Goal: Task Accomplishment & Management: Use online tool/utility

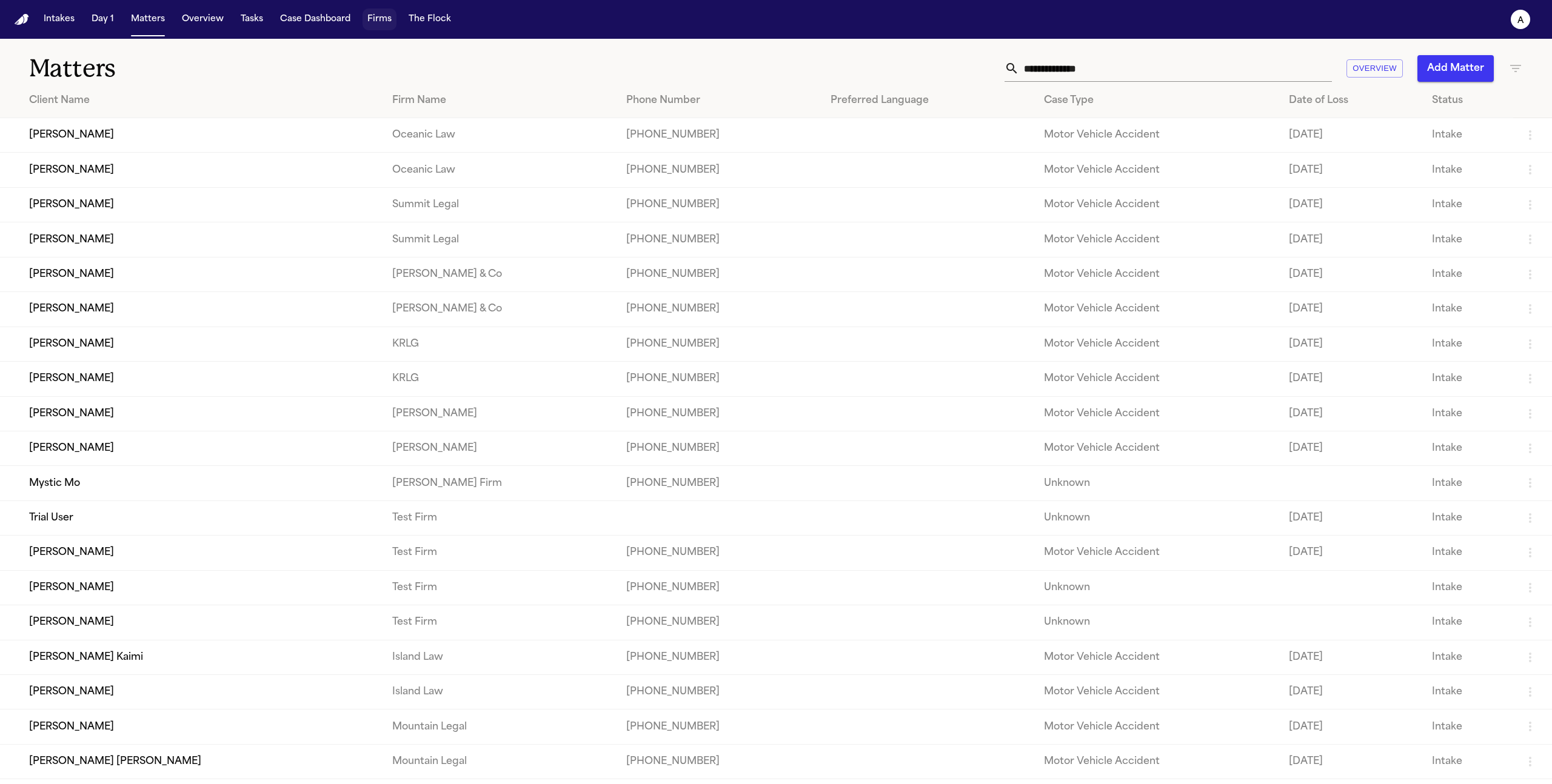
click at [374, 28] on button "Firms" at bounding box center [380, 20] width 34 height 22
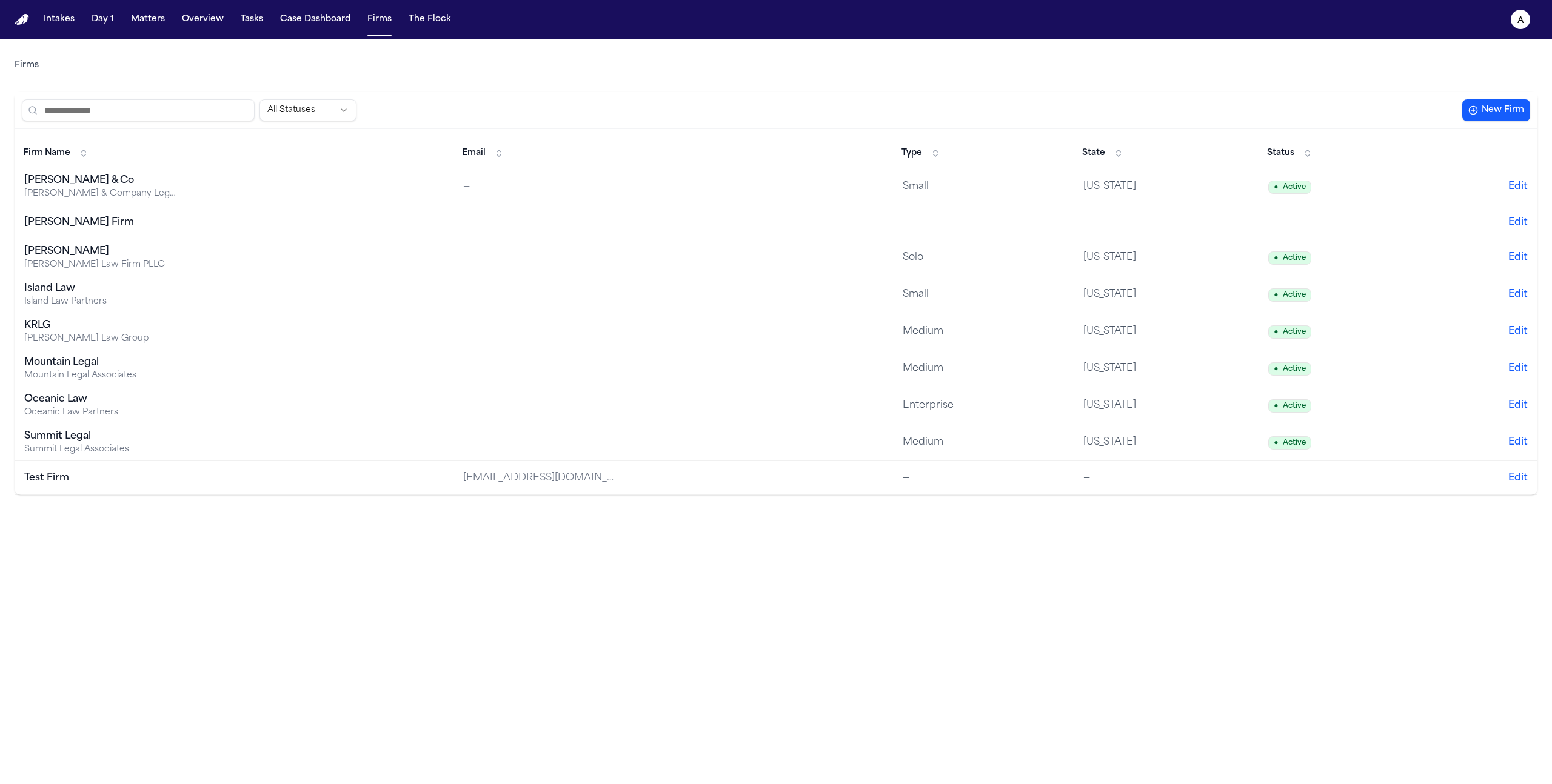
click at [417, 21] on button "The Flock" at bounding box center [430, 20] width 52 height 22
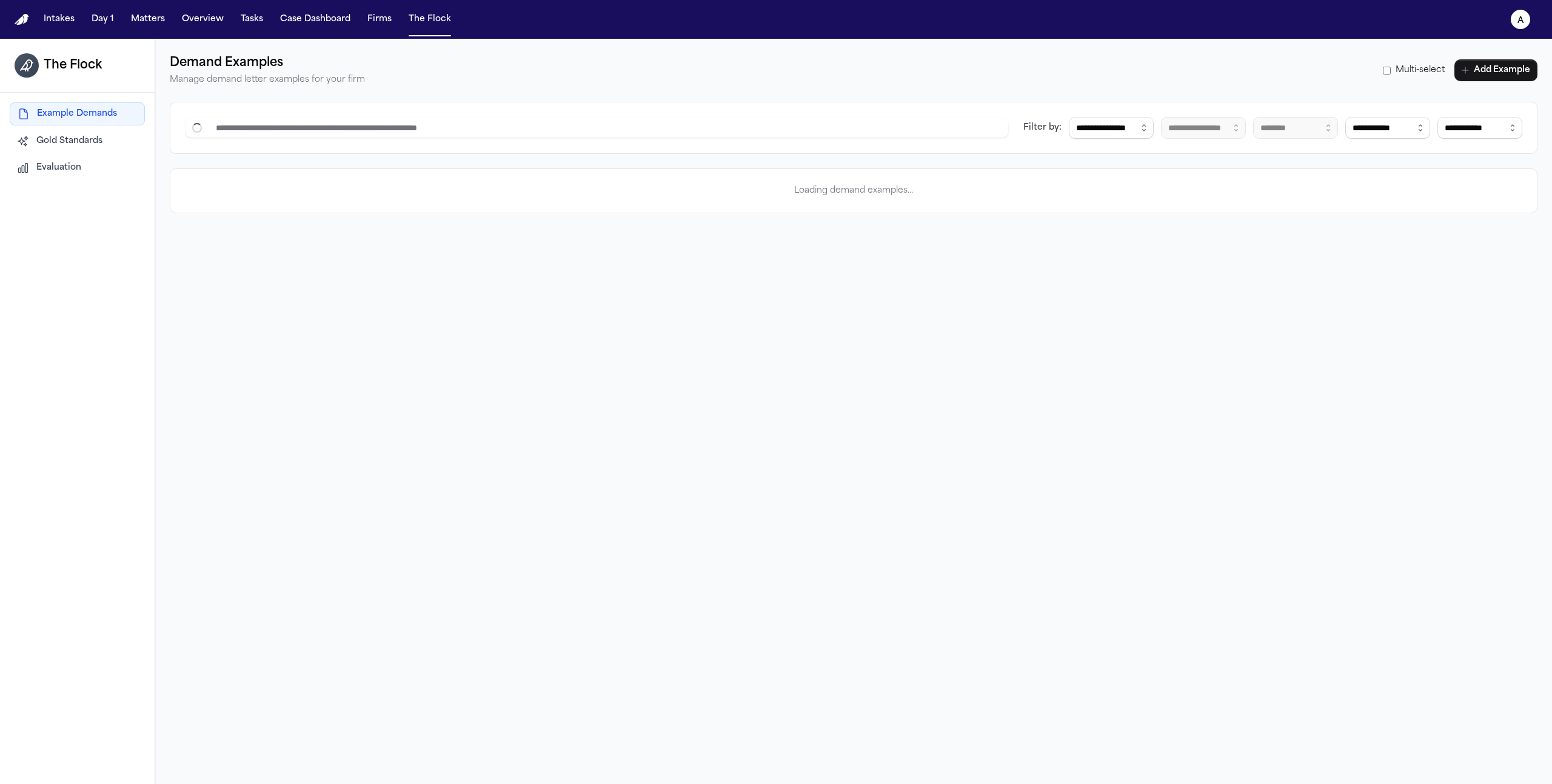
click at [93, 166] on button "Evaluation" at bounding box center [77, 168] width 135 height 22
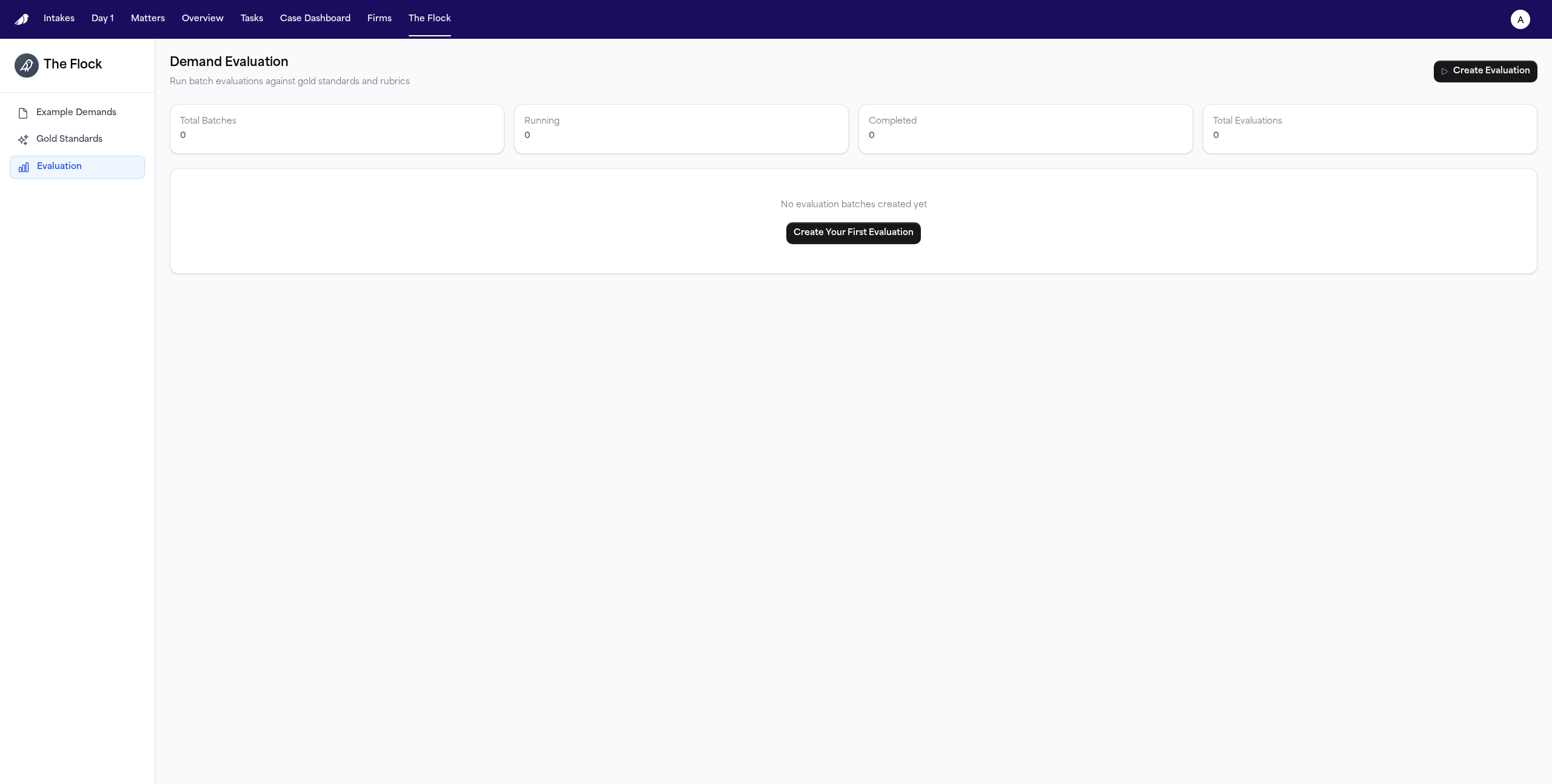
click at [96, 145] on span "Gold Standards" at bounding box center [69, 140] width 66 height 12
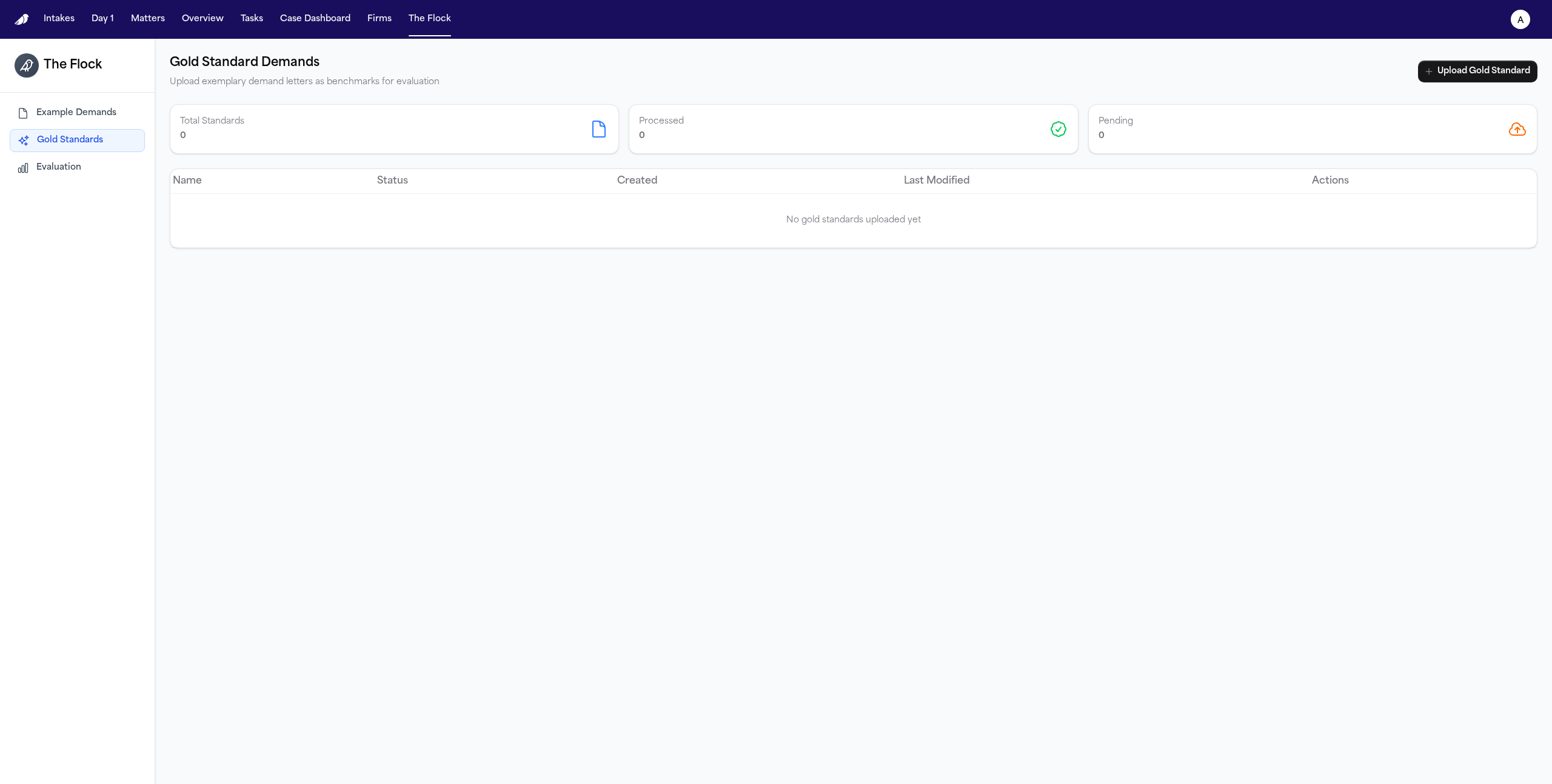
click at [96, 121] on button "Example Demands" at bounding box center [77, 114] width 135 height 22
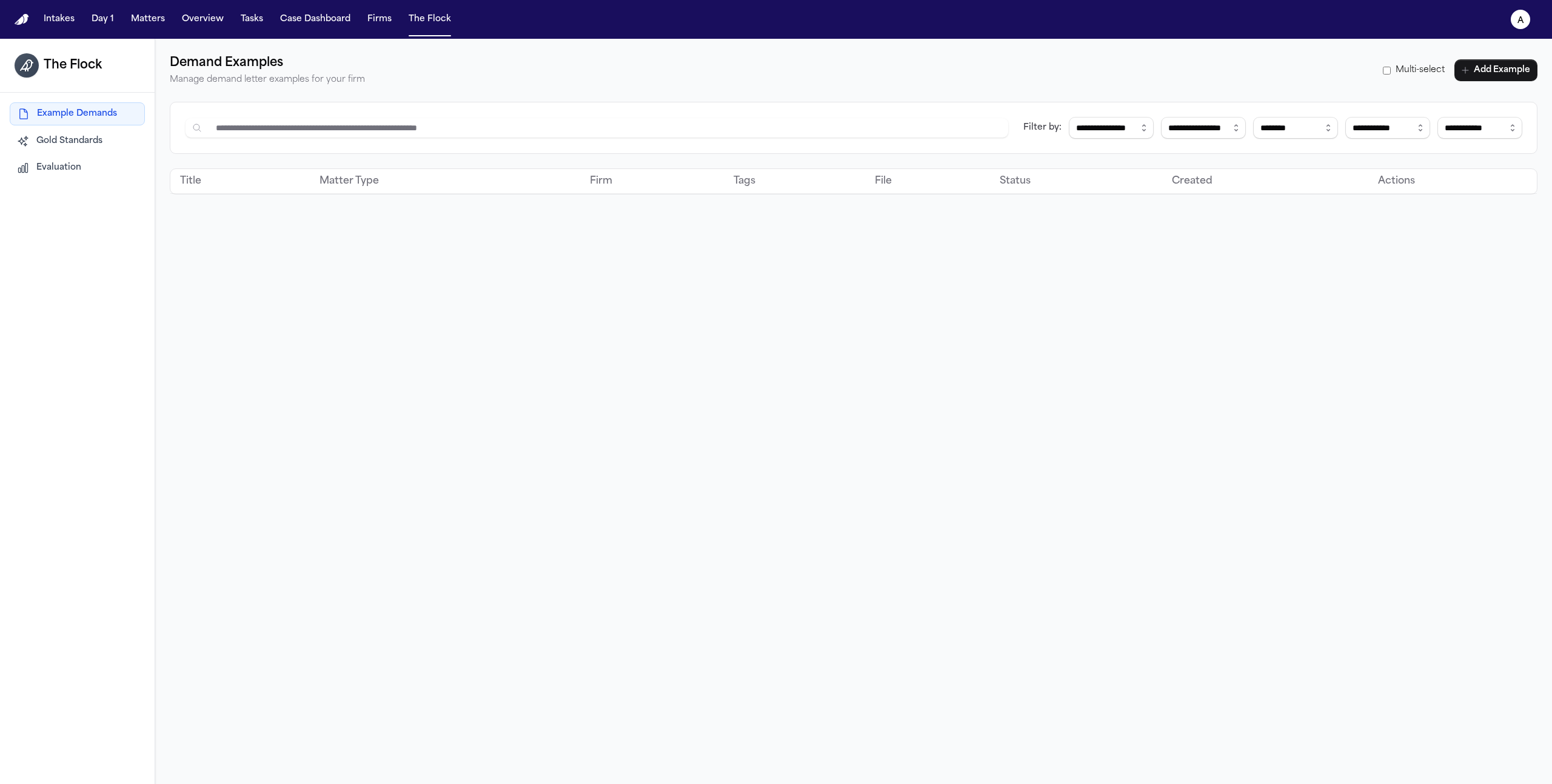
click at [86, 133] on button "Gold Standards" at bounding box center [77, 141] width 135 height 22
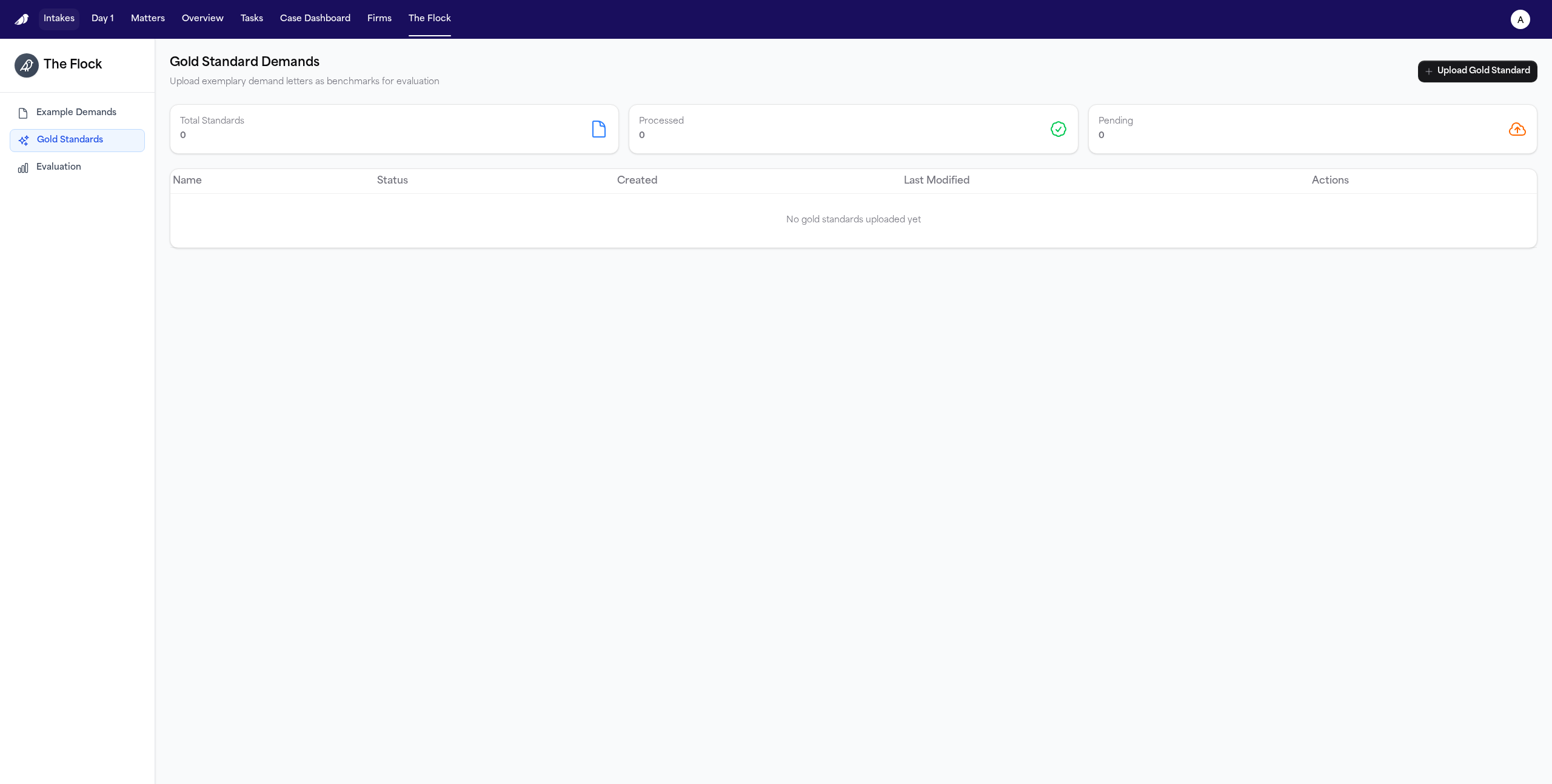
click at [61, 16] on button "Intakes" at bounding box center [58, 20] width 40 height 22
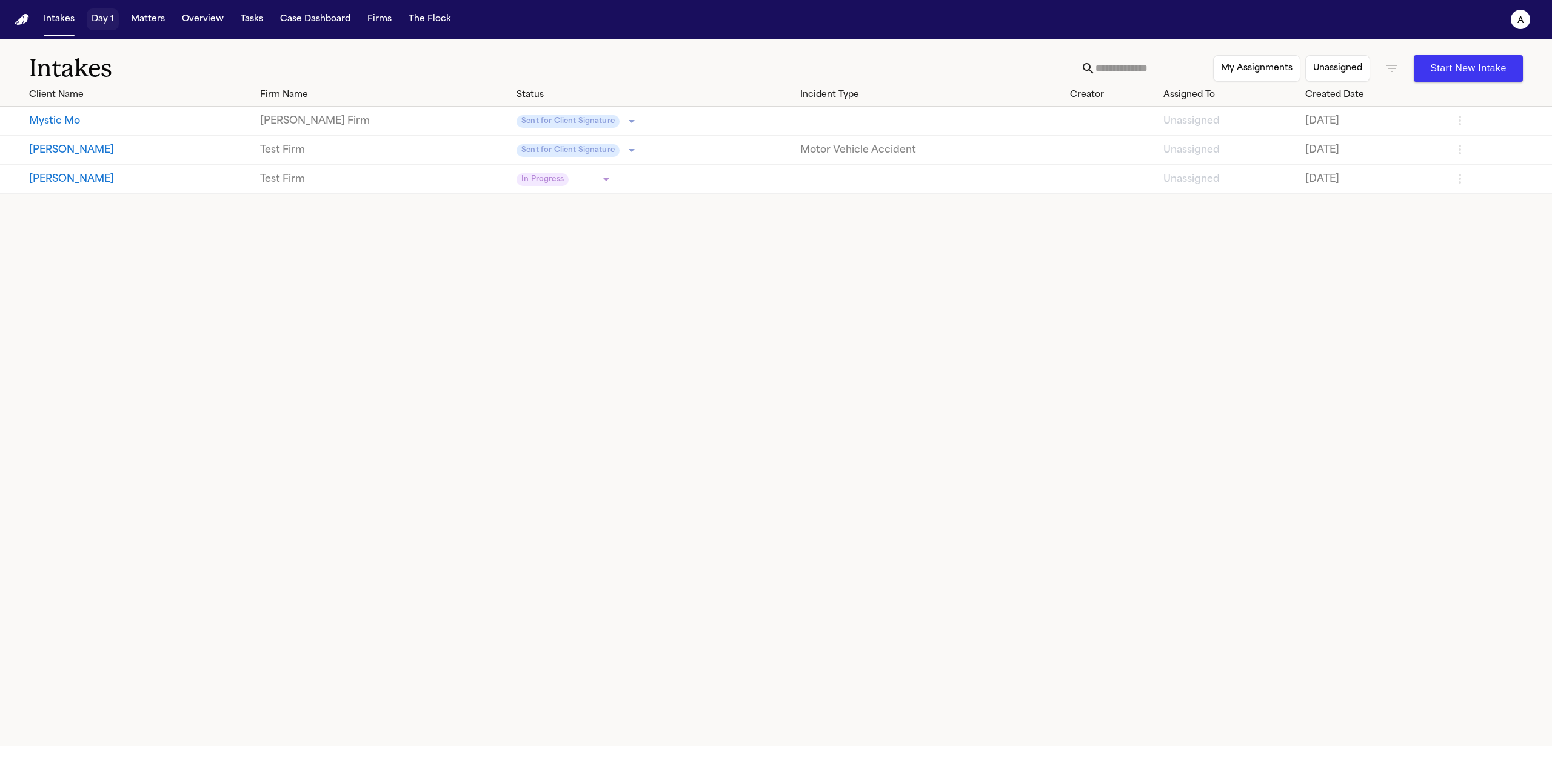
click at [103, 18] on button "Day 1" at bounding box center [103, 20] width 32 height 22
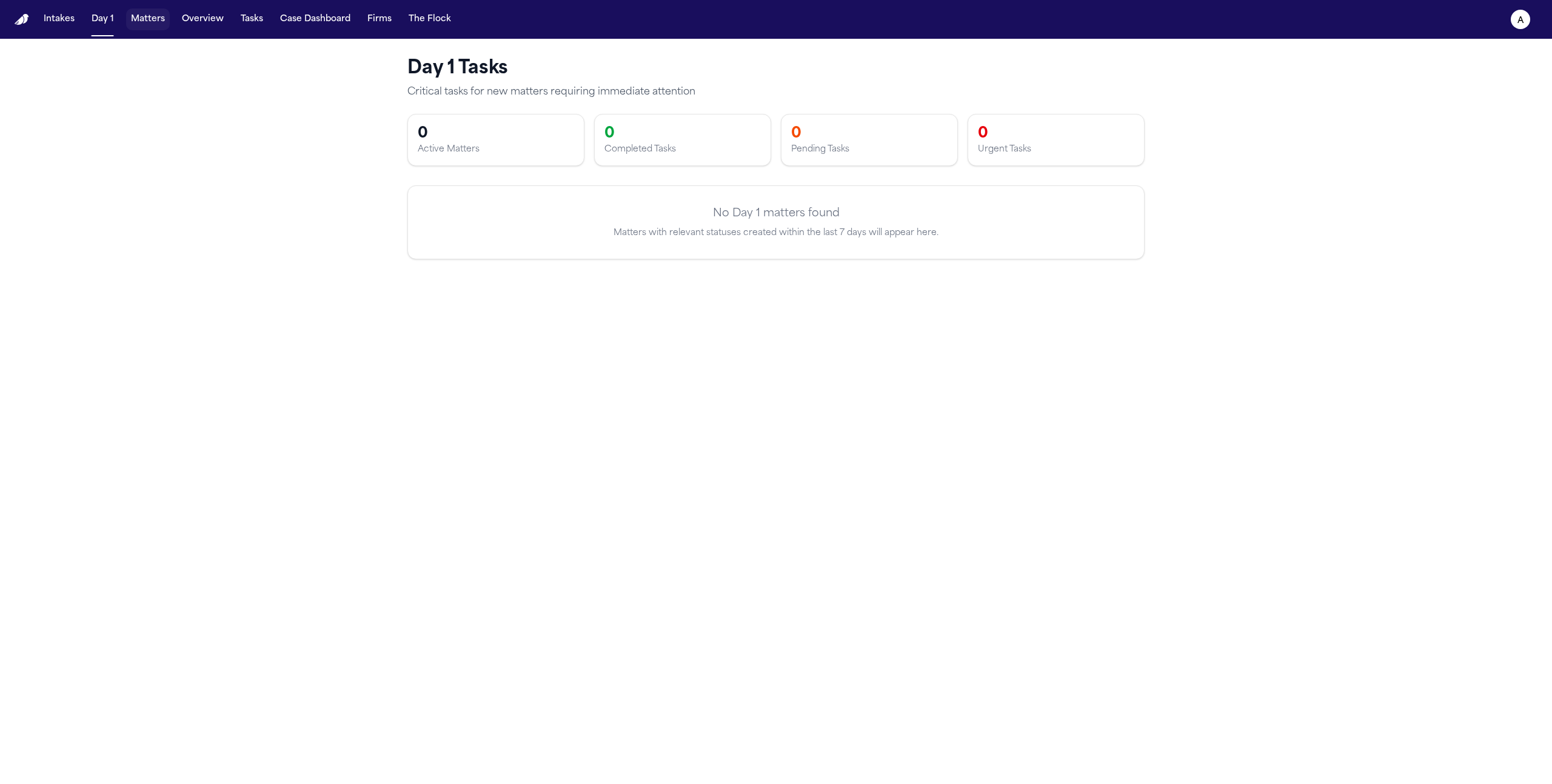
click at [144, 20] on button "Matters" at bounding box center [148, 20] width 43 height 22
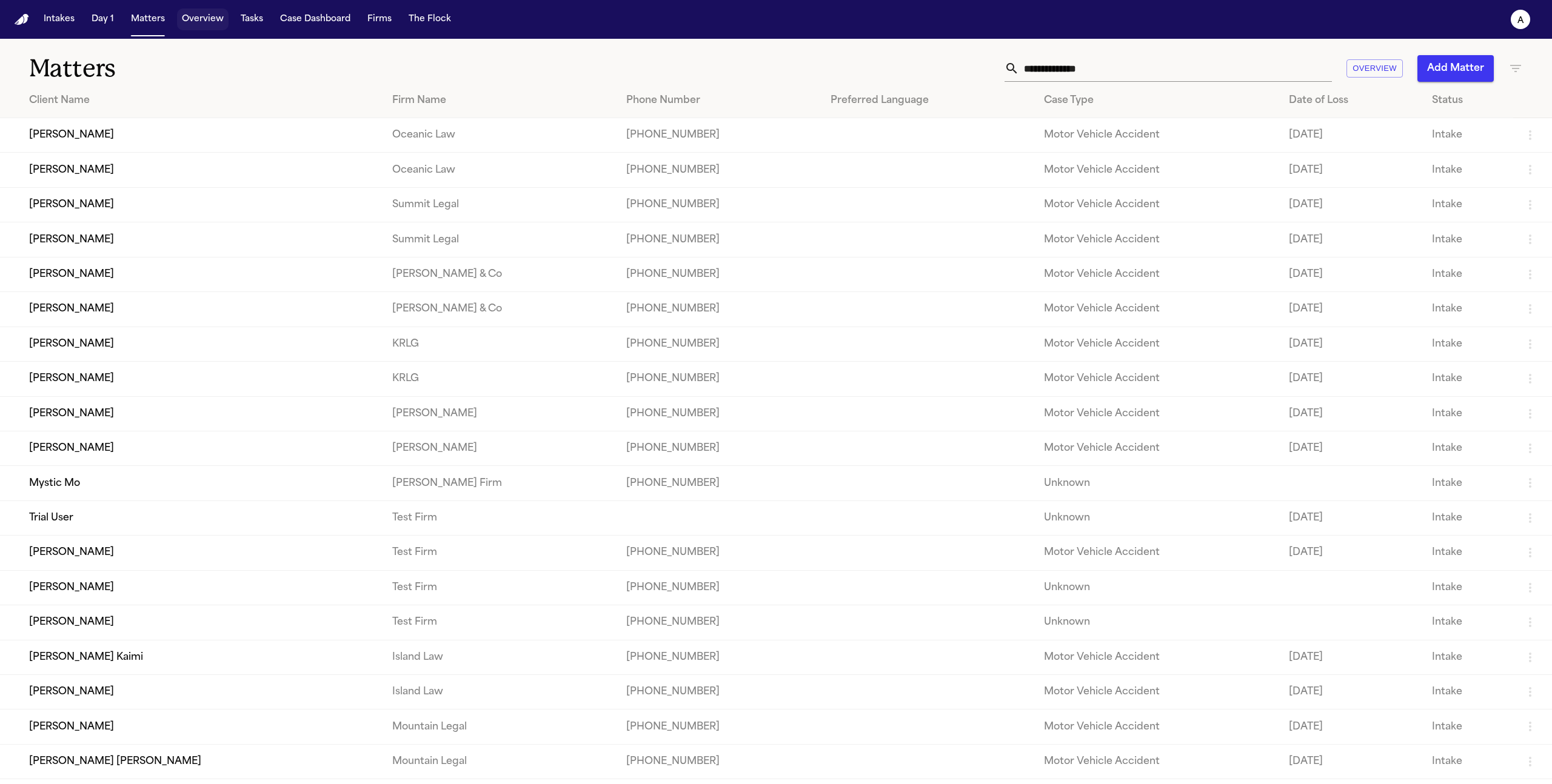
click at [205, 22] on button "Overview" at bounding box center [202, 20] width 51 height 22
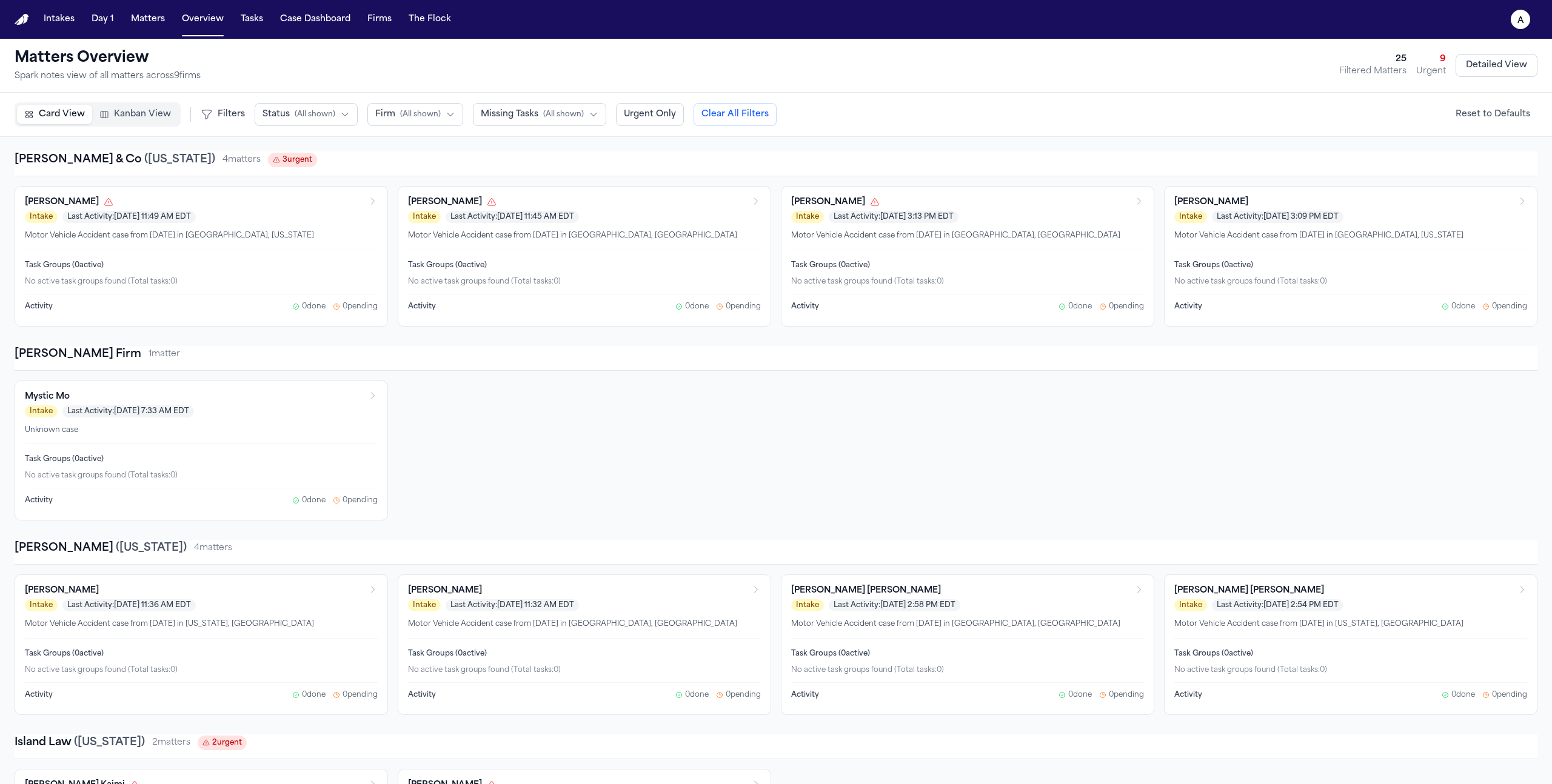
click at [318, 31] on nav "Intakes Day 1 Matters Overview Tasks Case Dashboard Firms The Flock a" at bounding box center [776, 19] width 1552 height 39
click at [320, 20] on button "Case Dashboard" at bounding box center [315, 20] width 80 height 22
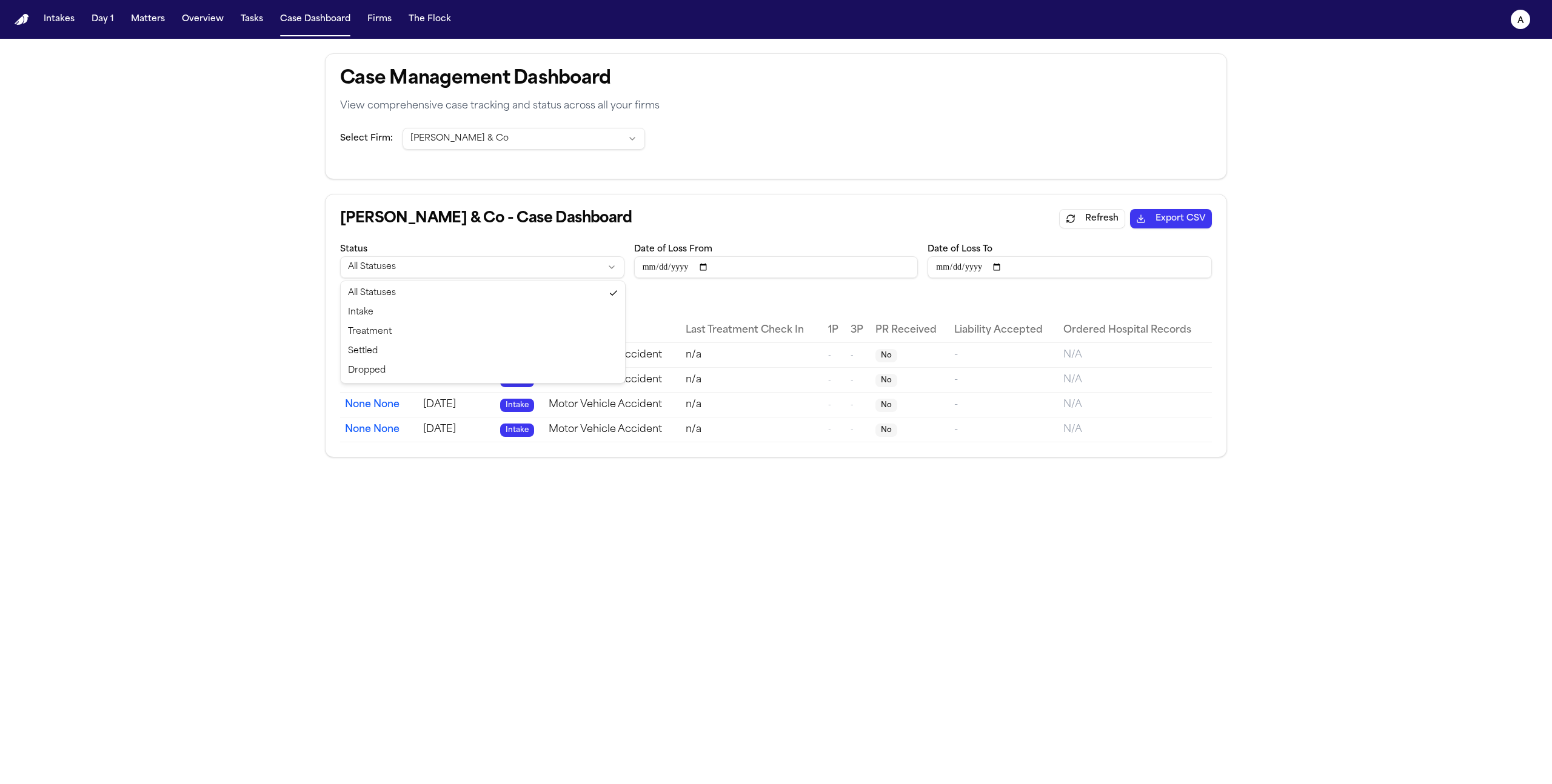
click at [530, 268] on html "Intakes Day 1 Matters Overview Tasks Case Dashboard Firms The Flock a Case Mana…" at bounding box center [776, 392] width 1552 height 784
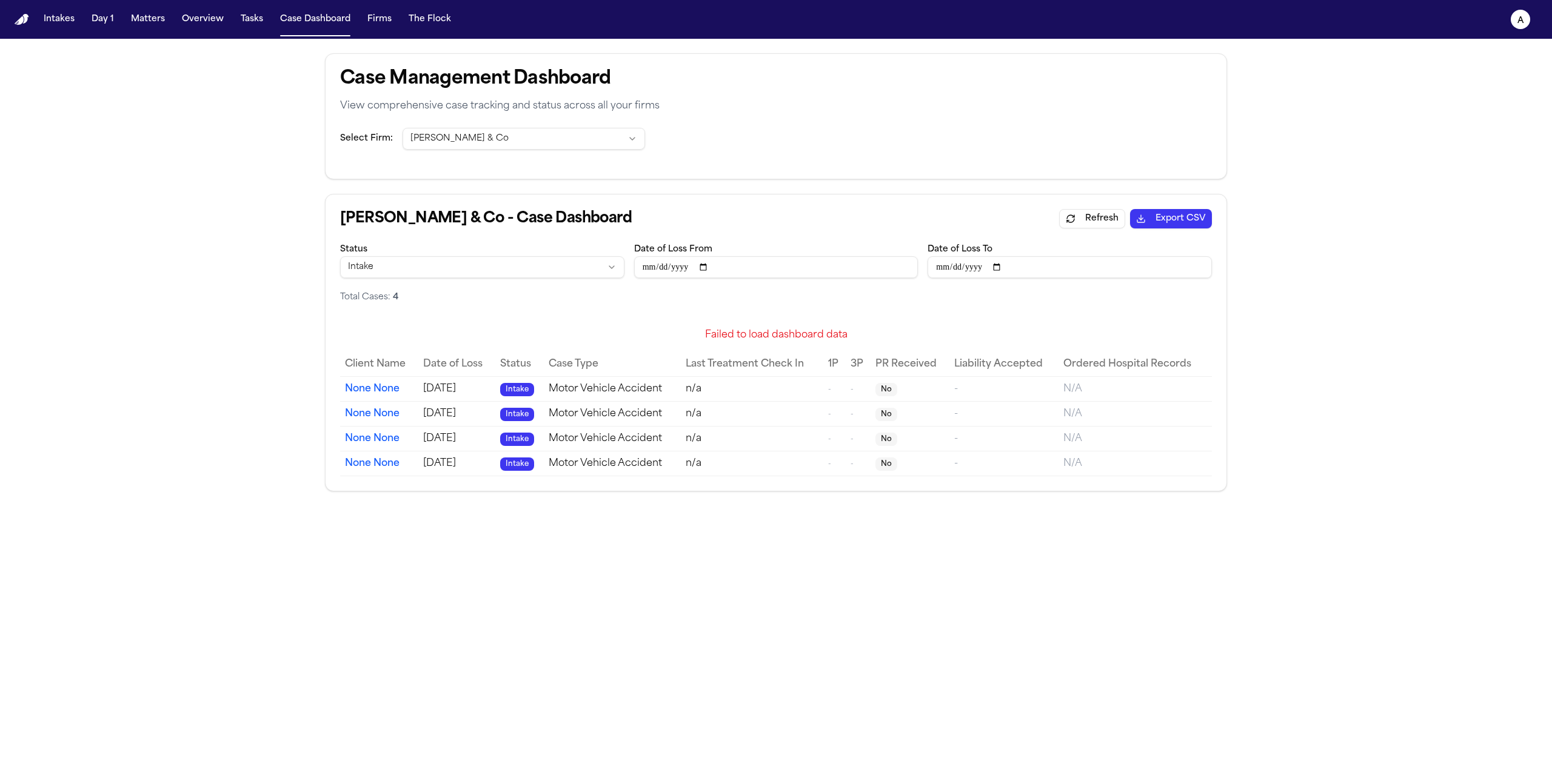
click at [538, 273] on html "Intakes Day 1 Matters Overview Tasks Case Dashboard Firms The Flock a Case Mana…" at bounding box center [776, 392] width 1552 height 784
click at [555, 270] on html "Intakes Day 1 Matters Overview Tasks Case Dashboard Firms The Flock a Case Mana…" at bounding box center [776, 392] width 1552 height 784
click at [559, 259] on html "Intakes Day 1 Matters Overview Tasks Case Dashboard Firms The Flock a Case Mana…" at bounding box center [776, 392] width 1552 height 784
click at [735, 266] on input "Date of Loss From" at bounding box center [776, 267] width 284 height 22
click at [769, 213] on div "Baker & Co - Case Dashboard Refresh Export CSV" at bounding box center [776, 218] width 872 height 20
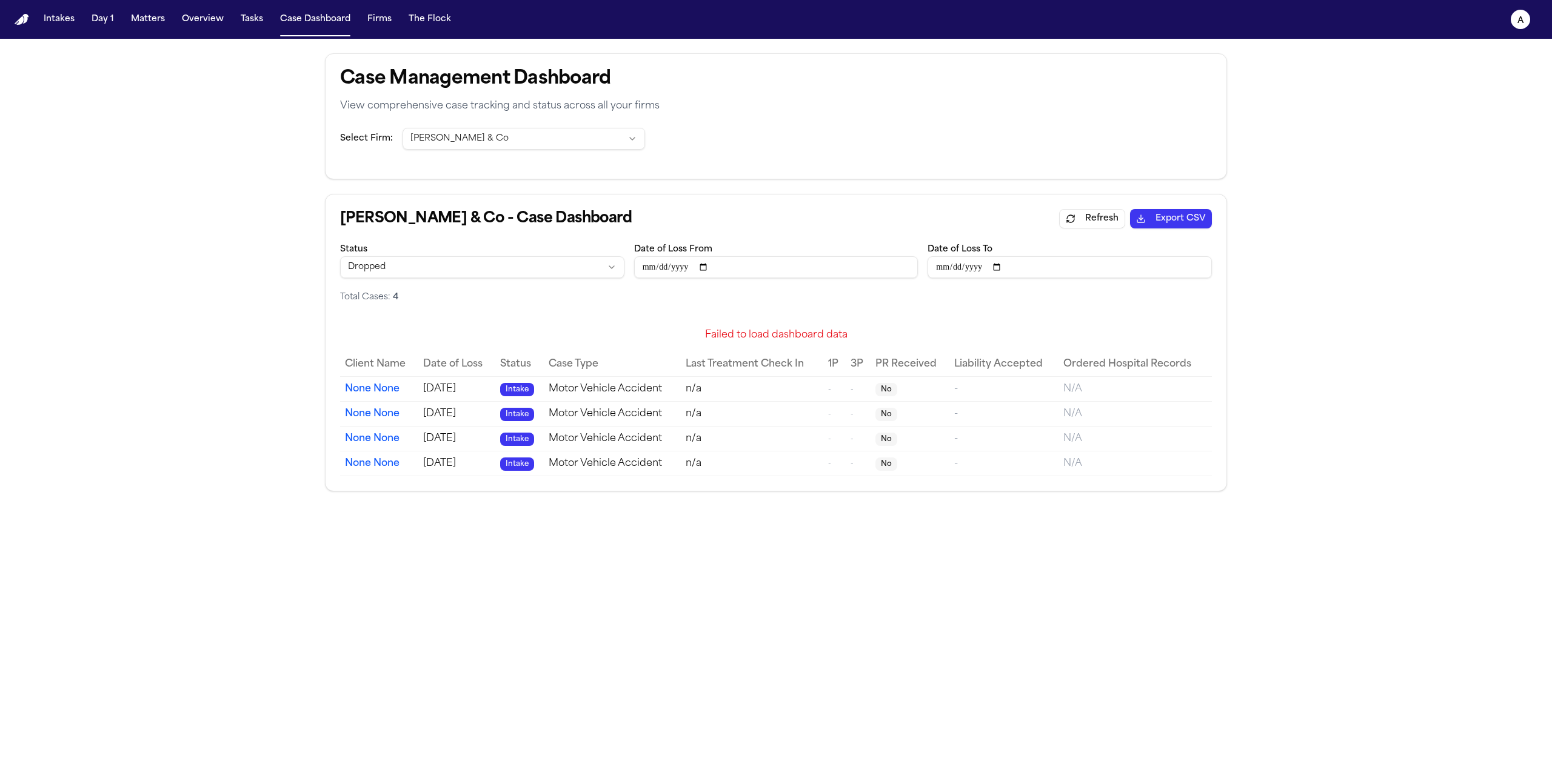
click at [163, 3] on nav "Intakes Day 1 Matters Overview Tasks Case Dashboard Firms The Flock a" at bounding box center [776, 19] width 1552 height 39
click at [143, 20] on button "Matters" at bounding box center [148, 20] width 43 height 22
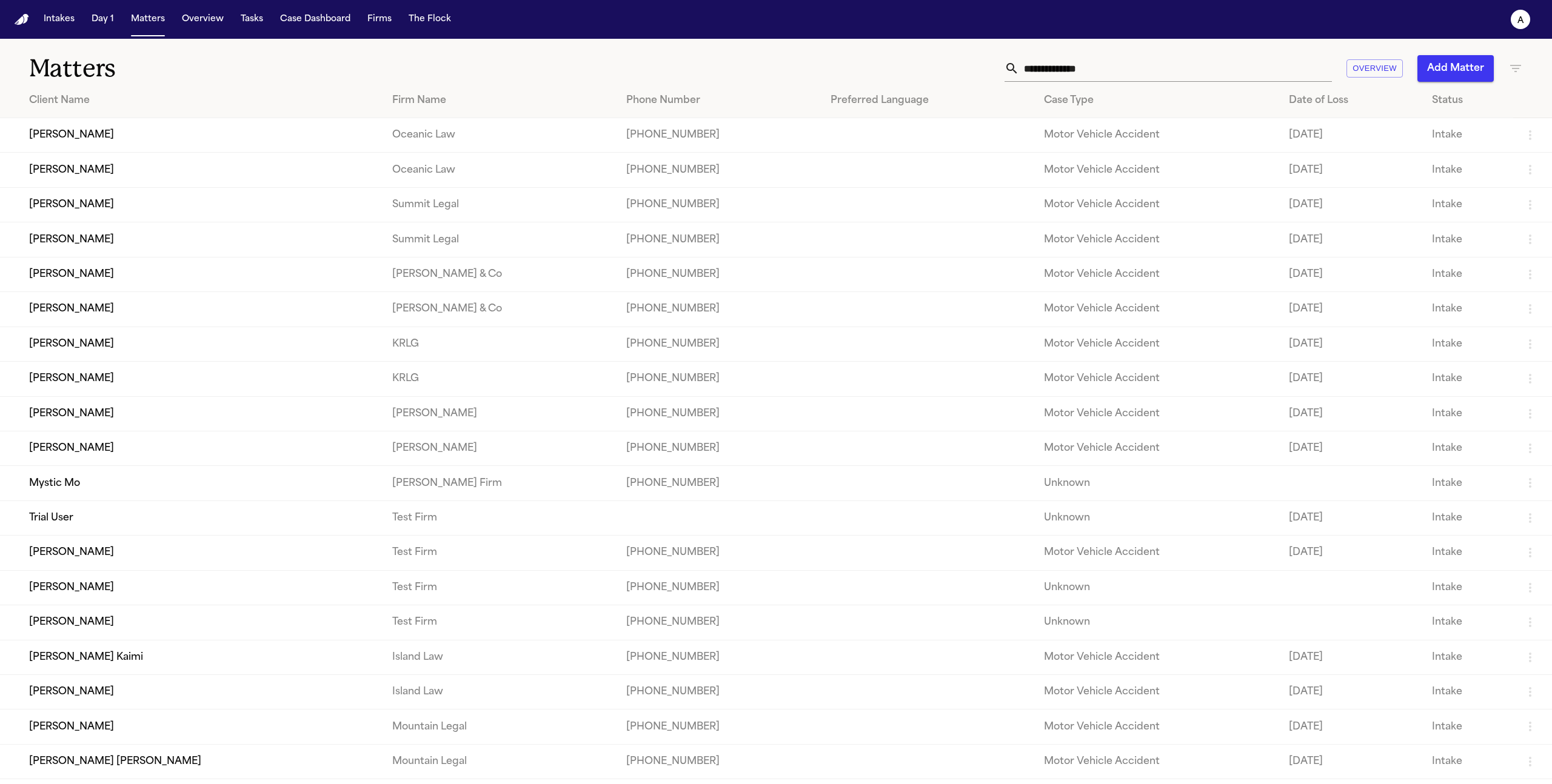
click at [285, 37] on nav "Intakes Day 1 Matters Overview Tasks Case Dashboard Firms The Flock a" at bounding box center [776, 19] width 1552 height 39
click at [333, 35] on nav "Intakes Day 1 Matters Overview Tasks Case Dashboard Firms The Flock a" at bounding box center [776, 19] width 1552 height 39
click at [323, 33] on nav "Intakes Day 1 Matters Overview Tasks Case Dashboard Firms The Flock a" at bounding box center [776, 19] width 1552 height 39
click at [310, 32] on nav "Intakes Day 1 Matters Overview Tasks Case Dashboard Firms The Flock a" at bounding box center [776, 19] width 1552 height 39
click at [321, 28] on button "Case Dashboard" at bounding box center [315, 20] width 80 height 22
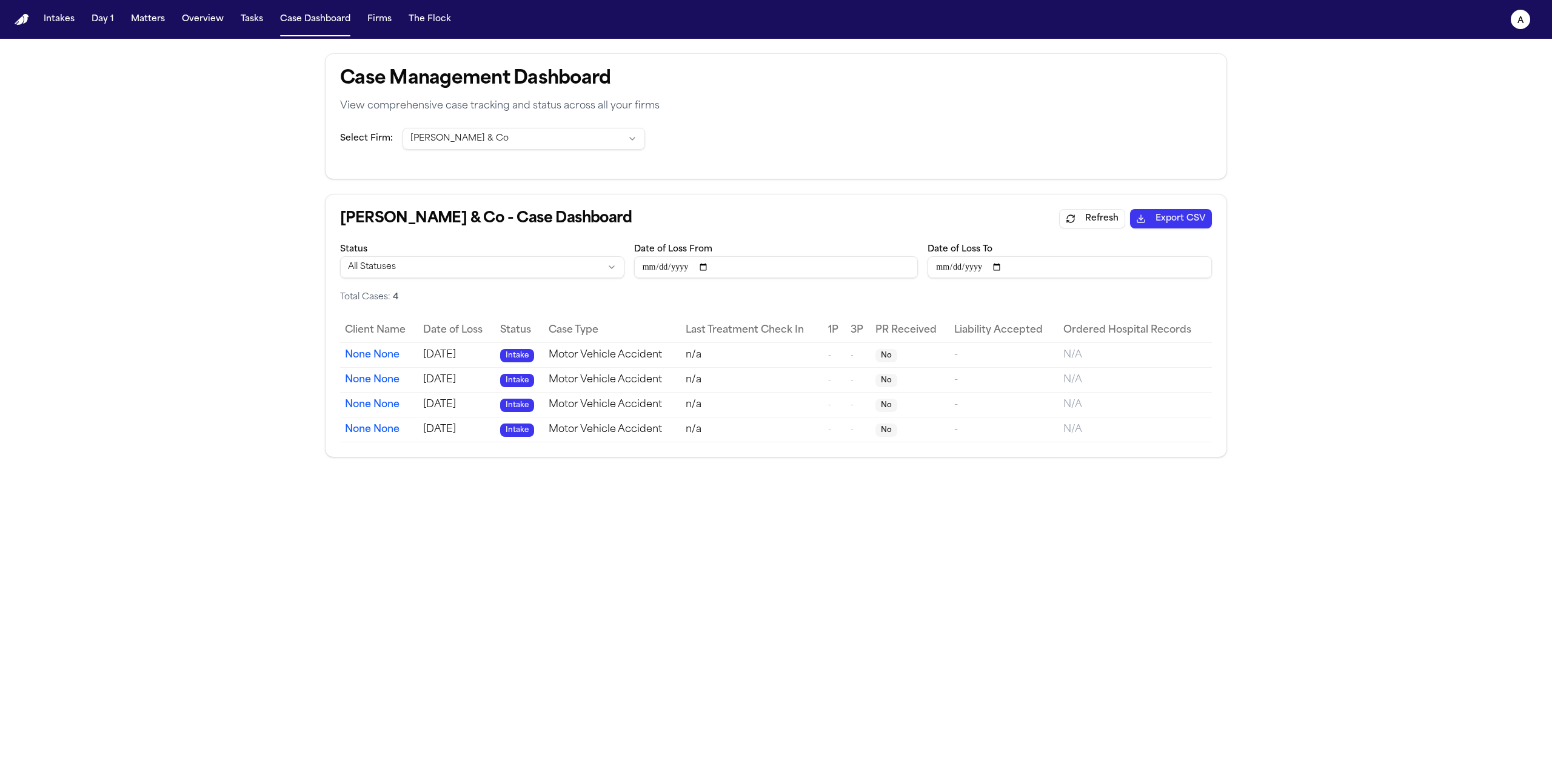
click at [1091, 221] on button "Refresh" at bounding box center [1092, 218] width 66 height 20
click at [563, 135] on html "Intakes Day 1 Matters Overview Tasks Case Dashboard Firms The Flock a Case Mana…" at bounding box center [776, 392] width 1552 height 784
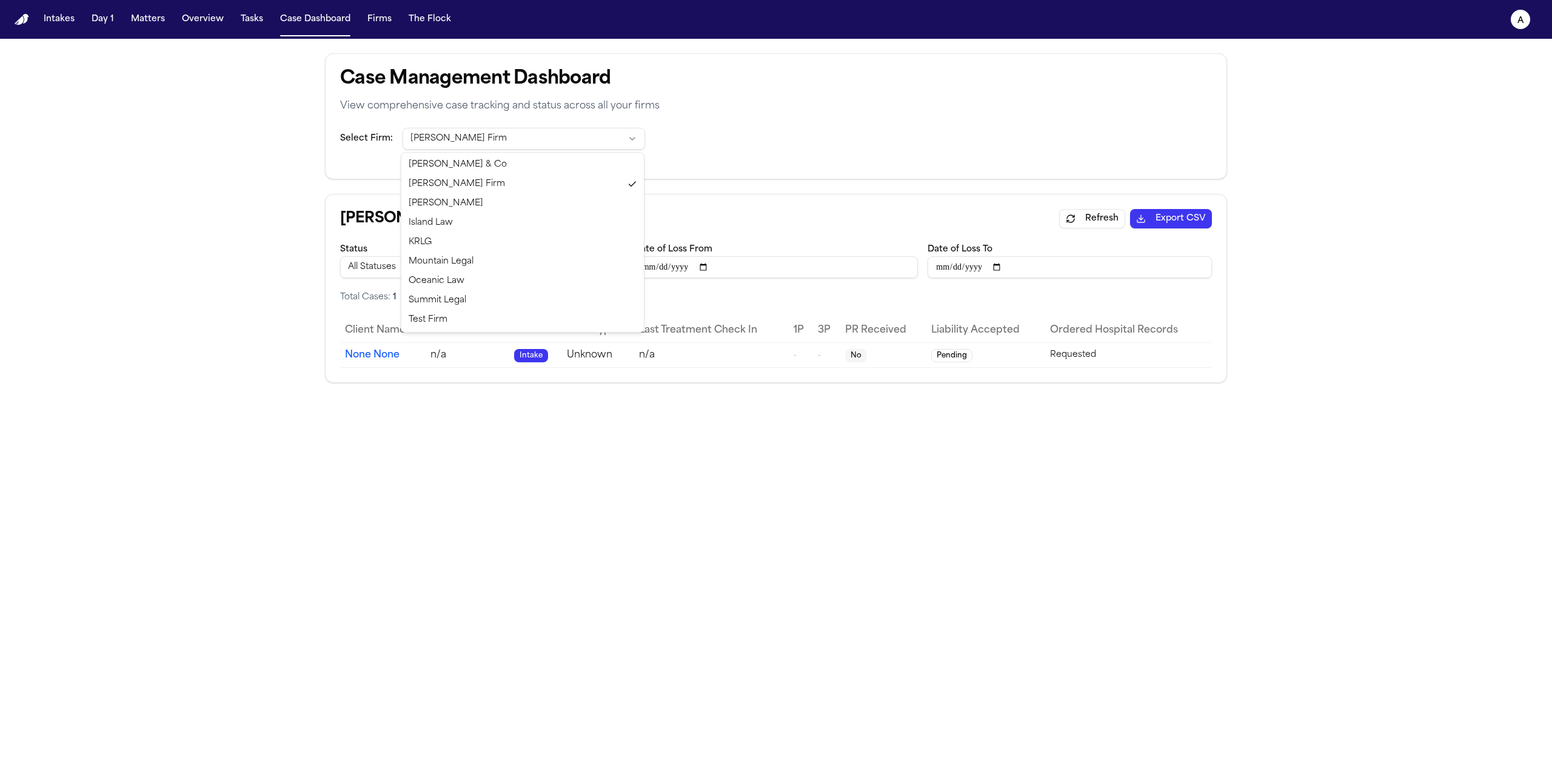
click at [546, 144] on html "Intakes Day 1 Matters Overview Tasks Case Dashboard Firms The Flock a Case Mana…" at bounding box center [776, 392] width 1552 height 784
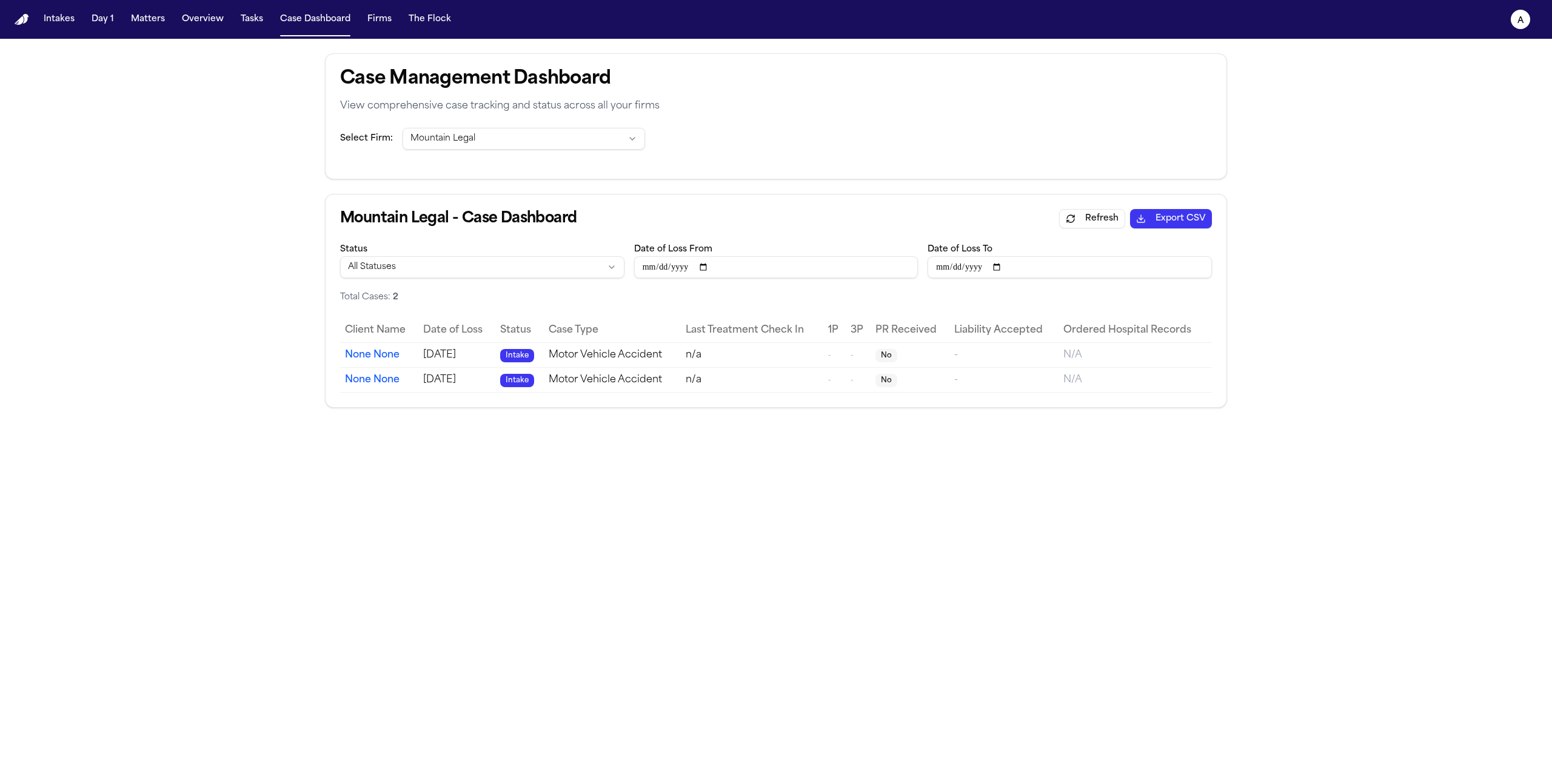
click at [560, 143] on html "Intakes Day 1 Matters Overview Tasks Case Dashboard Firms The Flock a Case Mana…" at bounding box center [776, 392] width 1552 height 784
click at [561, 129] on html "Intakes Day 1 Matters Overview Tasks Case Dashboard Firms The Flock a Case Mana…" at bounding box center [776, 392] width 1552 height 784
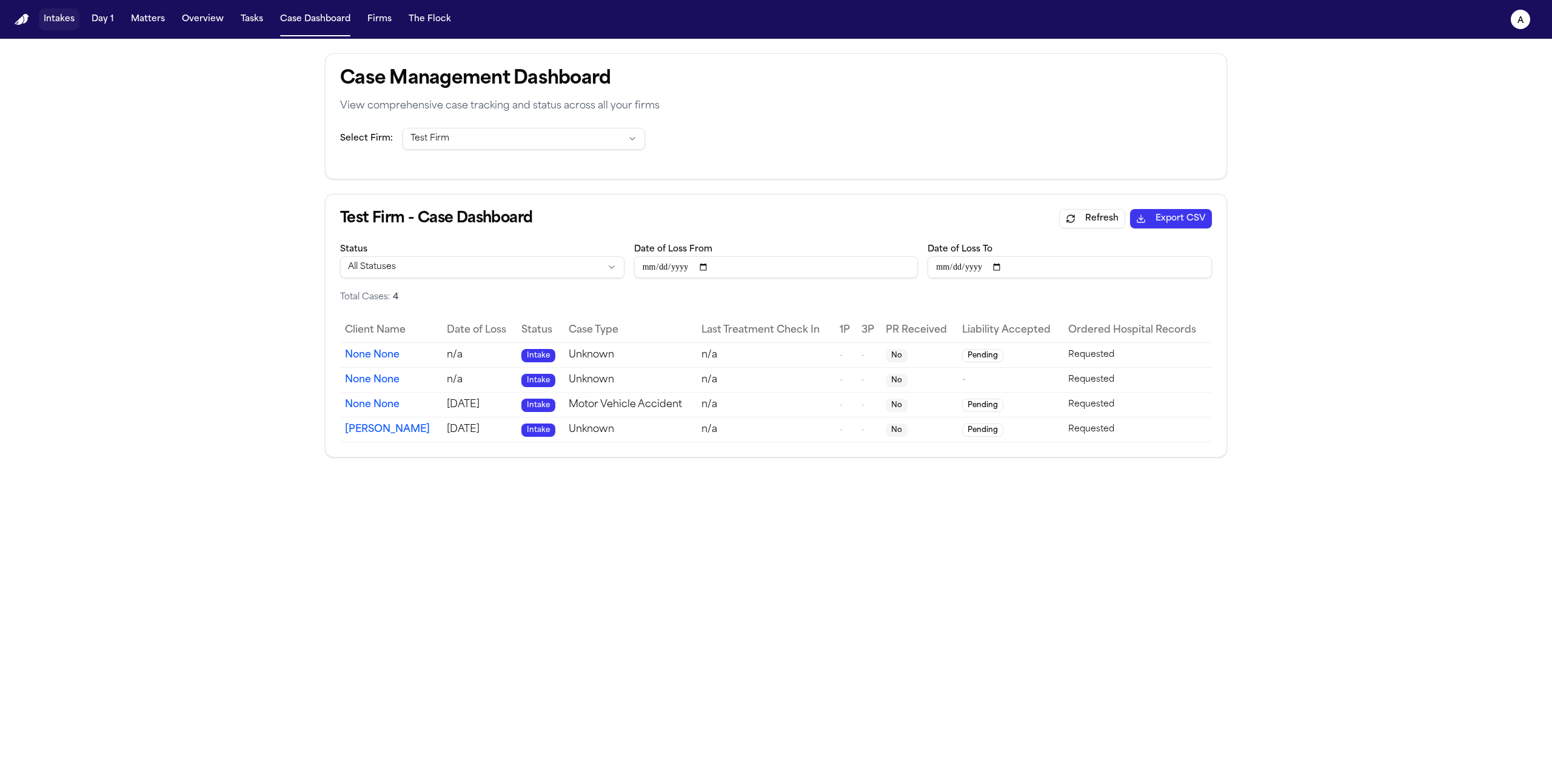
click at [64, 24] on button "Intakes" at bounding box center [58, 20] width 40 height 22
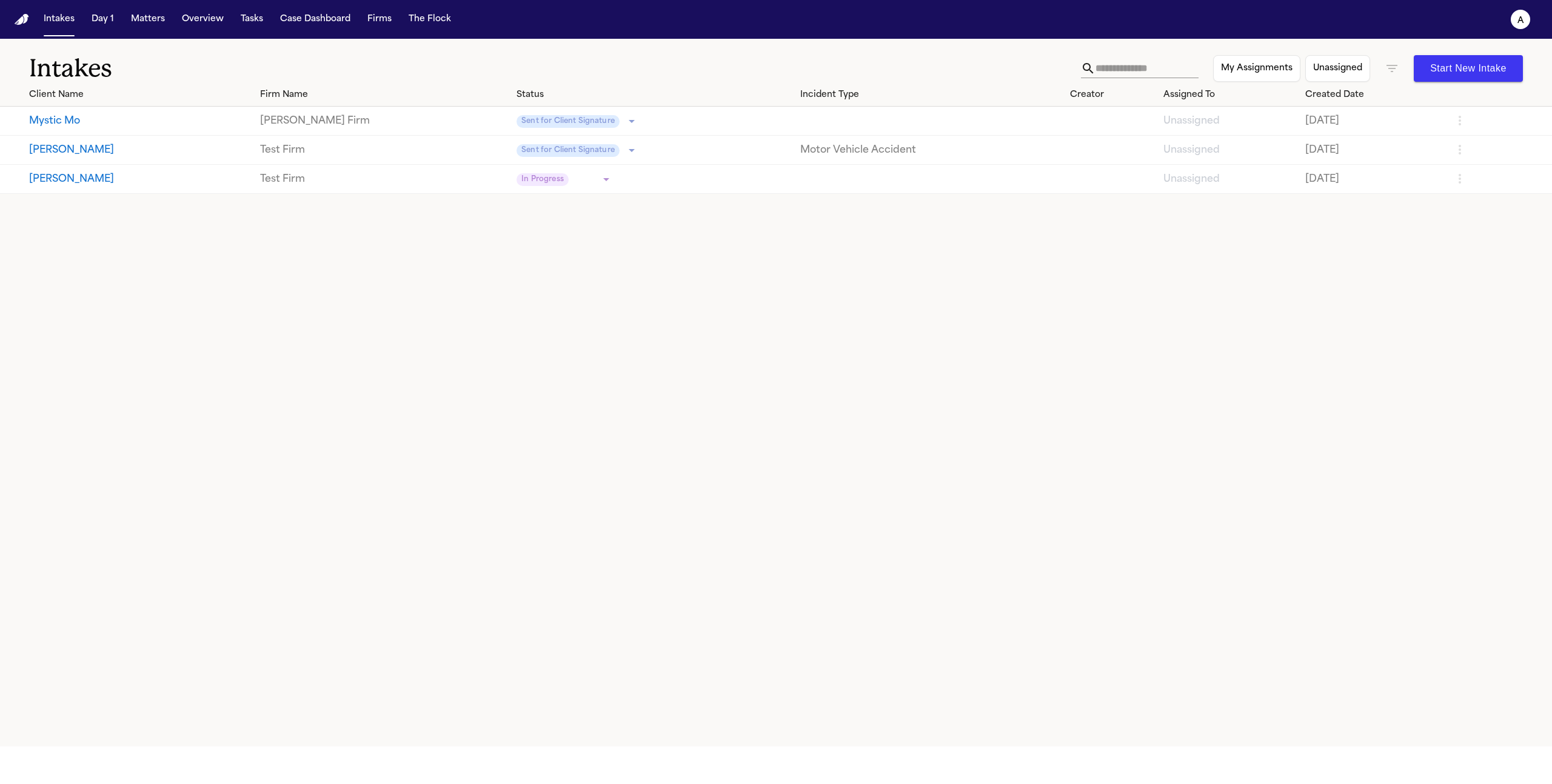
click at [1382, 73] on div "My Assignments Unassigned Start New Intake" at bounding box center [1302, 69] width 442 height 27
click at [1392, 67] on icon "button" at bounding box center [1392, 69] width 14 height 14
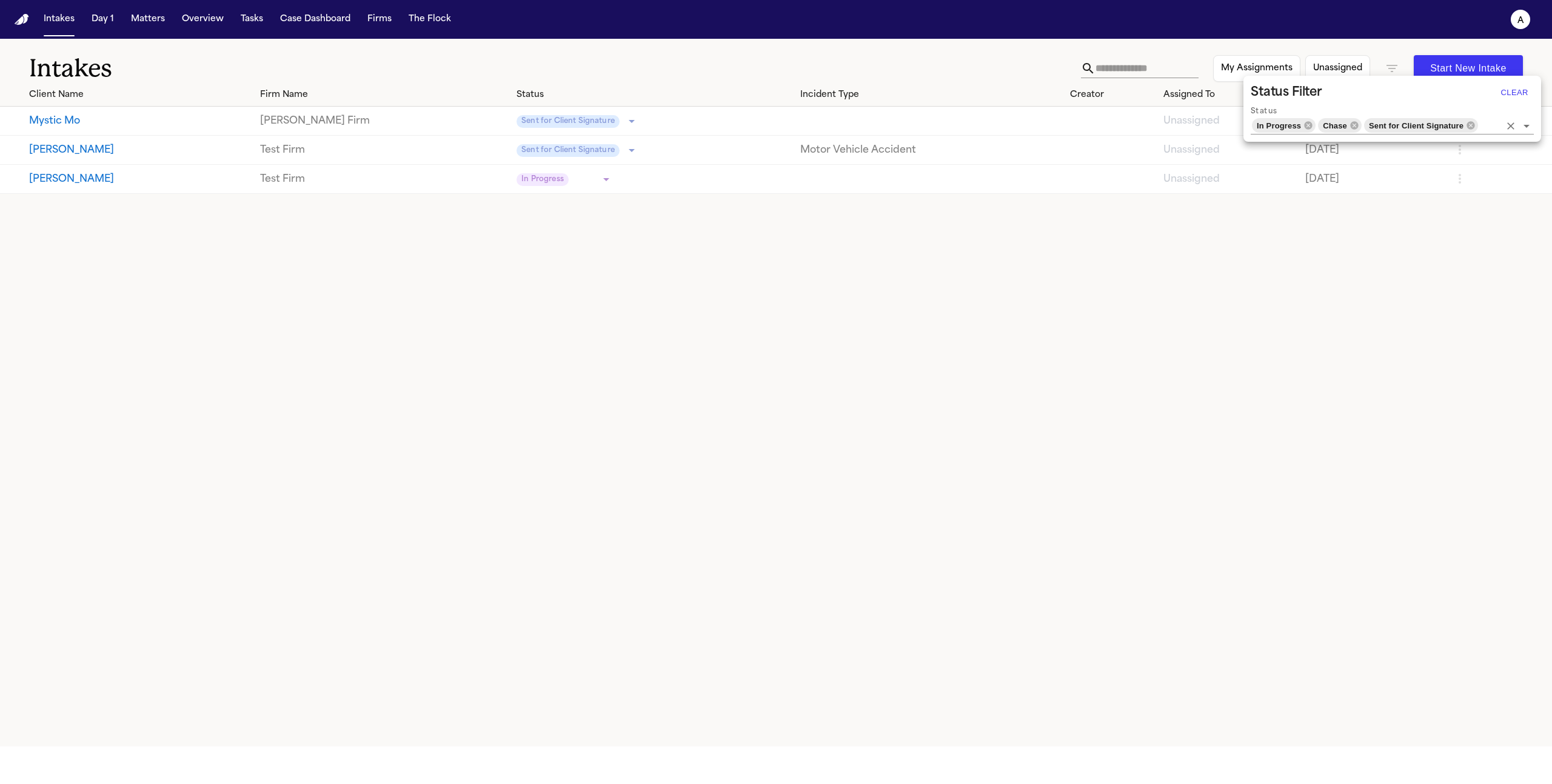
click at [1486, 119] on input "Status" at bounding box center [1490, 125] width 21 height 17
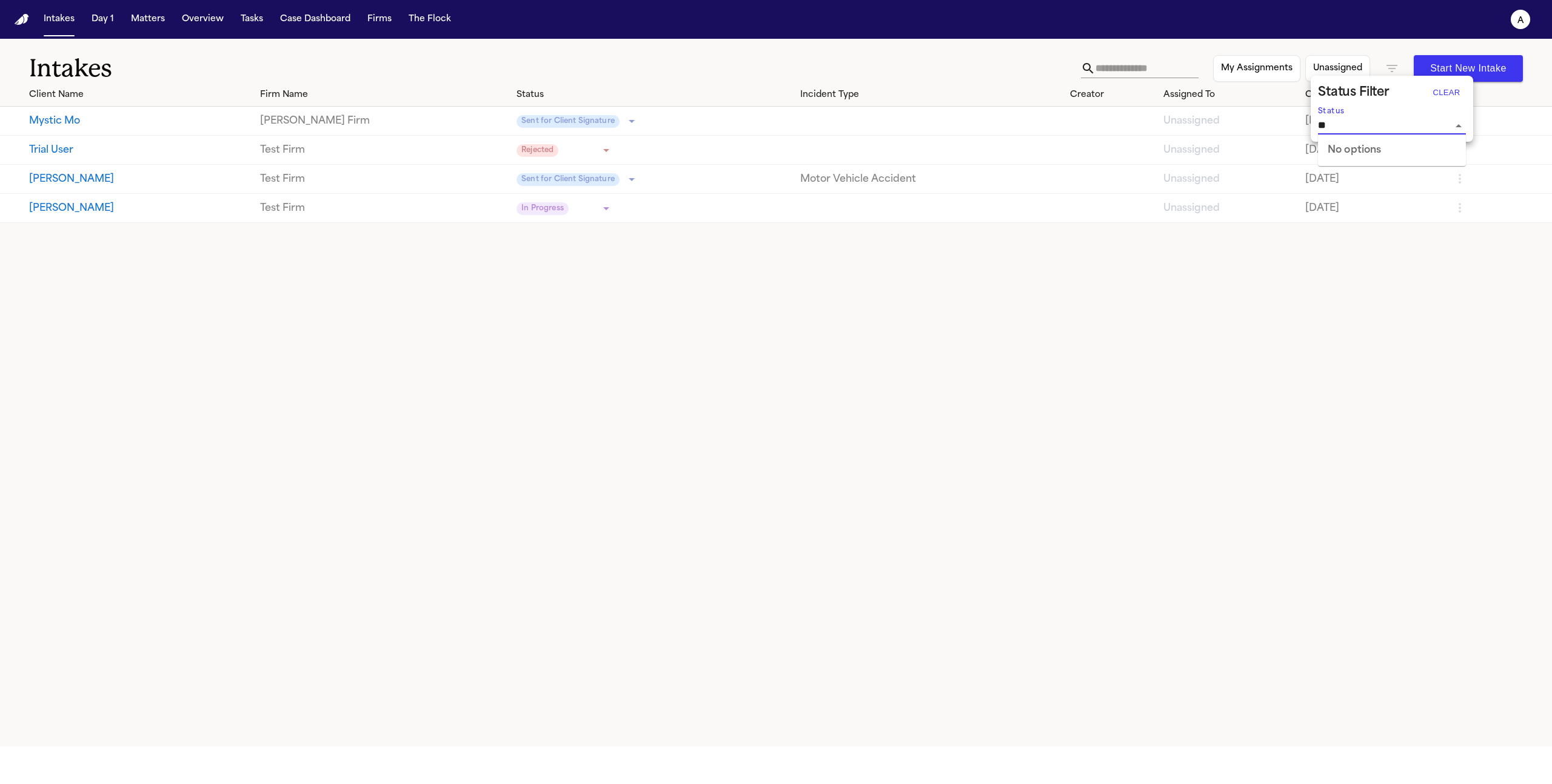
type input "*"
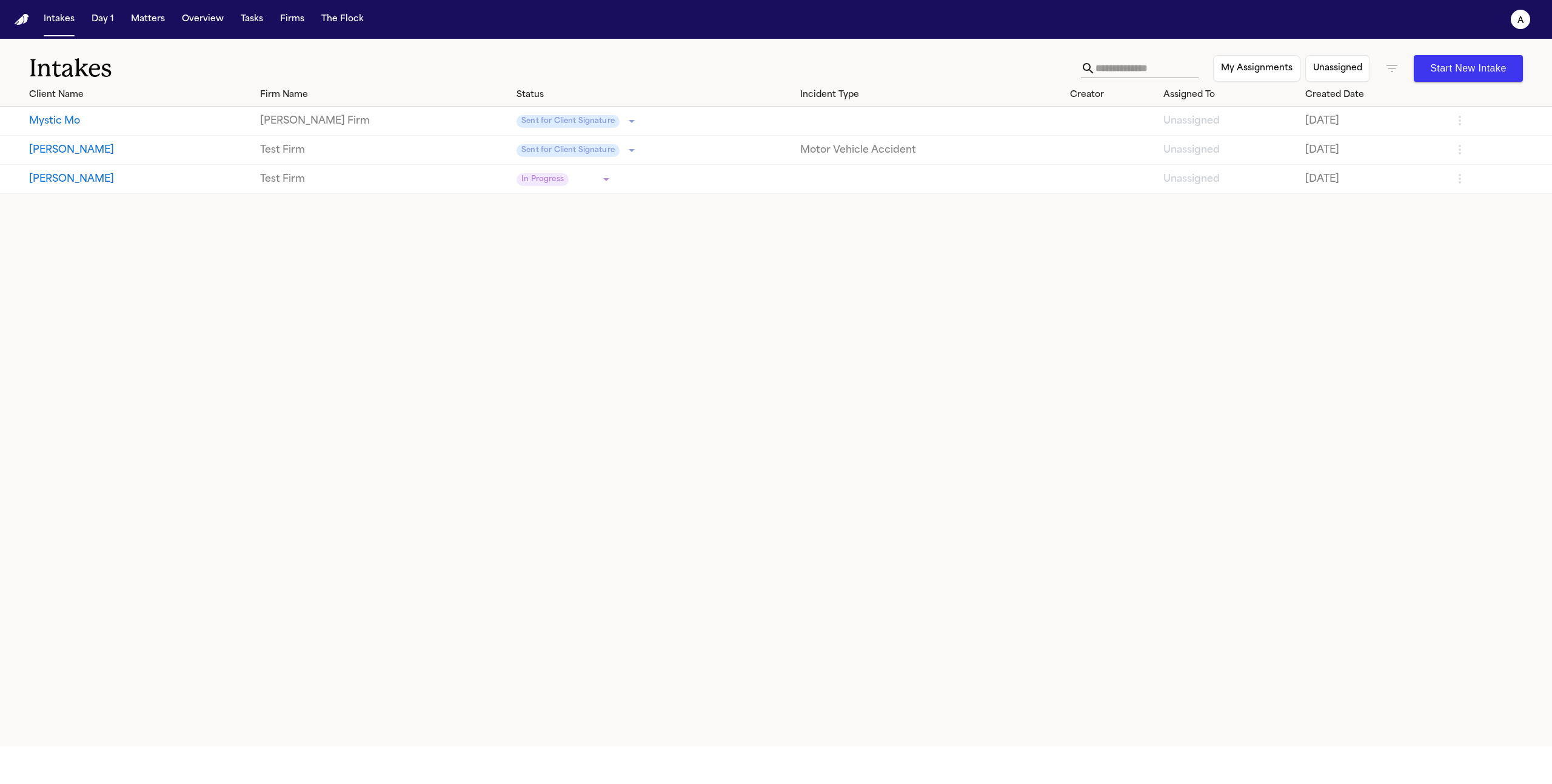
click at [1395, 65] on icon "button" at bounding box center [1392, 68] width 11 height 7
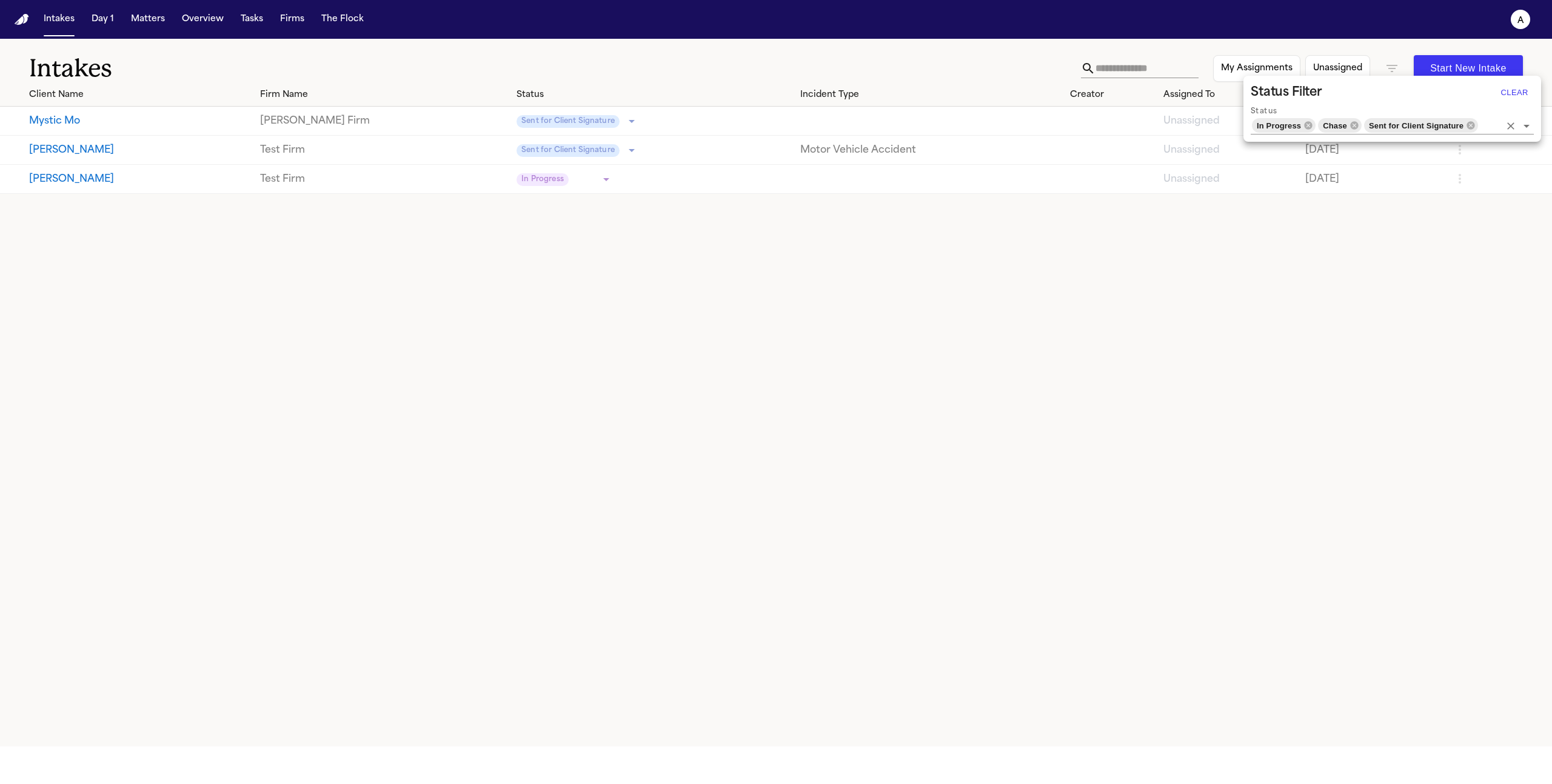
click at [1532, 127] on icon "Open" at bounding box center [1527, 126] width 14 height 14
click at [1311, 123] on icon at bounding box center [1309, 125] width 8 height 8
click at [1323, 127] on icon at bounding box center [1321, 125] width 8 height 8
click at [1416, 125] on icon at bounding box center [1414, 125] width 8 height 8
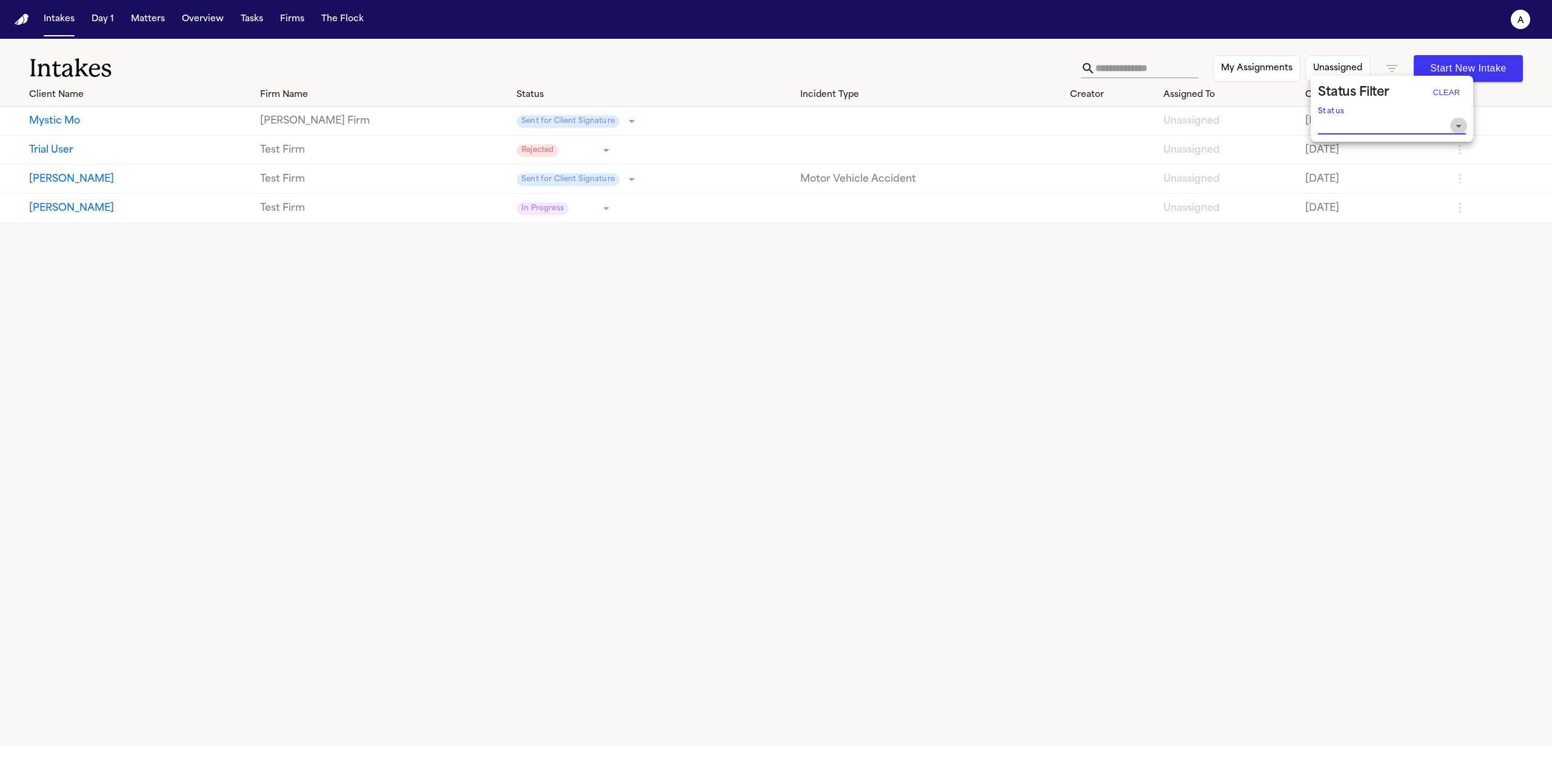
click at [1459, 125] on icon "Open" at bounding box center [1459, 126] width 6 height 3
click at [1468, 118] on div "Status Filter Clear Status" at bounding box center [1392, 109] width 158 height 62
click at [1457, 127] on icon "Open" at bounding box center [1459, 126] width 14 height 14
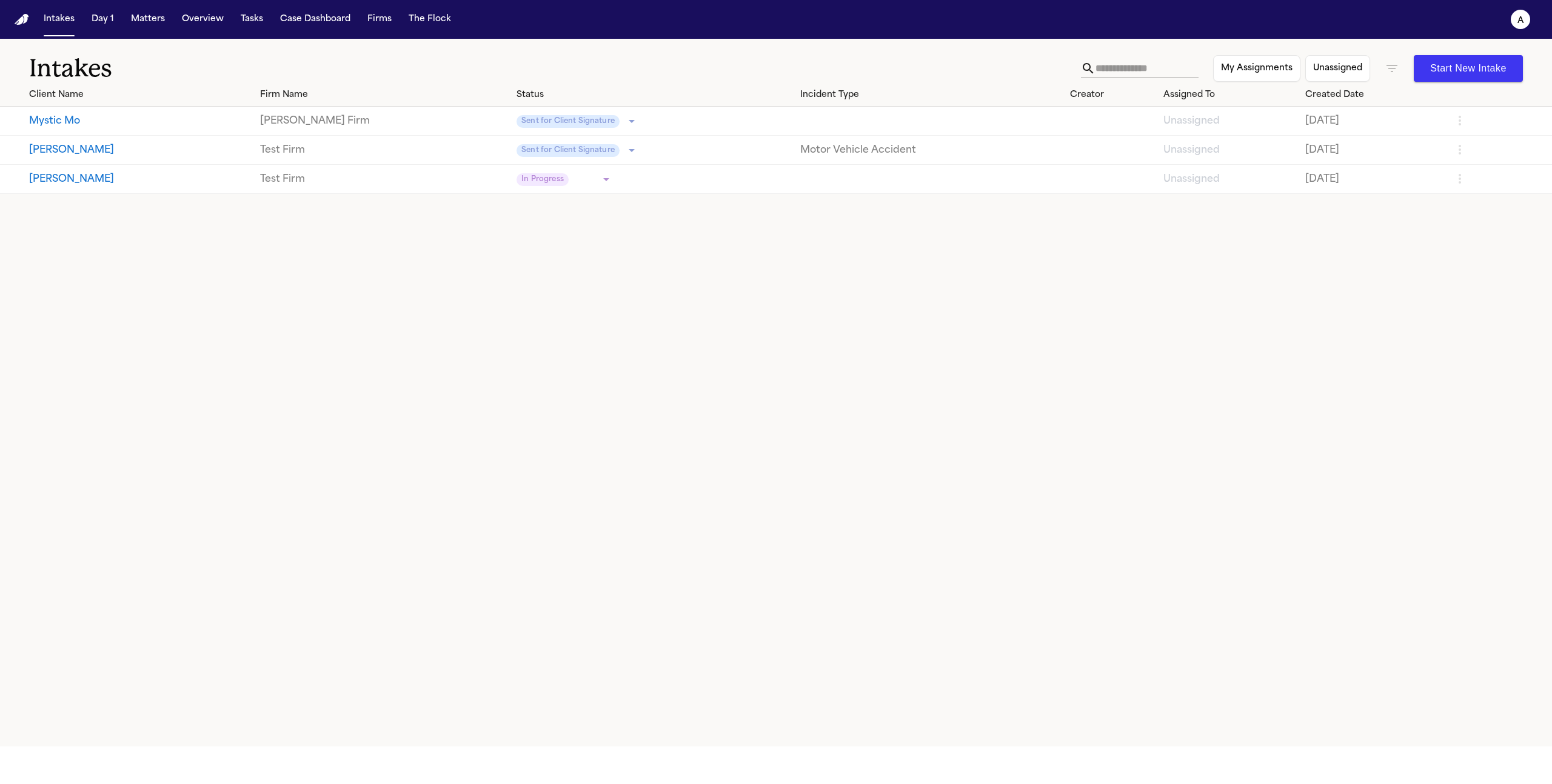
click at [1386, 62] on icon "button" at bounding box center [1392, 69] width 14 height 14
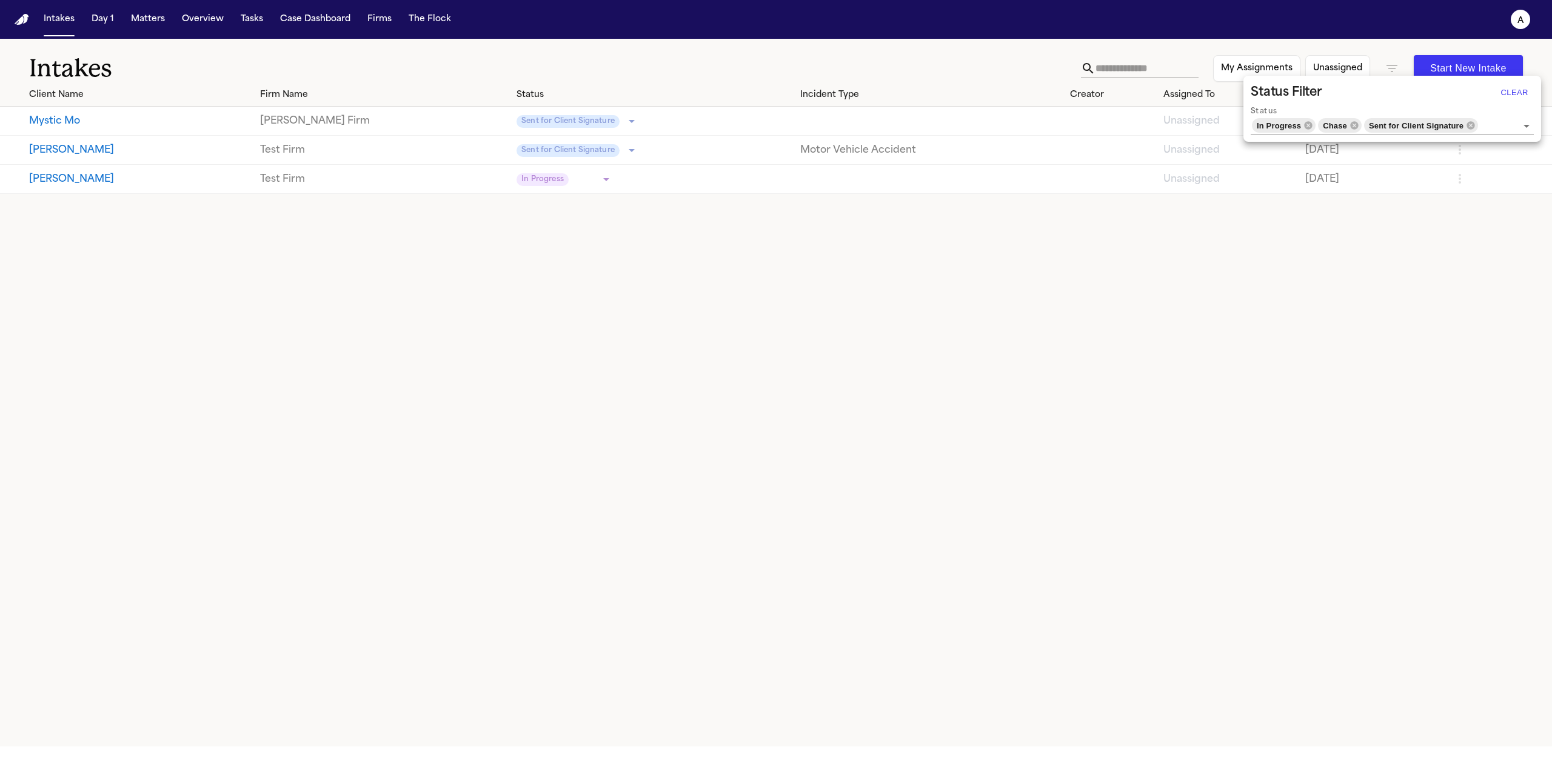
click at [1333, 413] on div at bounding box center [776, 392] width 1552 height 784
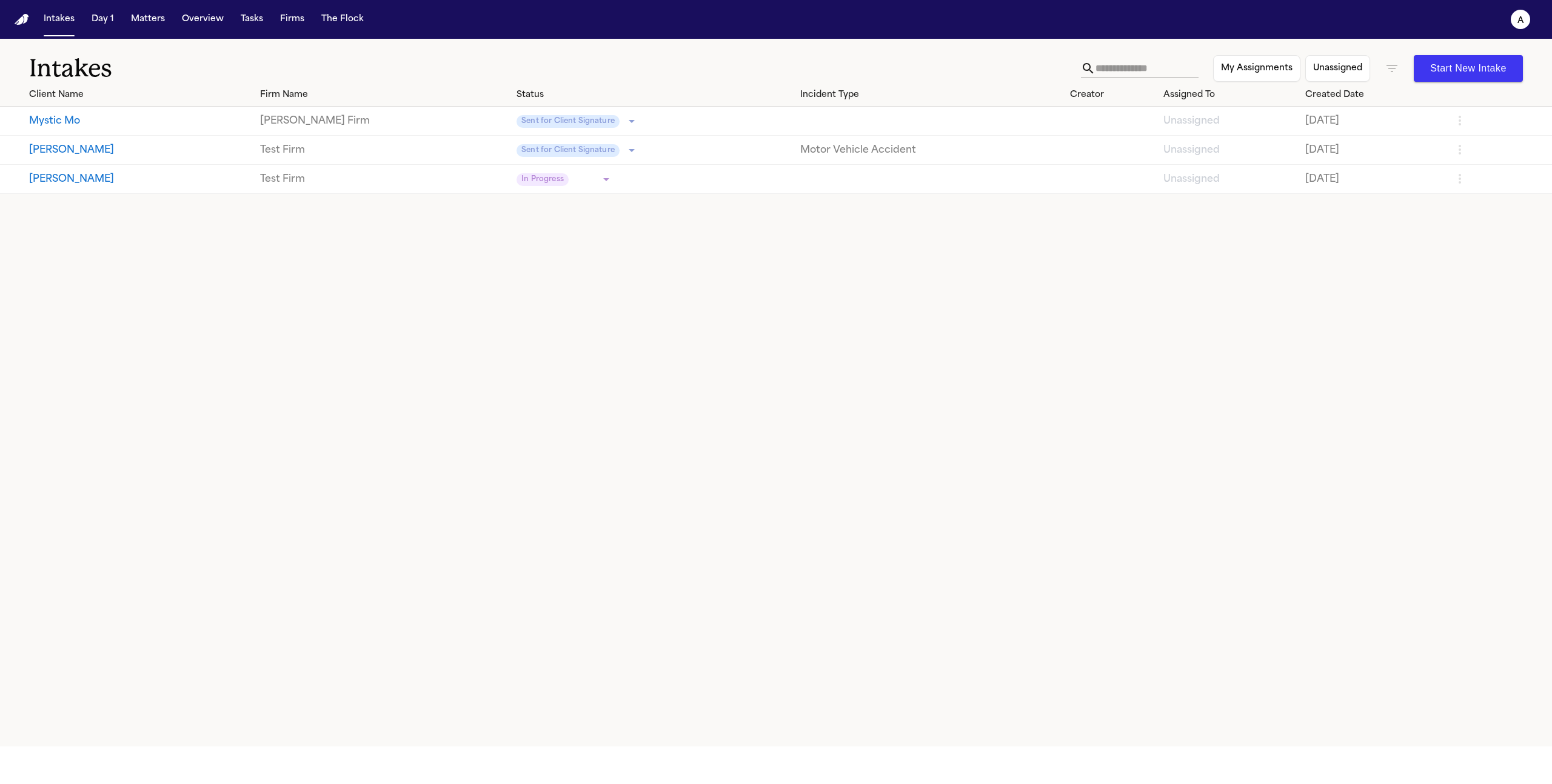
click at [1393, 69] on icon "button" at bounding box center [1392, 69] width 14 height 14
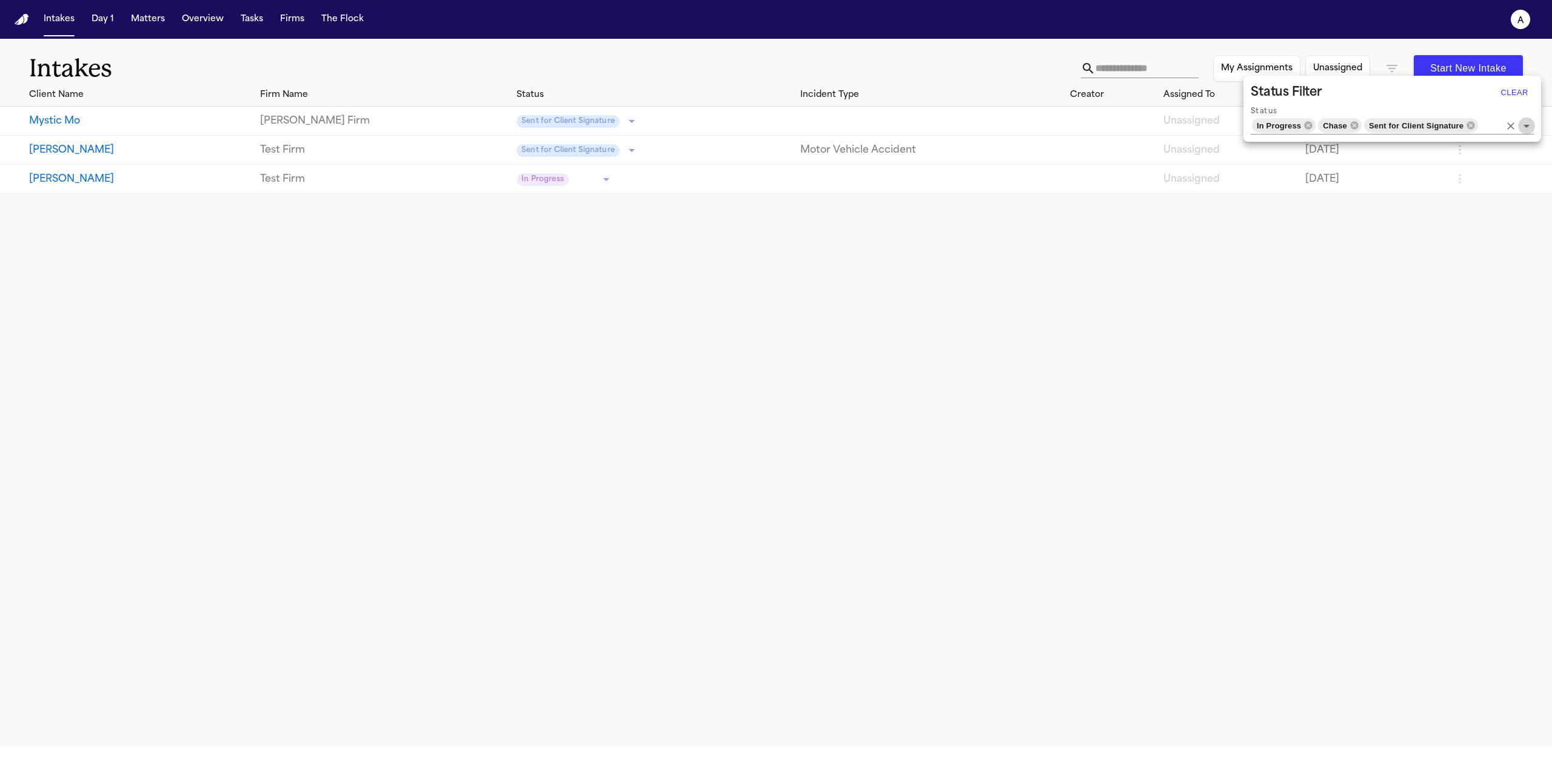
click at [1529, 125] on icon "Open" at bounding box center [1527, 126] width 14 height 14
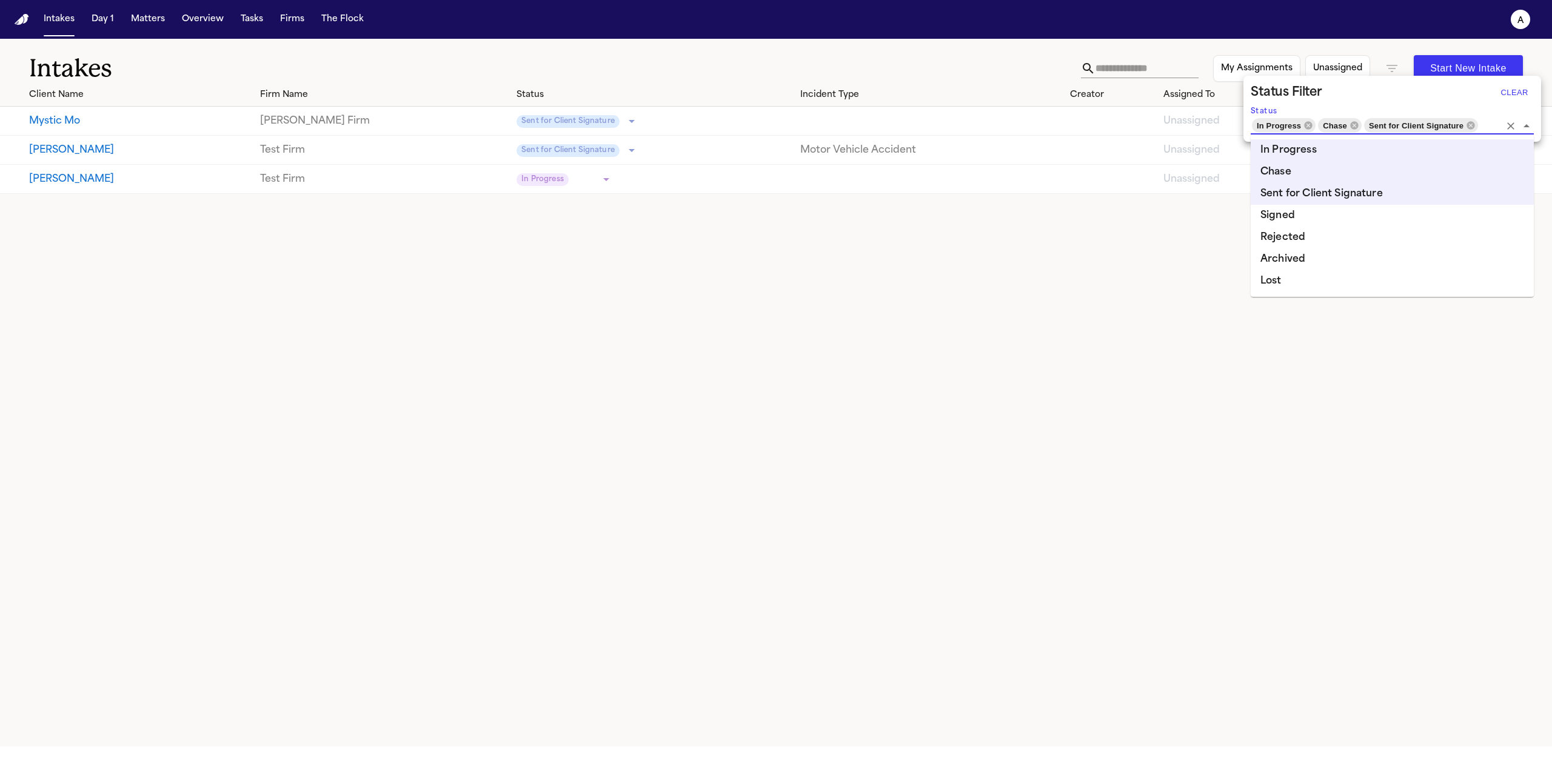
click at [1346, 226] on li "Signed" at bounding box center [1392, 216] width 283 height 22
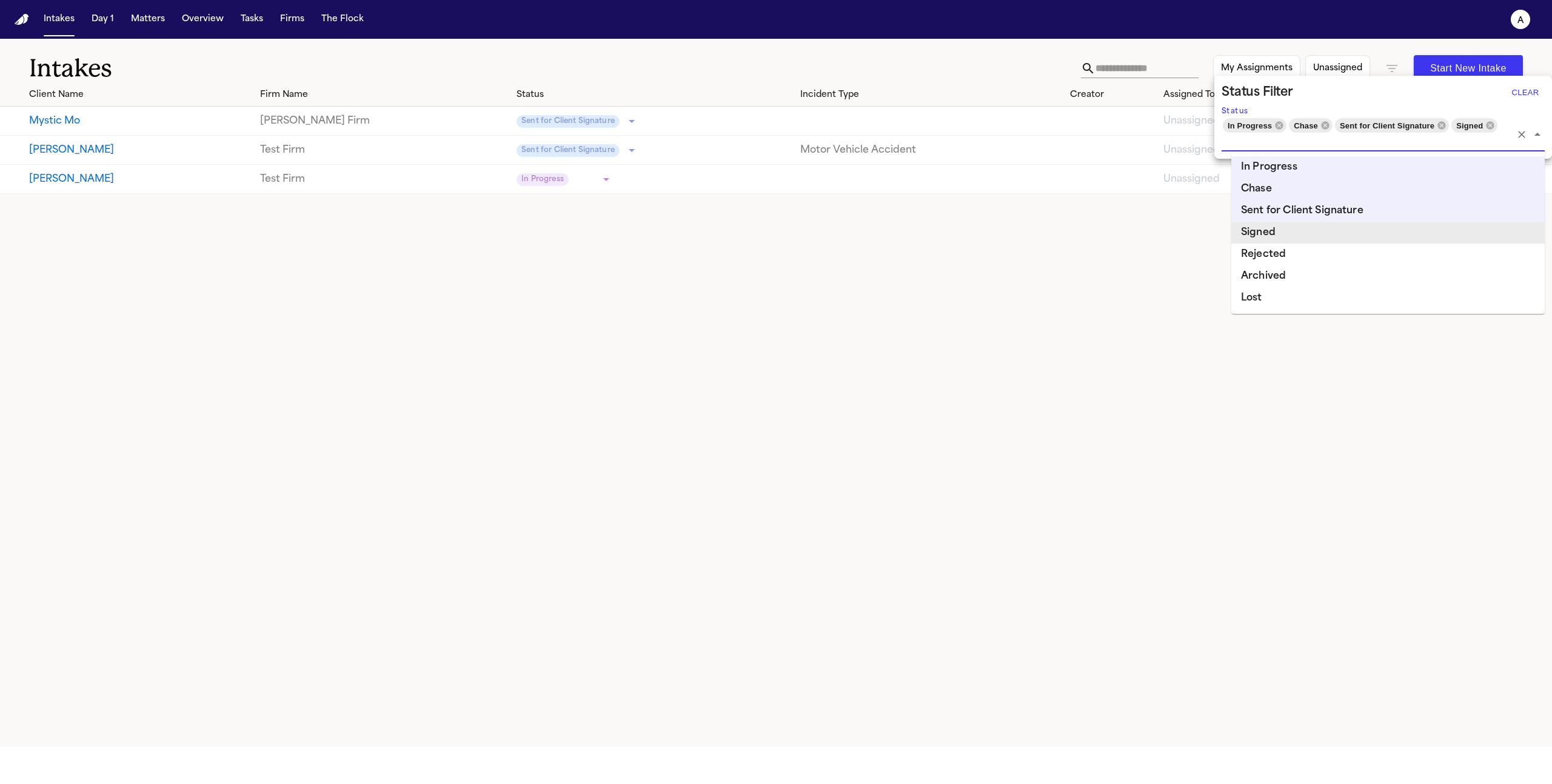
click at [1348, 232] on li "Signed" at bounding box center [1388, 233] width 313 height 22
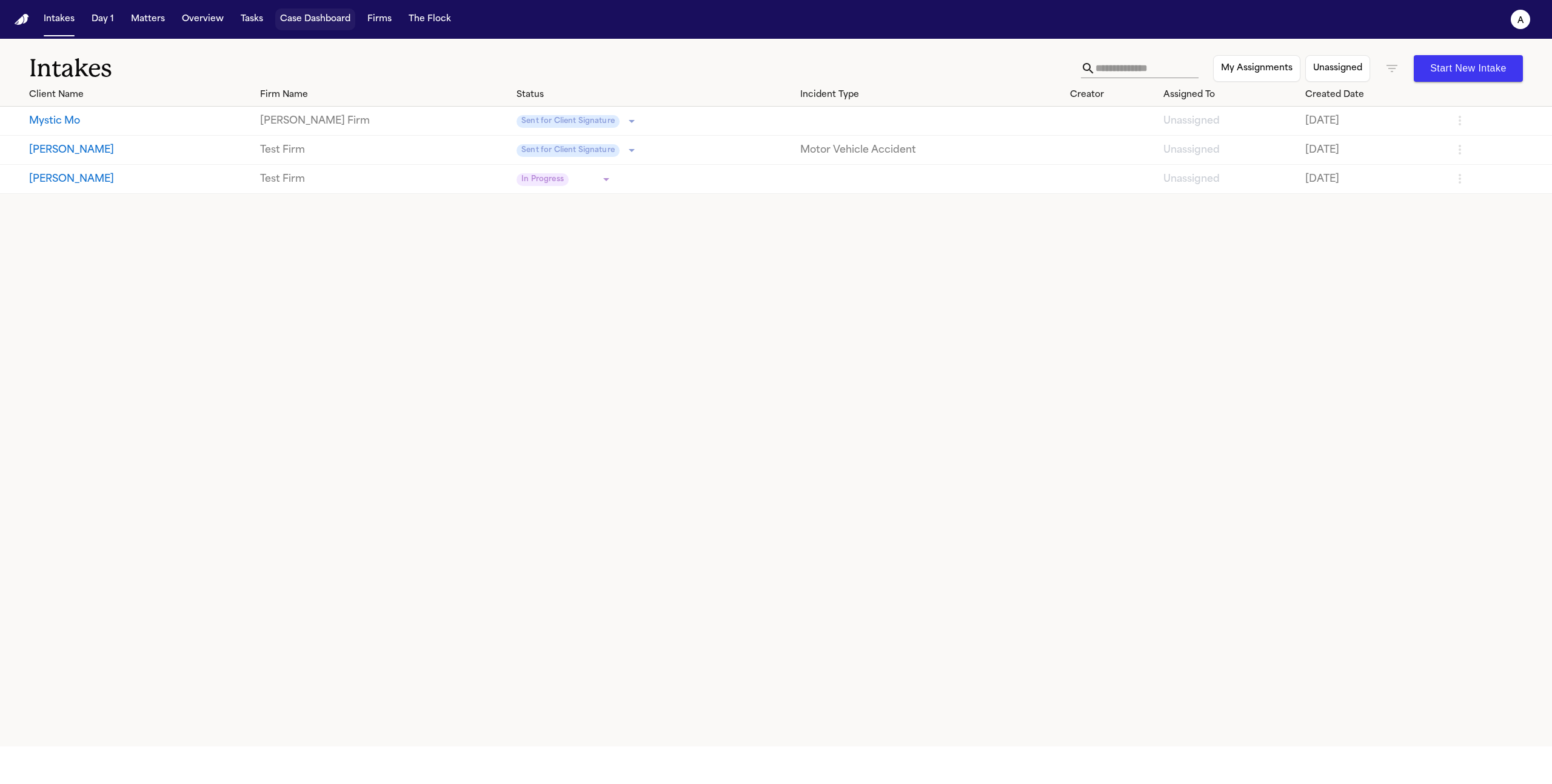
click at [327, 17] on button "Case Dashboard" at bounding box center [315, 20] width 80 height 22
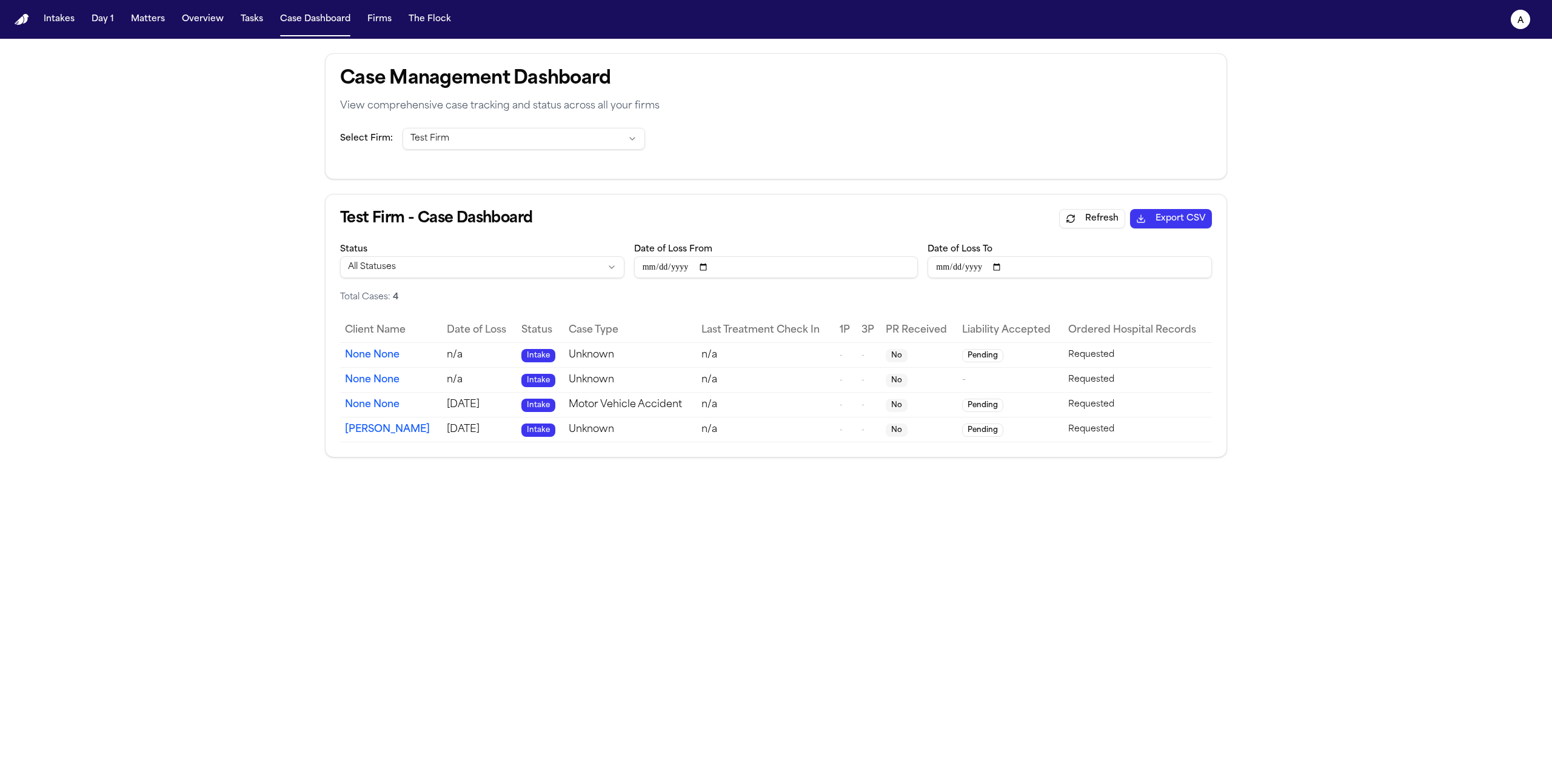
click at [577, 357] on td "Unknown" at bounding box center [630, 355] width 133 height 25
click at [66, 19] on button "Intakes" at bounding box center [58, 20] width 40 height 22
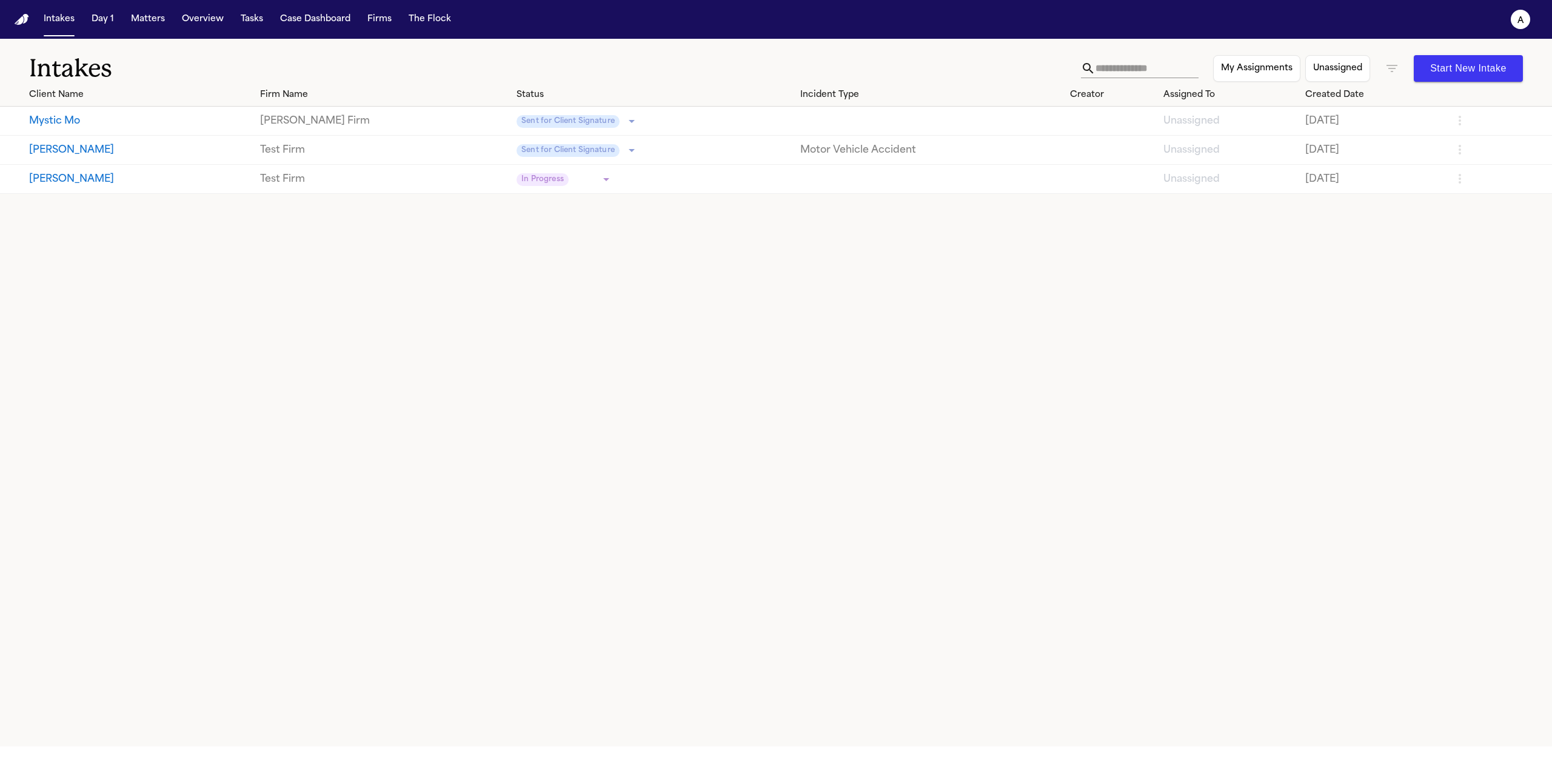
click at [1393, 69] on icon "button" at bounding box center [1392, 69] width 14 height 14
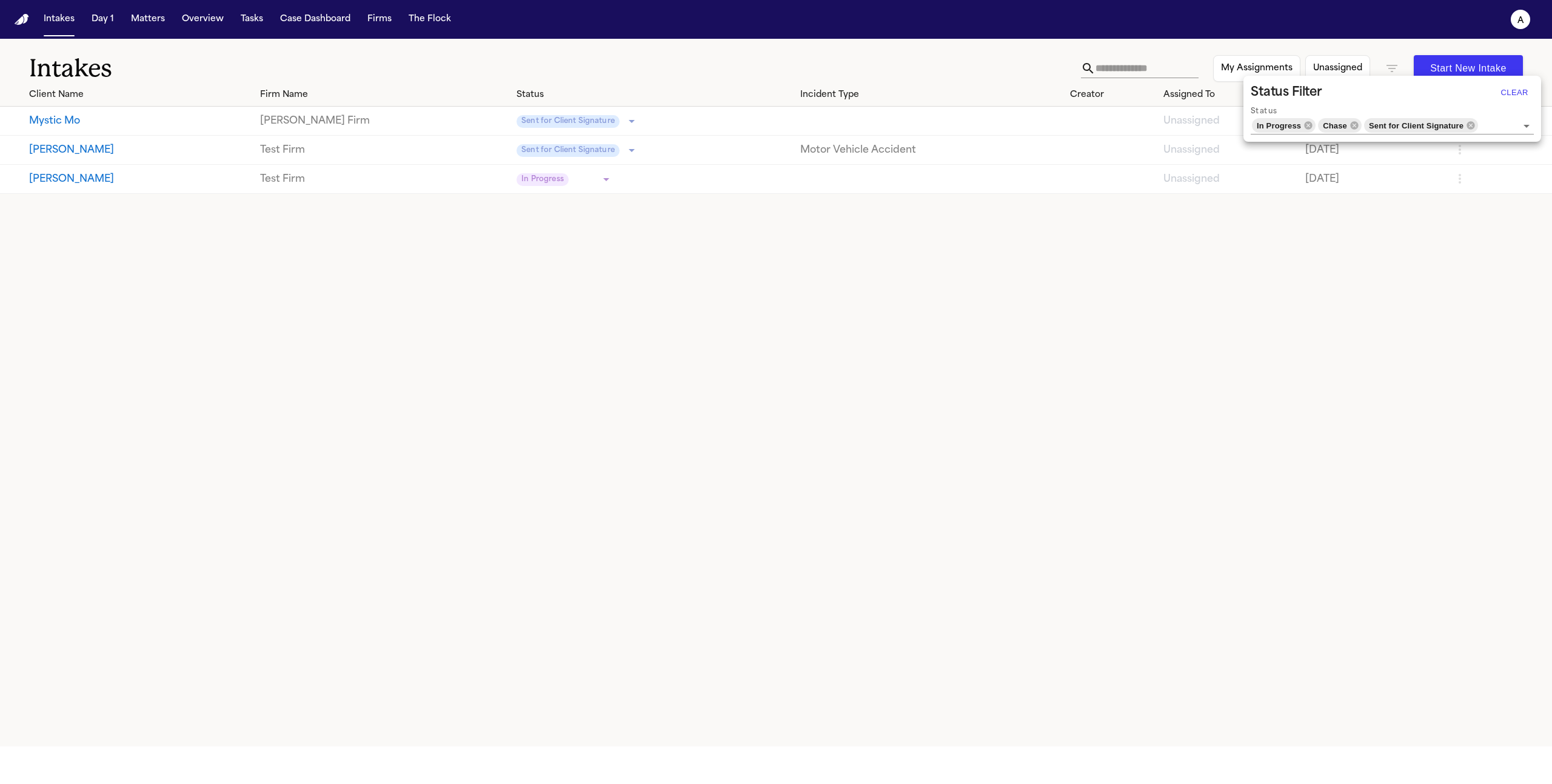
click at [130, 15] on div at bounding box center [776, 392] width 1552 height 784
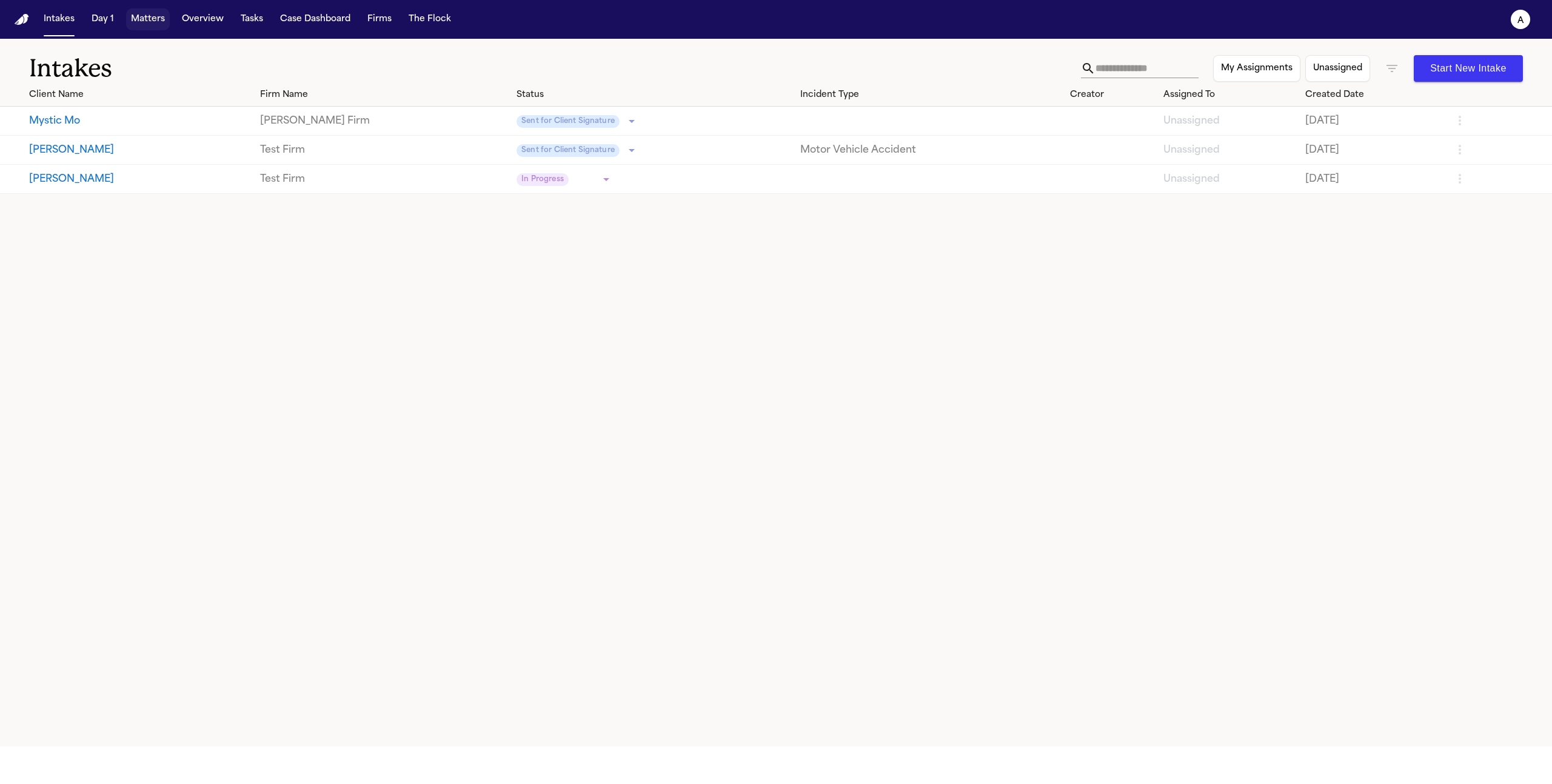
click at [141, 15] on button "Matters" at bounding box center [148, 20] width 43 height 22
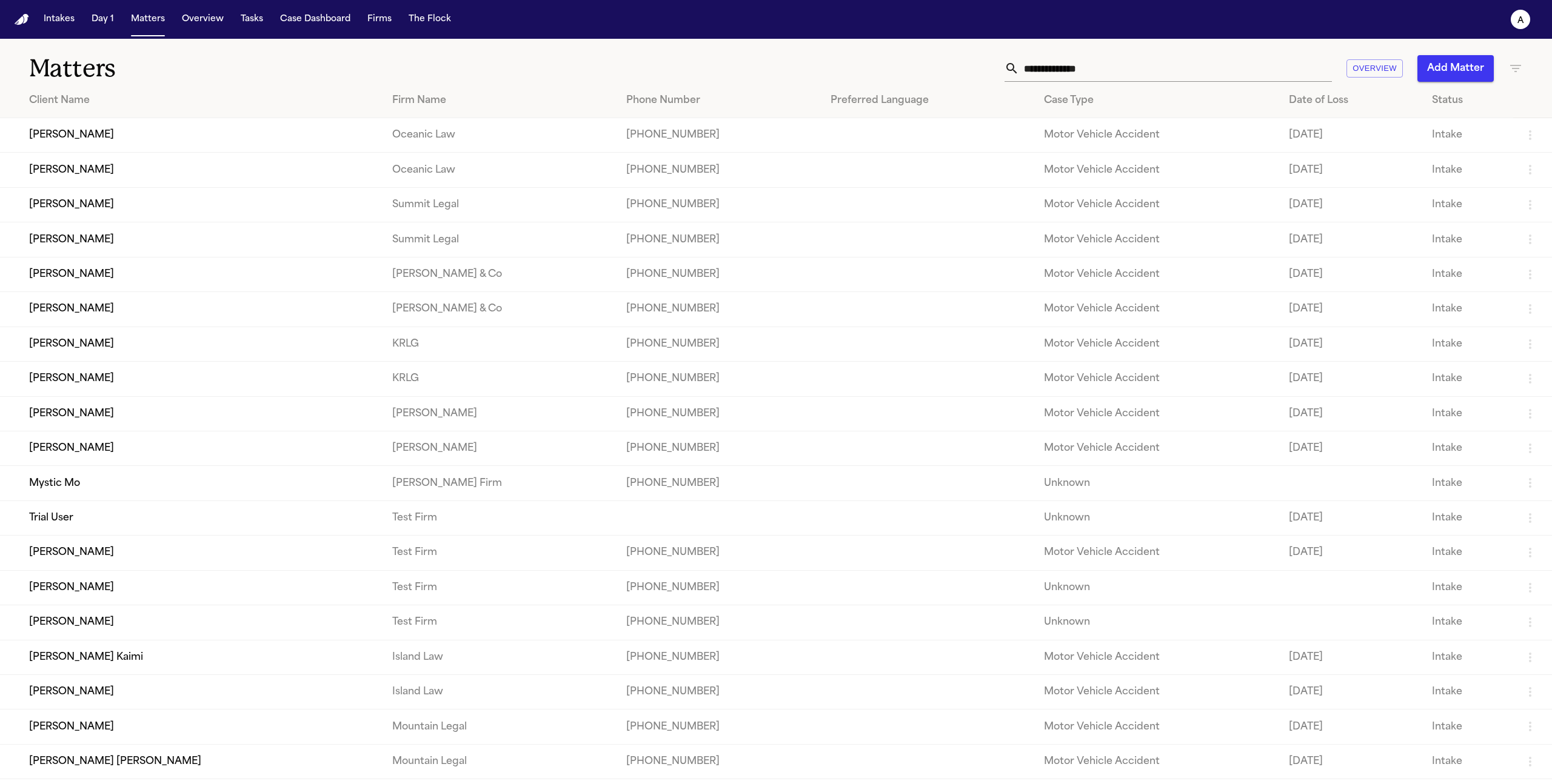
click at [1432, 99] on div "Status" at bounding box center [1468, 100] width 72 height 14
click at [1427, 99] on div "Status ↑" at bounding box center [1463, 100] width 80 height 14
click at [1414, 139] on td "Intake" at bounding box center [1464, 136] width 99 height 35
click at [1189, 151] on td "Motor Vehicle Accident" at bounding box center [1150, 136] width 244 height 35
click at [80, 135] on td "[PERSON_NAME]" at bounding box center [190, 136] width 380 height 35
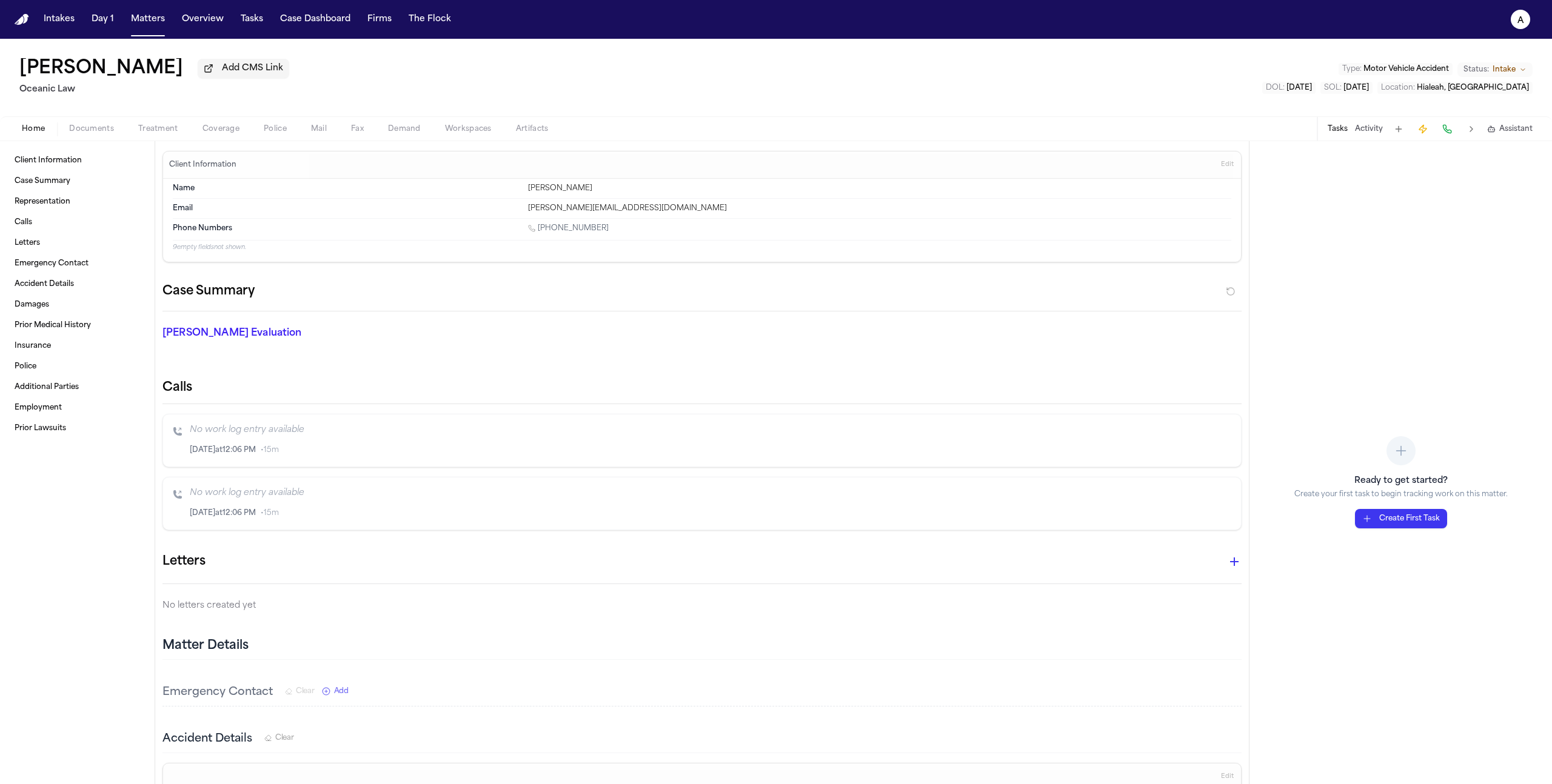
scroll to position [9, 0]
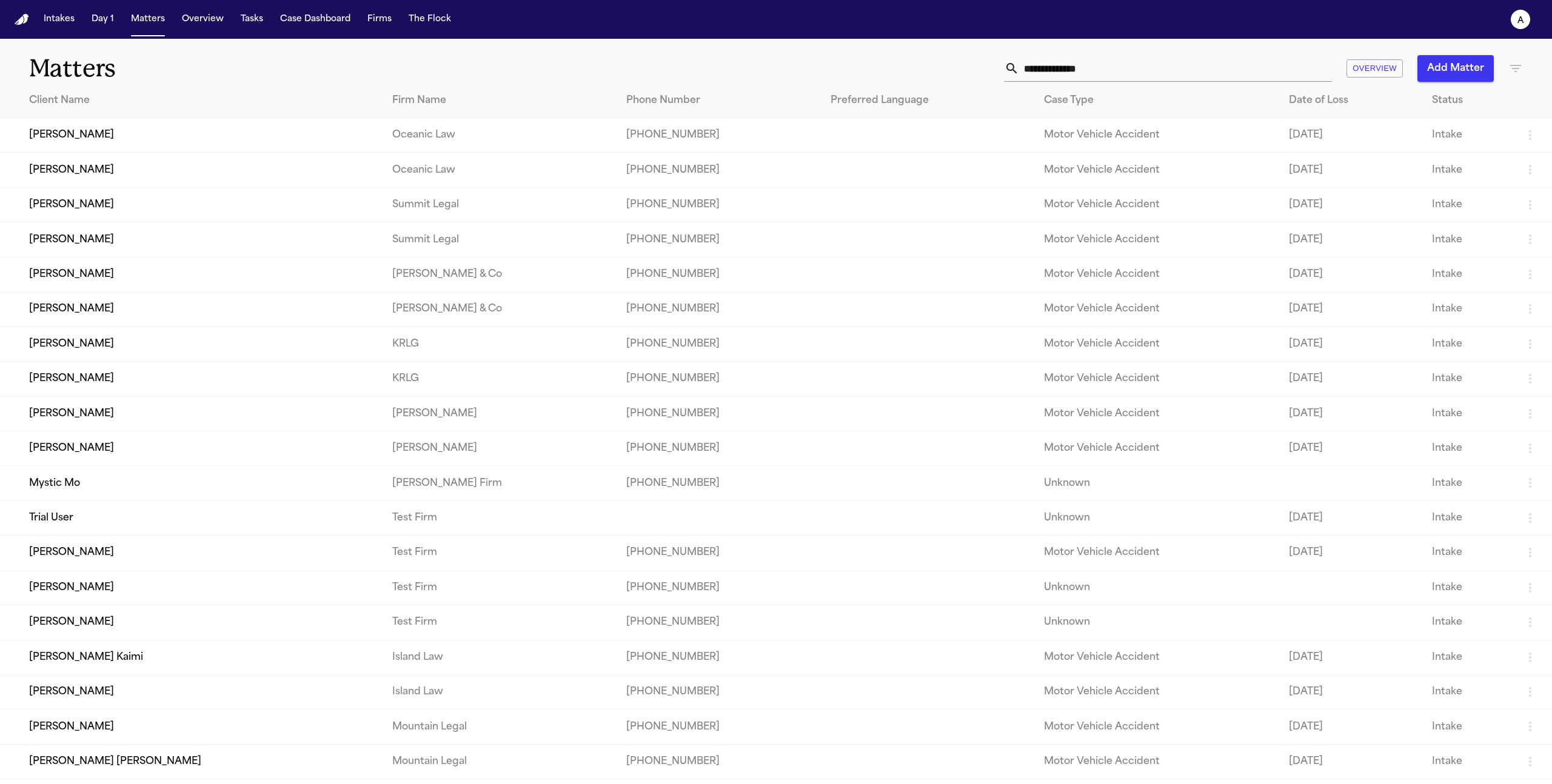
click at [451, 98] on div "Firm Name" at bounding box center [499, 100] width 215 height 14
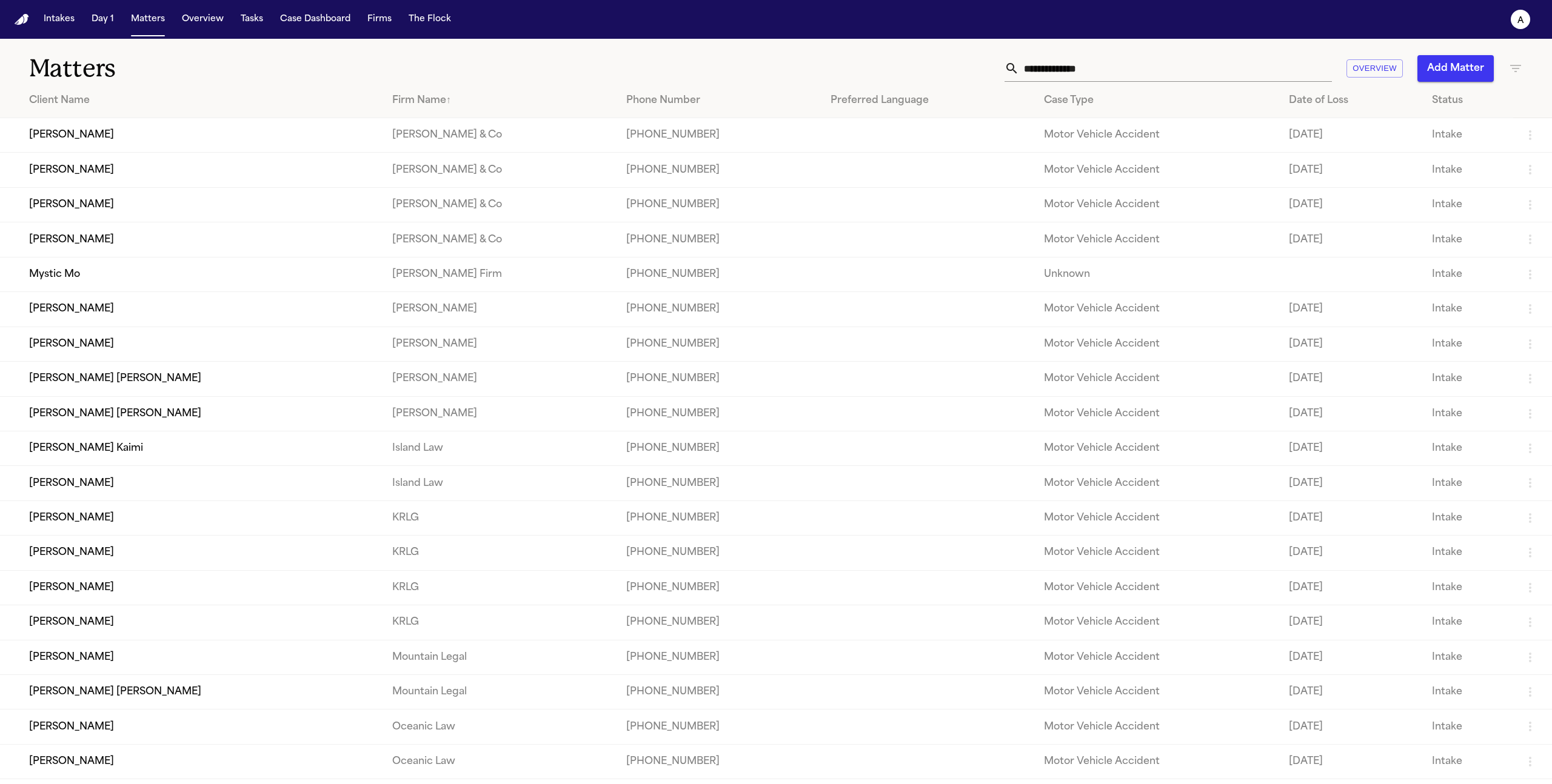
click at [451, 98] on div "Firm Name ↑" at bounding box center [499, 100] width 215 height 14
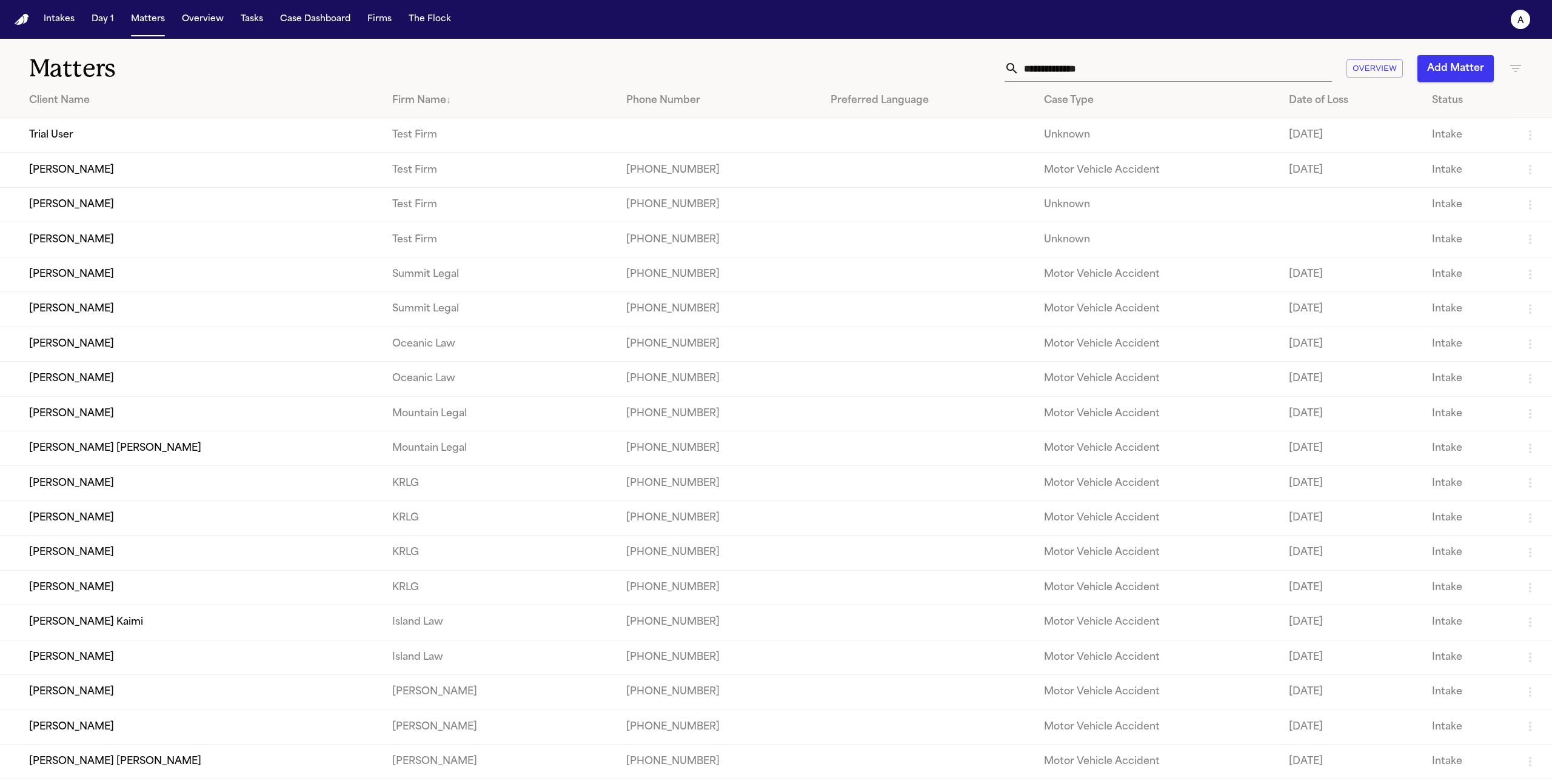
click at [392, 107] on div "Firm Name ↓" at bounding box center [499, 100] width 215 height 14
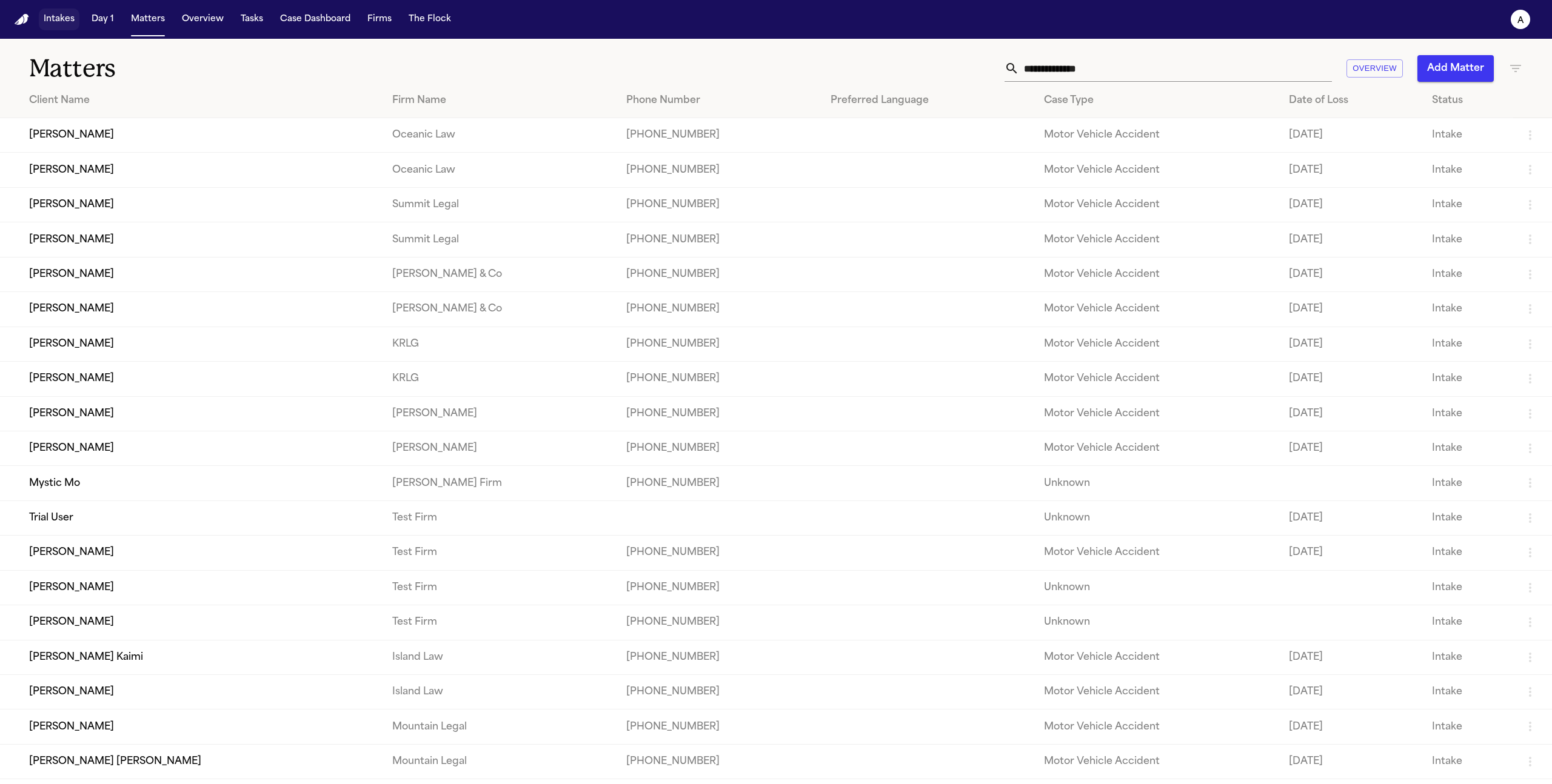
click at [75, 21] on button "Intakes" at bounding box center [58, 20] width 40 height 22
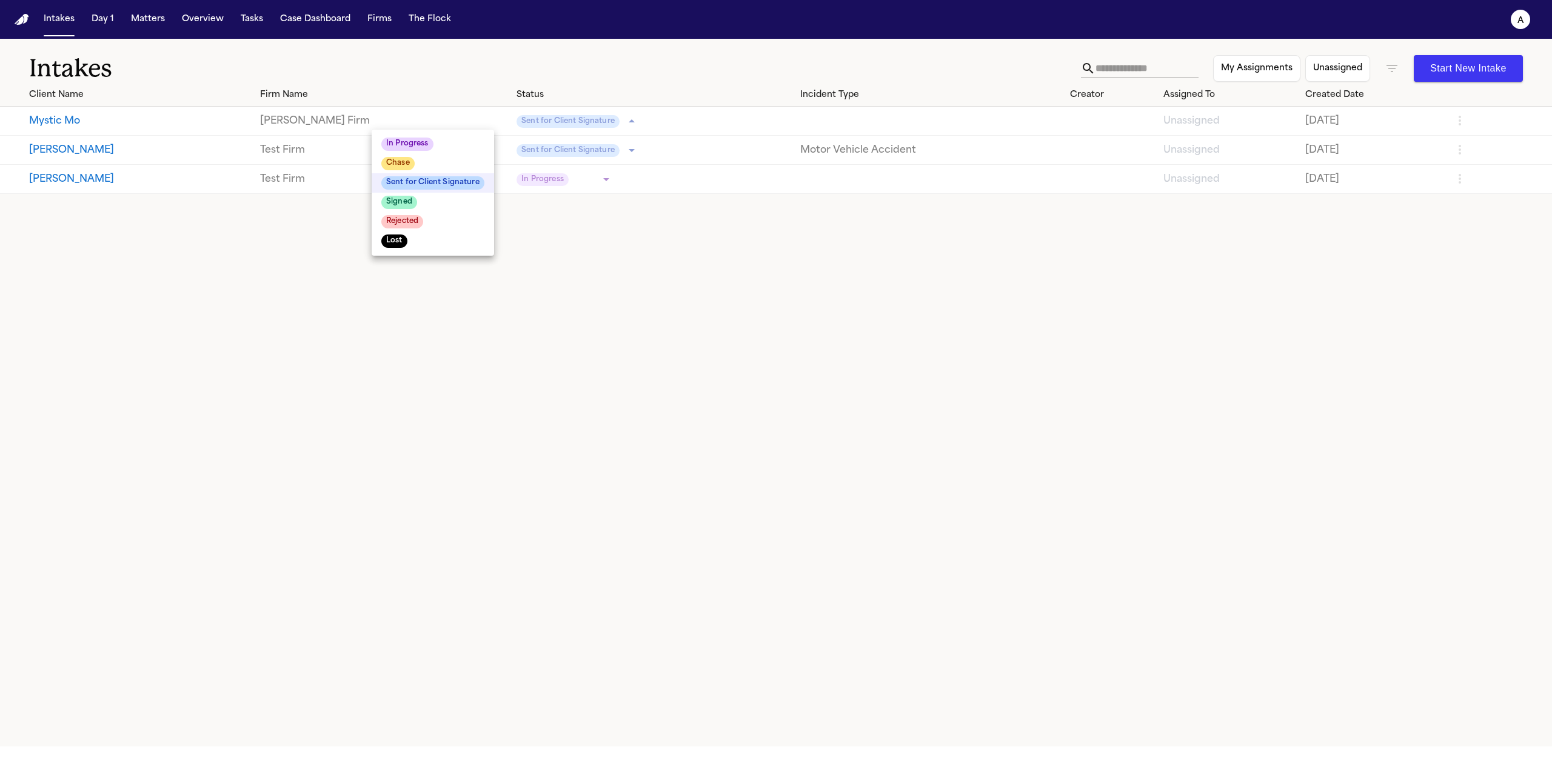
click at [457, 119] on body "**********" at bounding box center [776, 392] width 1552 height 784
click at [146, 23] on div at bounding box center [776, 392] width 1552 height 784
click at [147, 21] on button "Matters" at bounding box center [148, 20] width 43 height 22
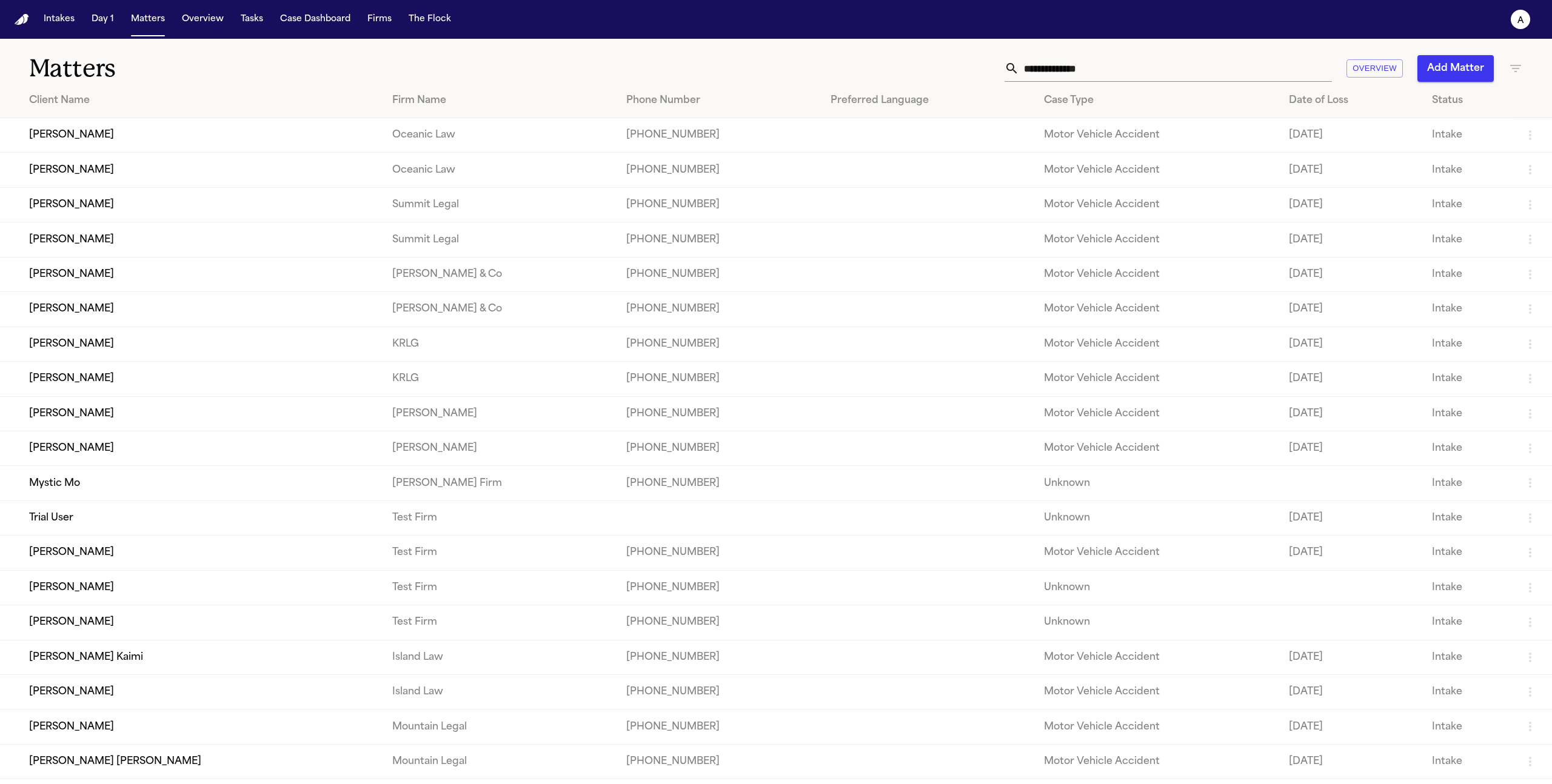
click at [104, 111] on th "Client Name" at bounding box center [191, 101] width 383 height 35
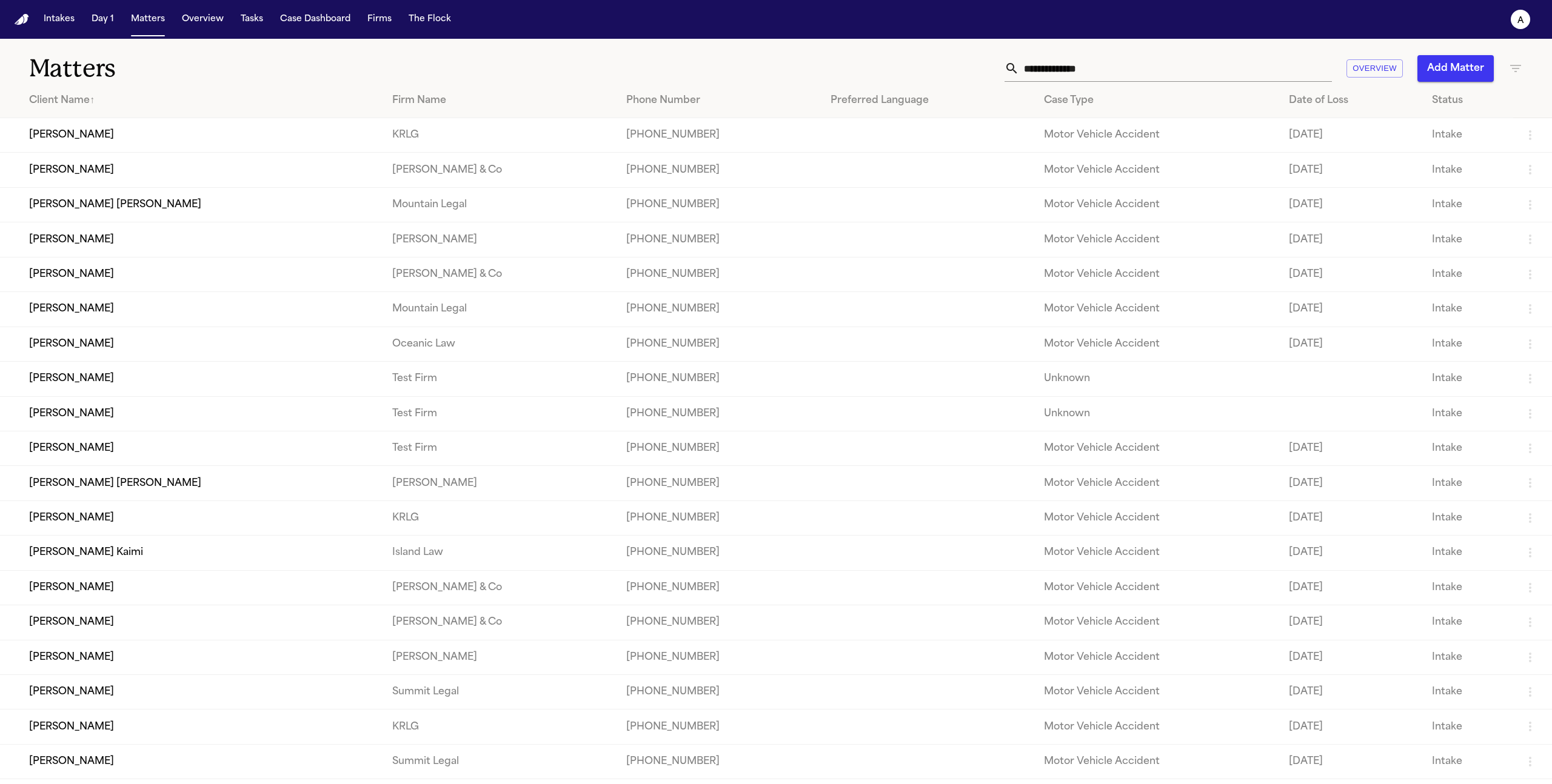
click at [107, 105] on div "Client Name ↑" at bounding box center [201, 100] width 344 height 14
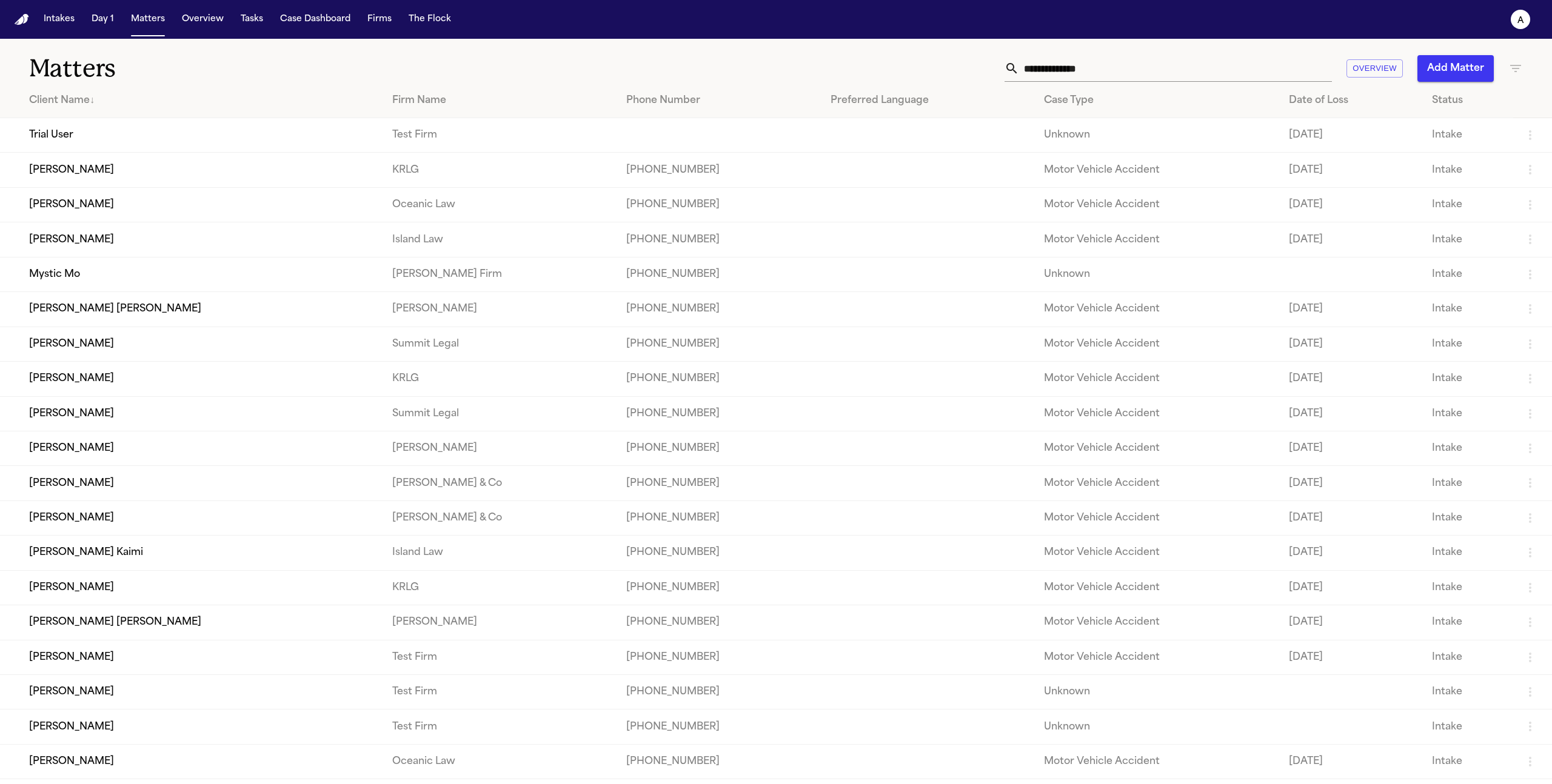
click at [410, 95] on div "Firm Name" at bounding box center [499, 100] width 215 height 14
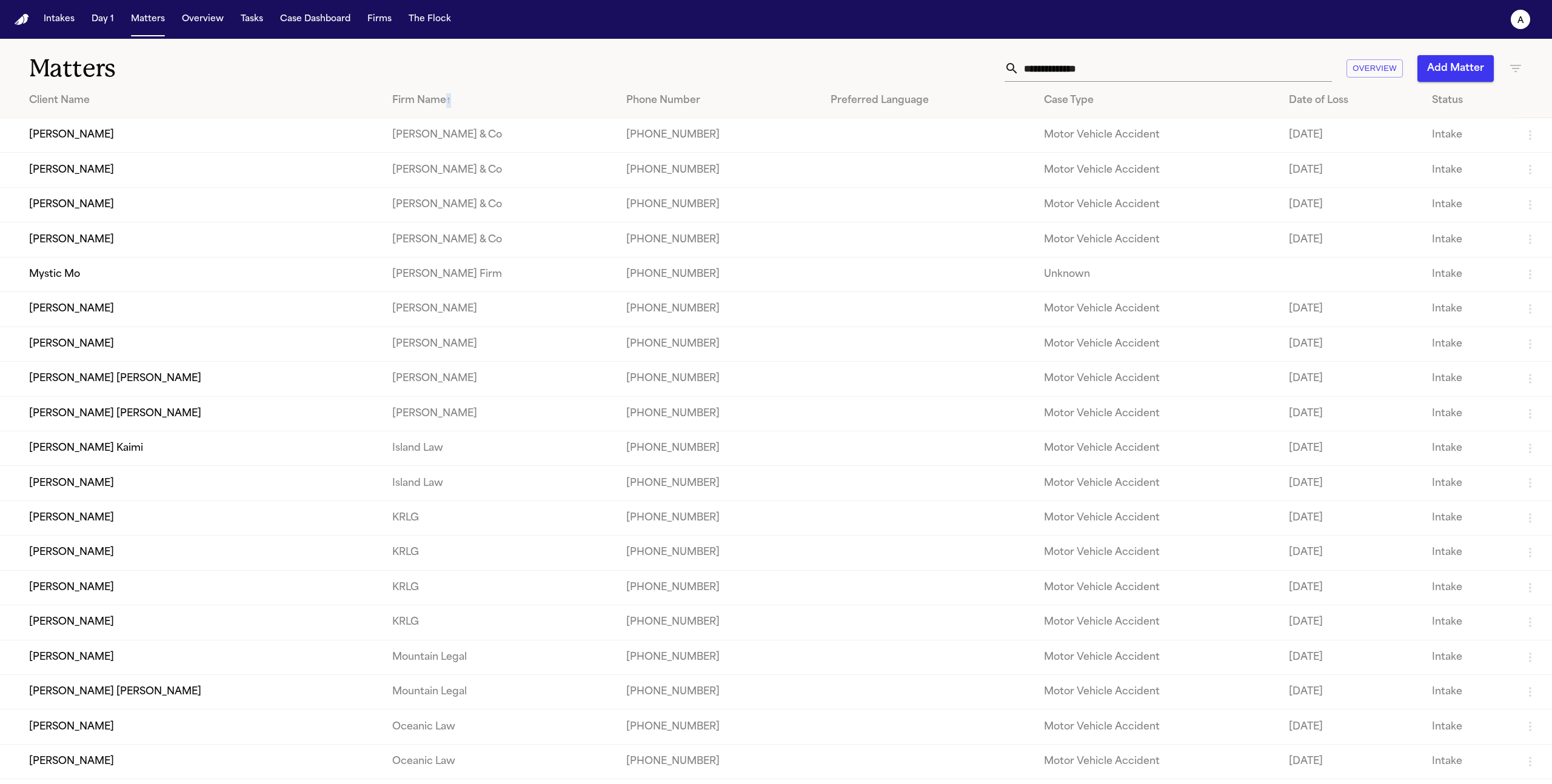
click at [410, 95] on div "Firm Name ↑" at bounding box center [499, 100] width 215 height 14
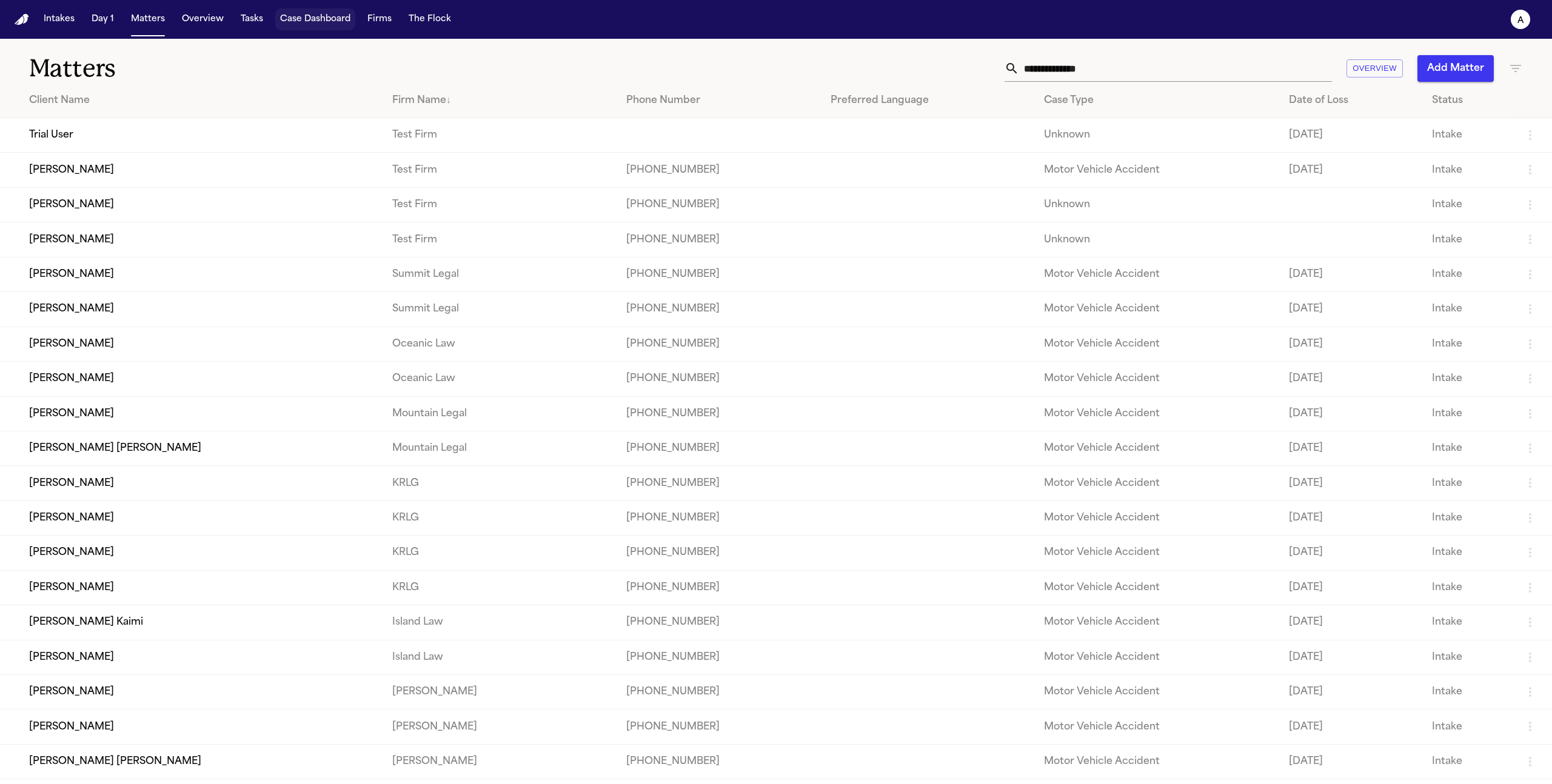
click at [303, 22] on button "Case Dashboard" at bounding box center [315, 20] width 80 height 22
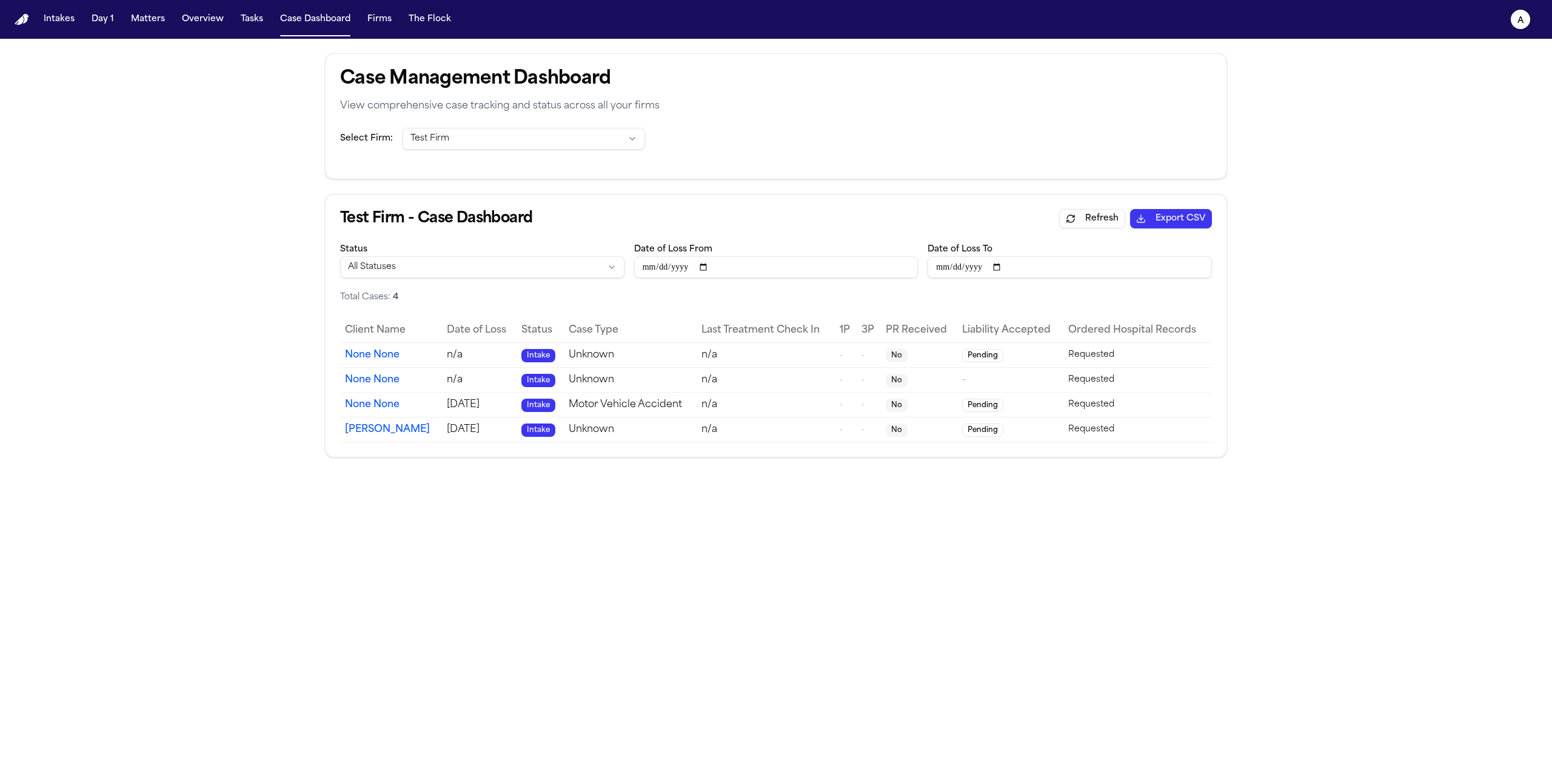
click at [442, 343] on td "n/a" at bounding box center [479, 355] width 75 height 25
click at [412, 331] on th "Client Name" at bounding box center [391, 330] width 102 height 24
click at [158, 27] on button "Matters" at bounding box center [148, 20] width 43 height 22
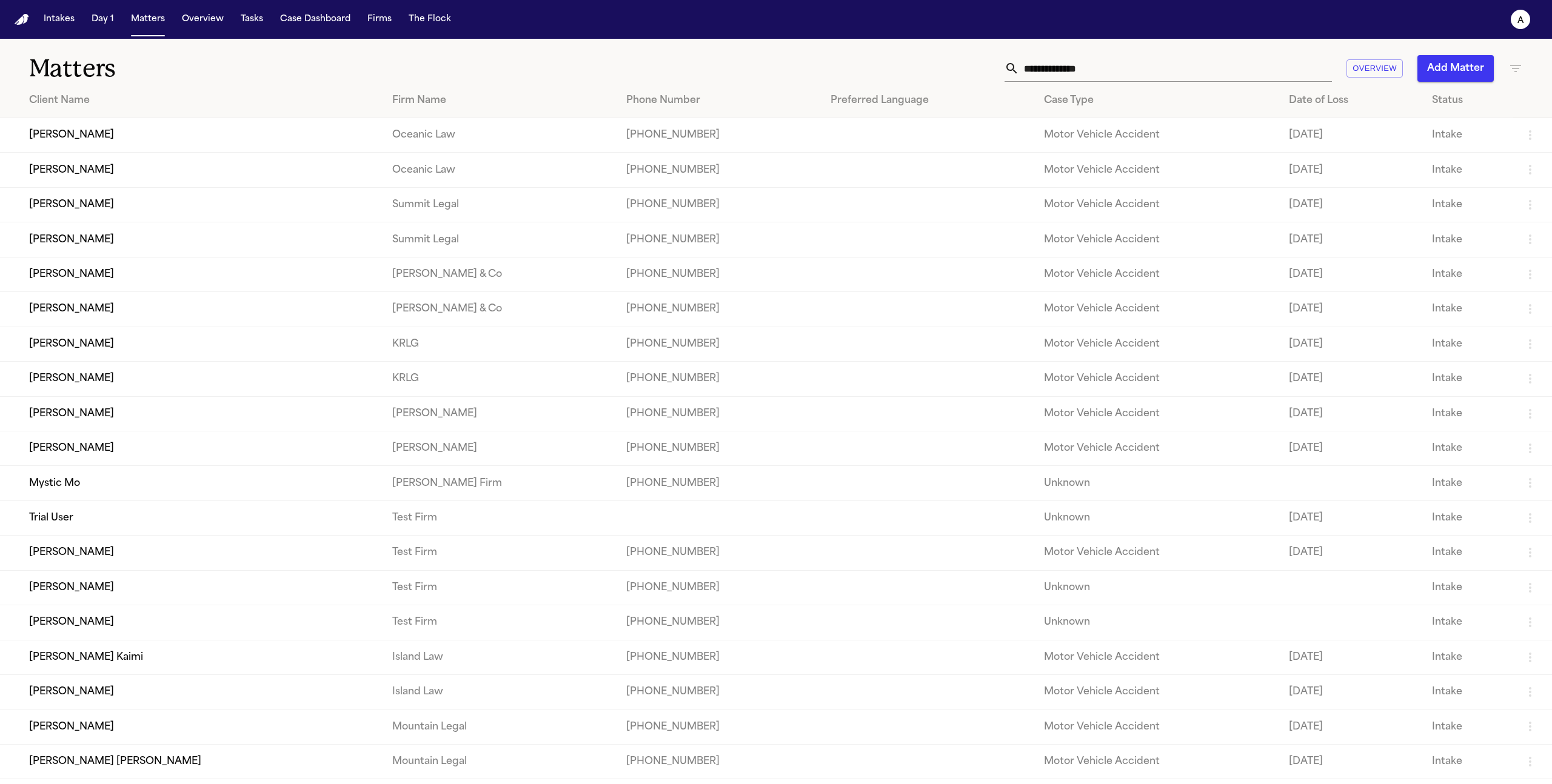
click at [392, 103] on div "Firm Name" at bounding box center [499, 100] width 215 height 14
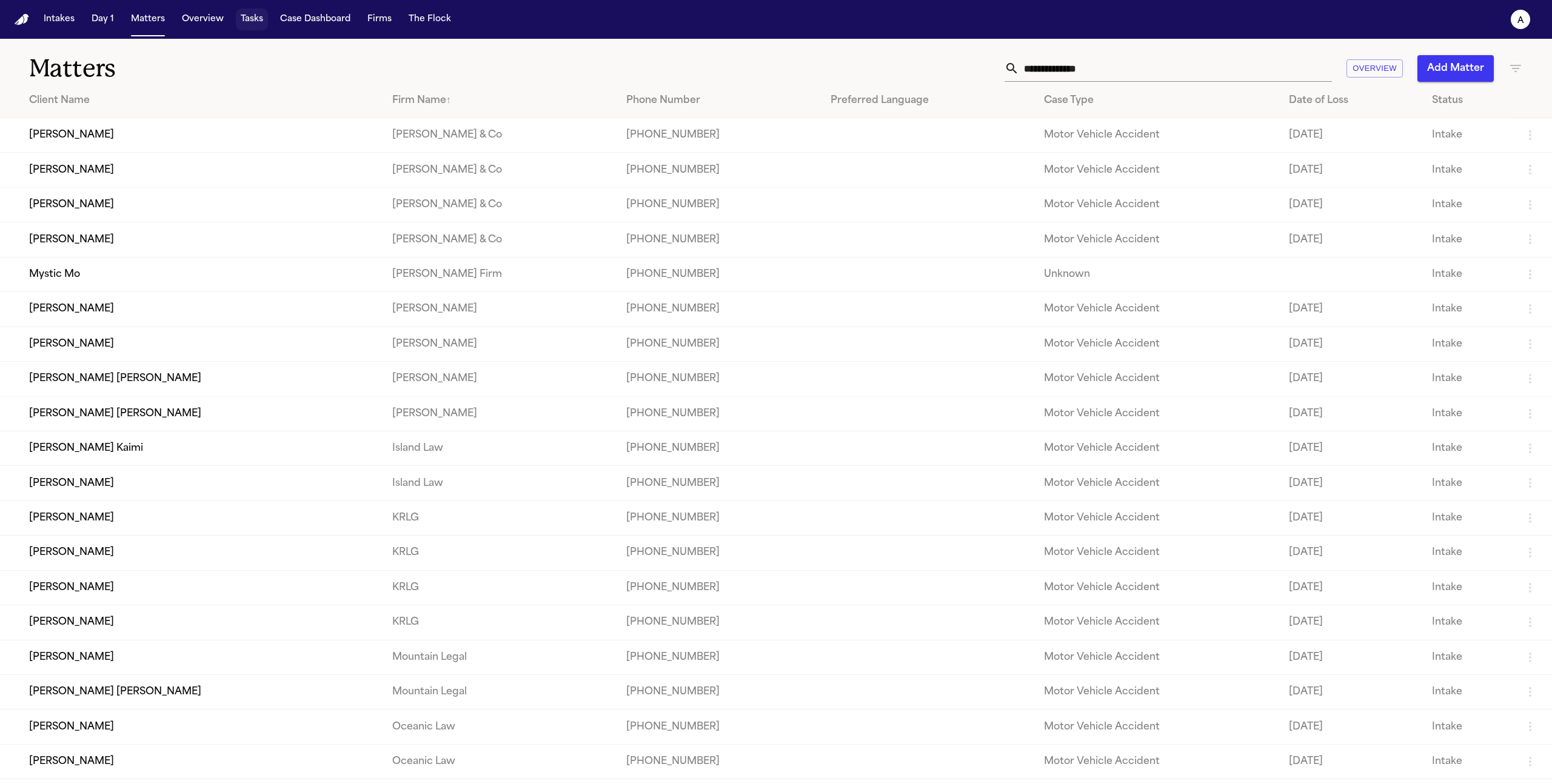
click at [256, 9] on button "Tasks" at bounding box center [252, 20] width 32 height 22
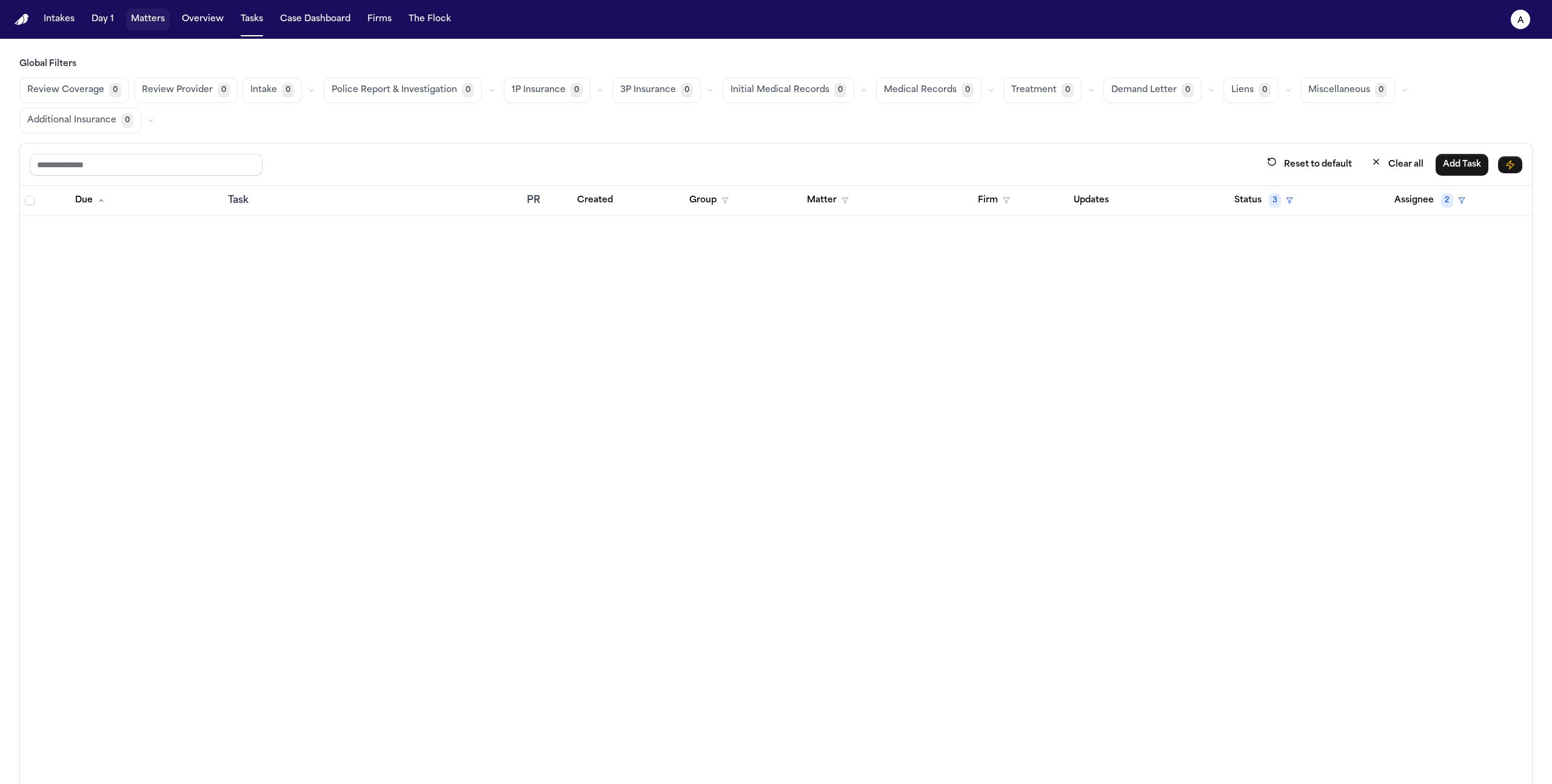
click at [148, 24] on button "Matters" at bounding box center [148, 20] width 43 height 22
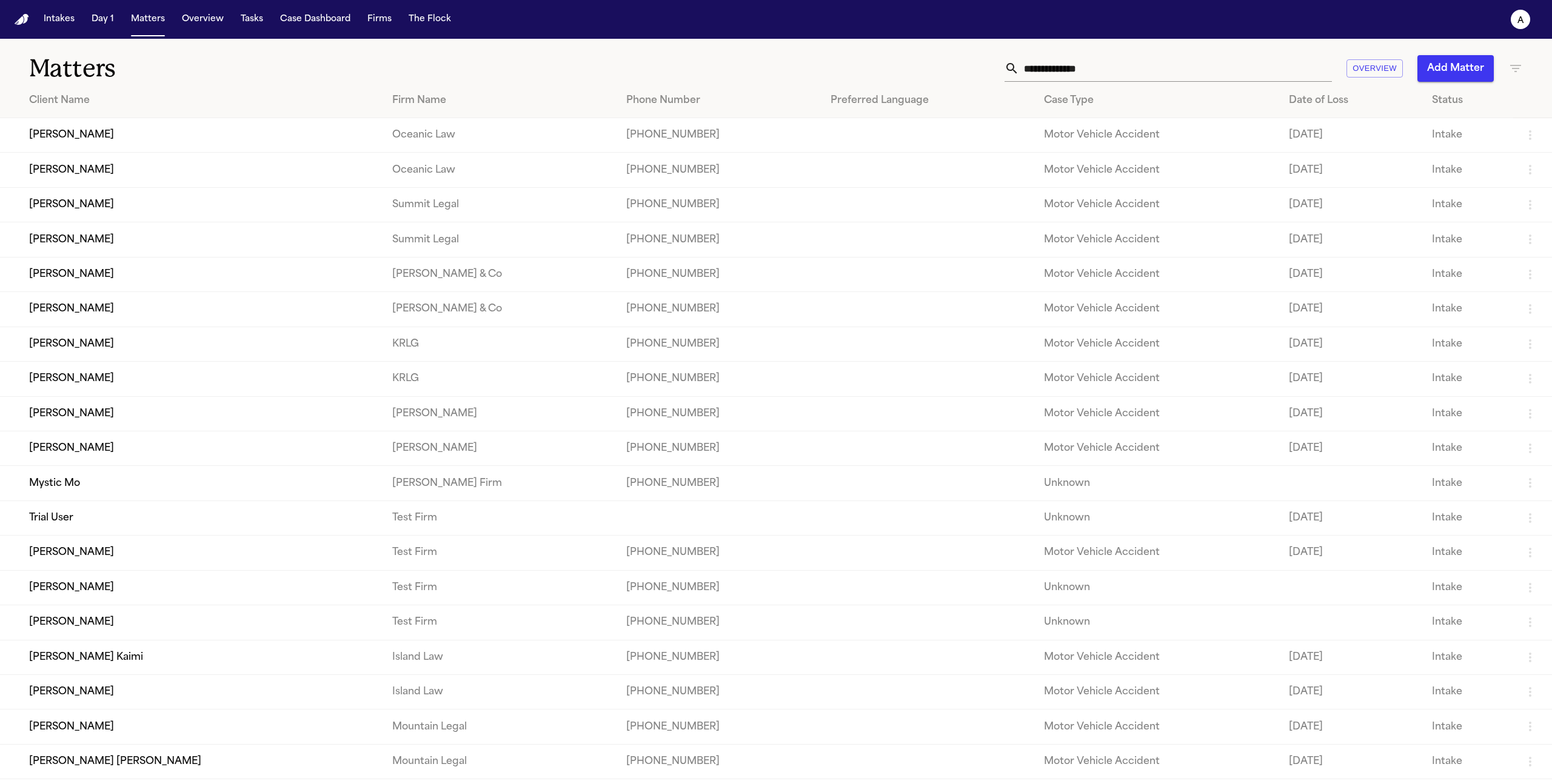
click at [94, 166] on td "[PERSON_NAME]" at bounding box center [191, 170] width 383 height 35
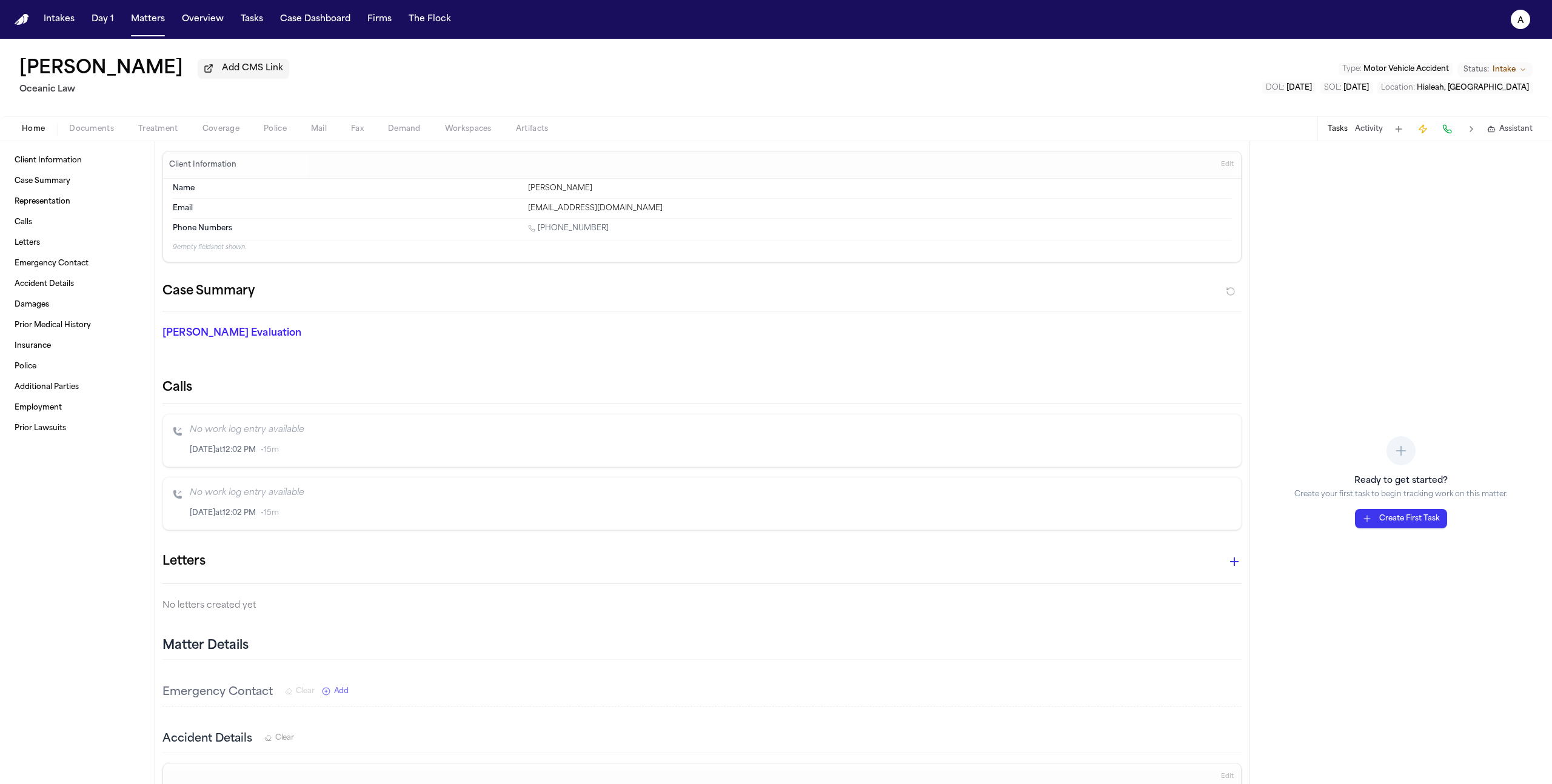
click at [314, 132] on span "Mail" at bounding box center [319, 129] width 16 height 9
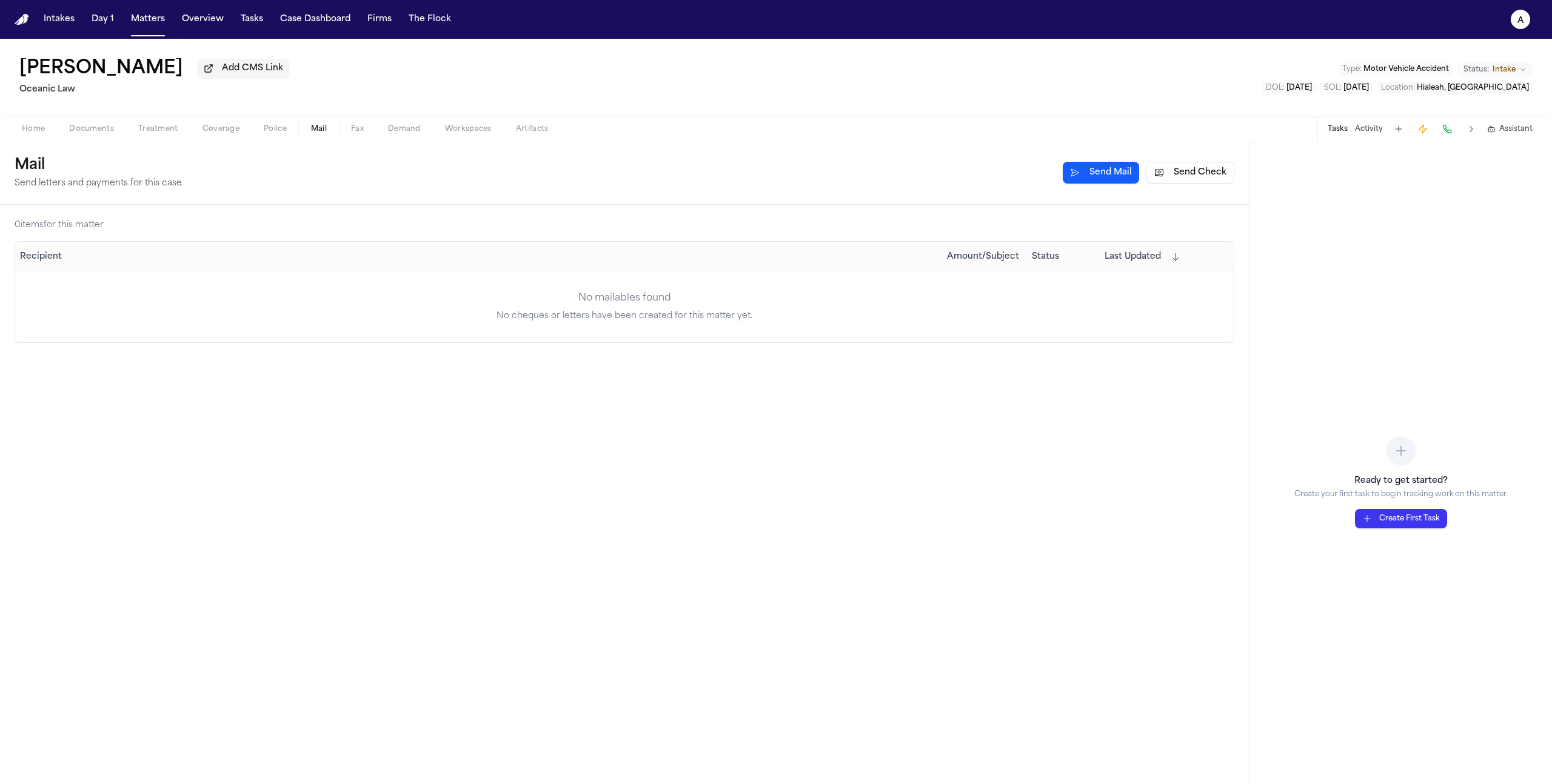
click at [1101, 170] on button "Send Mail" at bounding box center [1101, 173] width 77 height 22
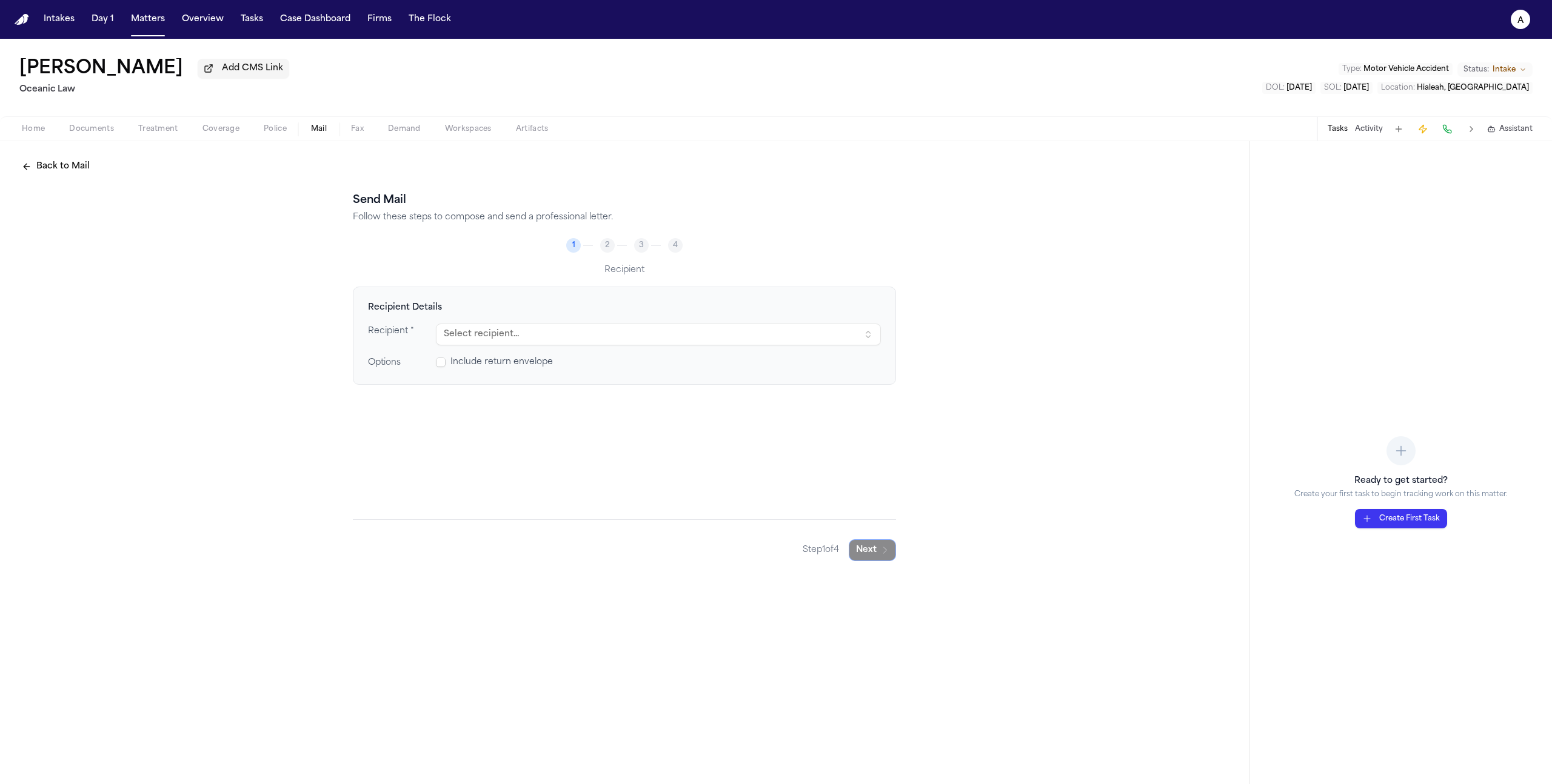
click at [729, 342] on button "Select recipient..." at bounding box center [658, 334] width 445 height 22
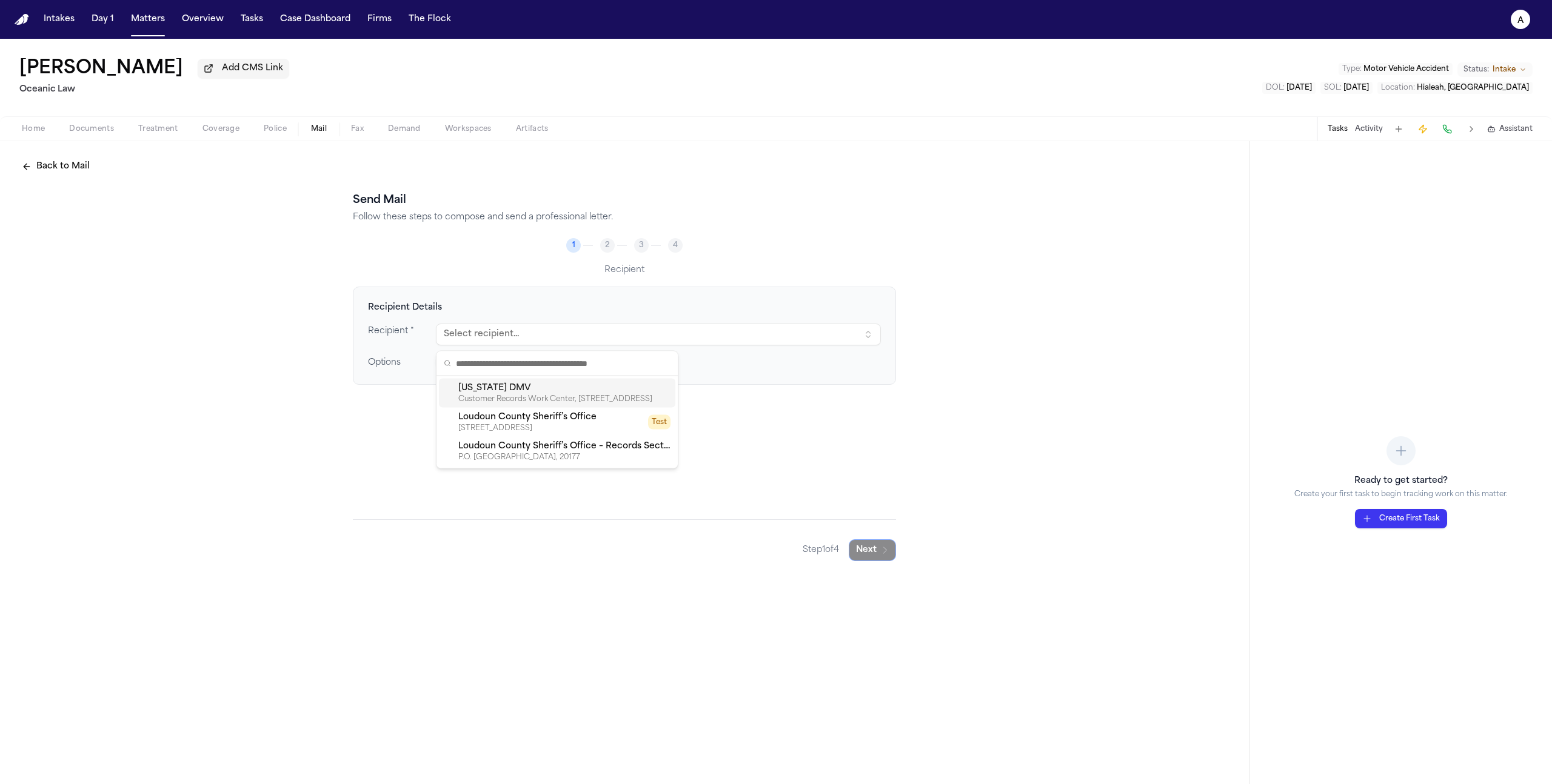
click at [600, 399] on div "Customer Records Work Center, Room 514, Richmond, VA, 23269" at bounding box center [564, 399] width 212 height 9
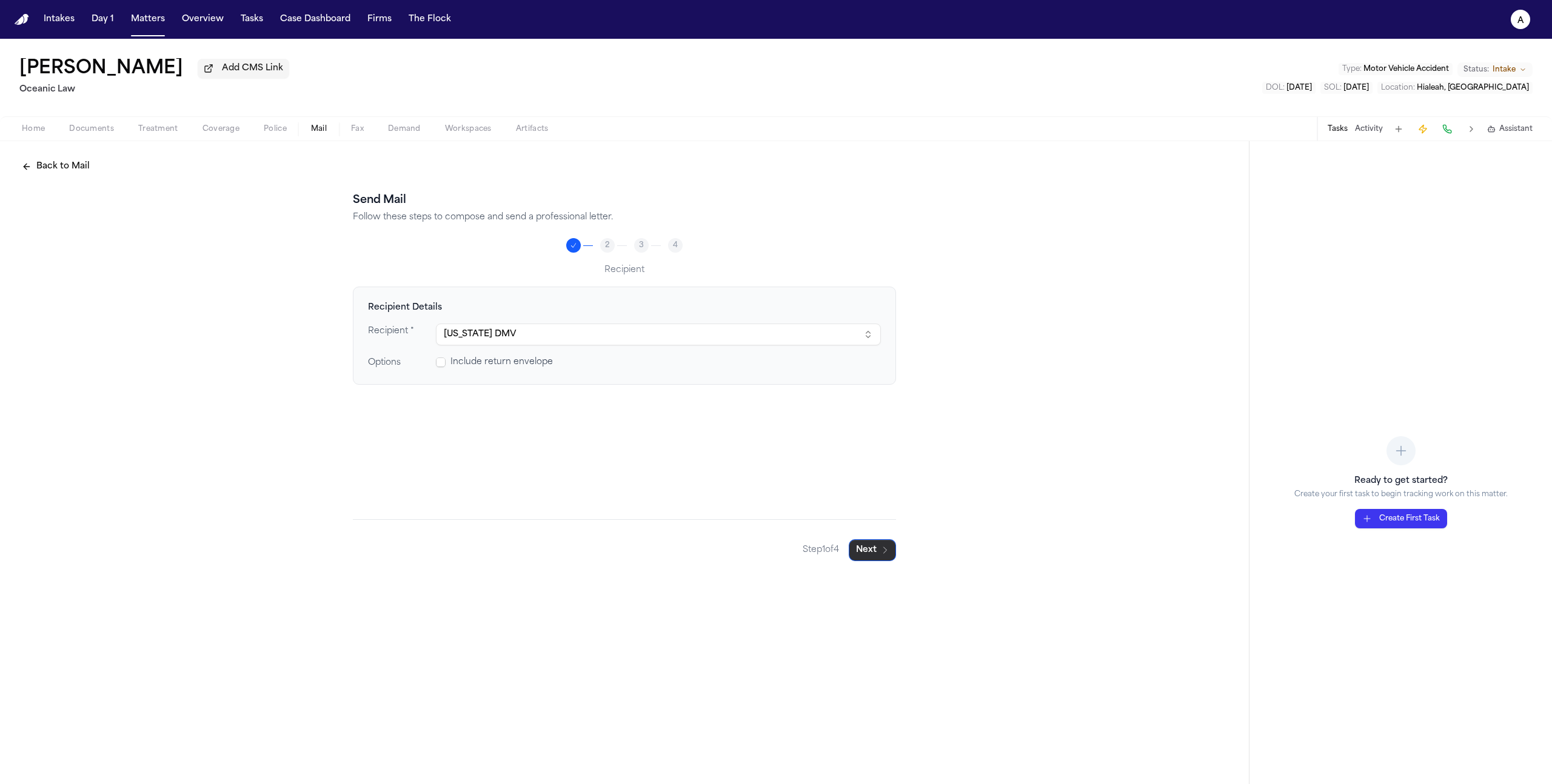
click at [856, 548] on button "Next" at bounding box center [873, 551] width 47 height 22
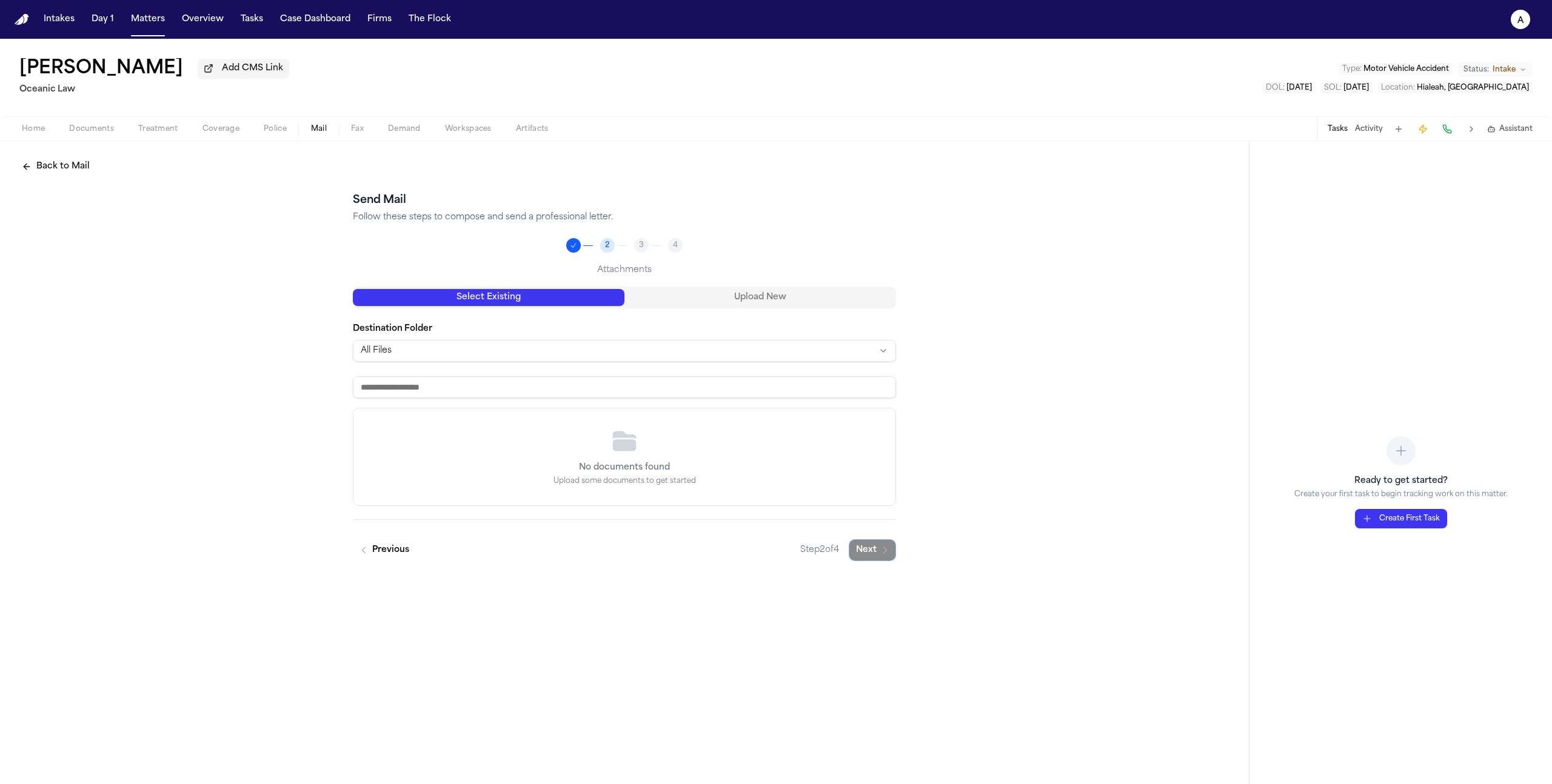
click at [654, 354] on html "Intakes Day 1 Matters Overview Tasks Case Dashboard Firms The Flock a Gabriela …" at bounding box center [776, 392] width 1552 height 784
click at [753, 304] on html "Intakes Day 1 Matters Overview Tasks Case Dashboard Firms The Flock a Gabriela …" at bounding box center [776, 392] width 1552 height 784
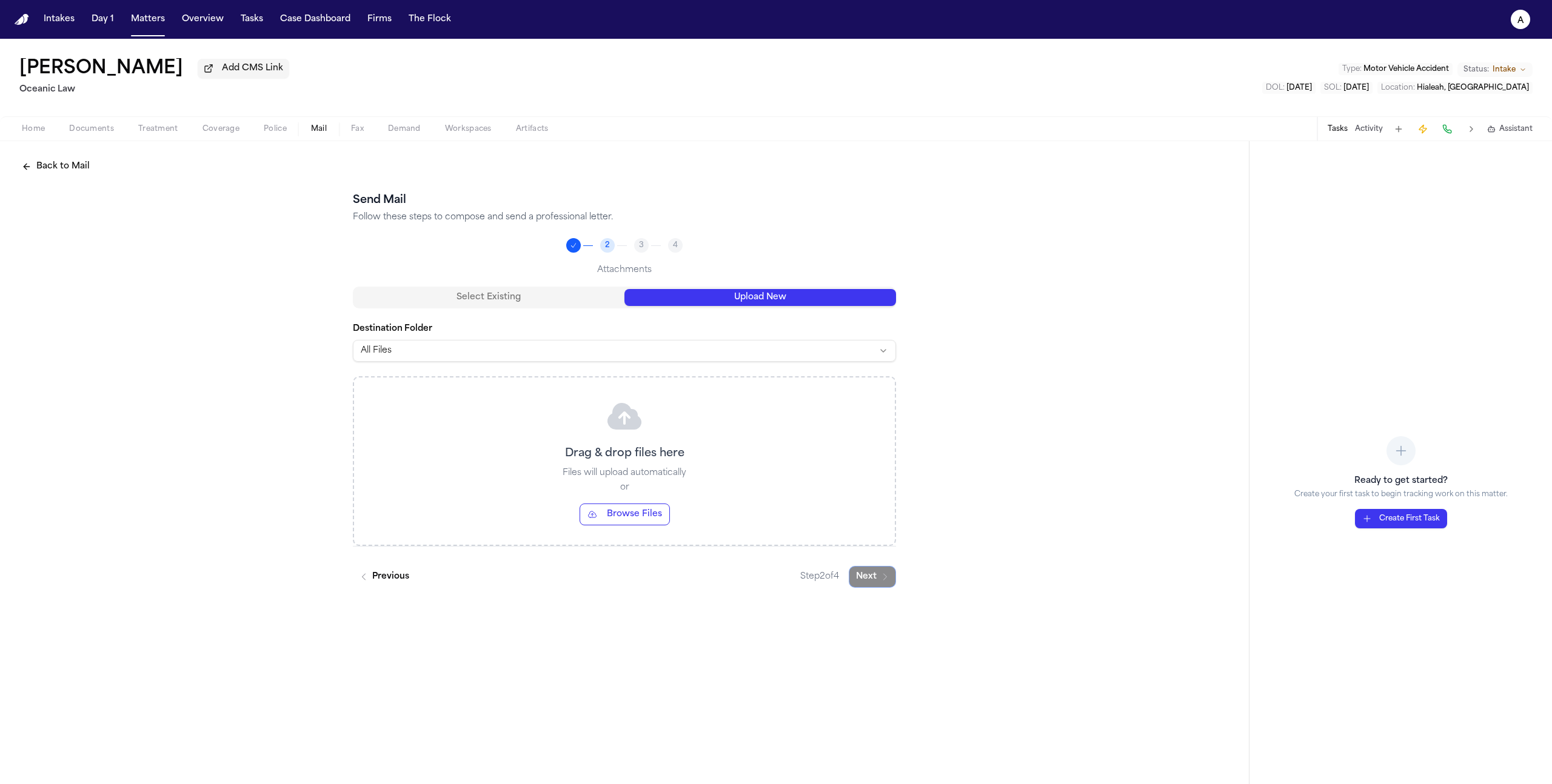
click at [751, 304] on button "Upload New" at bounding box center [760, 298] width 271 height 17
click at [619, 525] on button "Browse Files" at bounding box center [625, 515] width 90 height 22
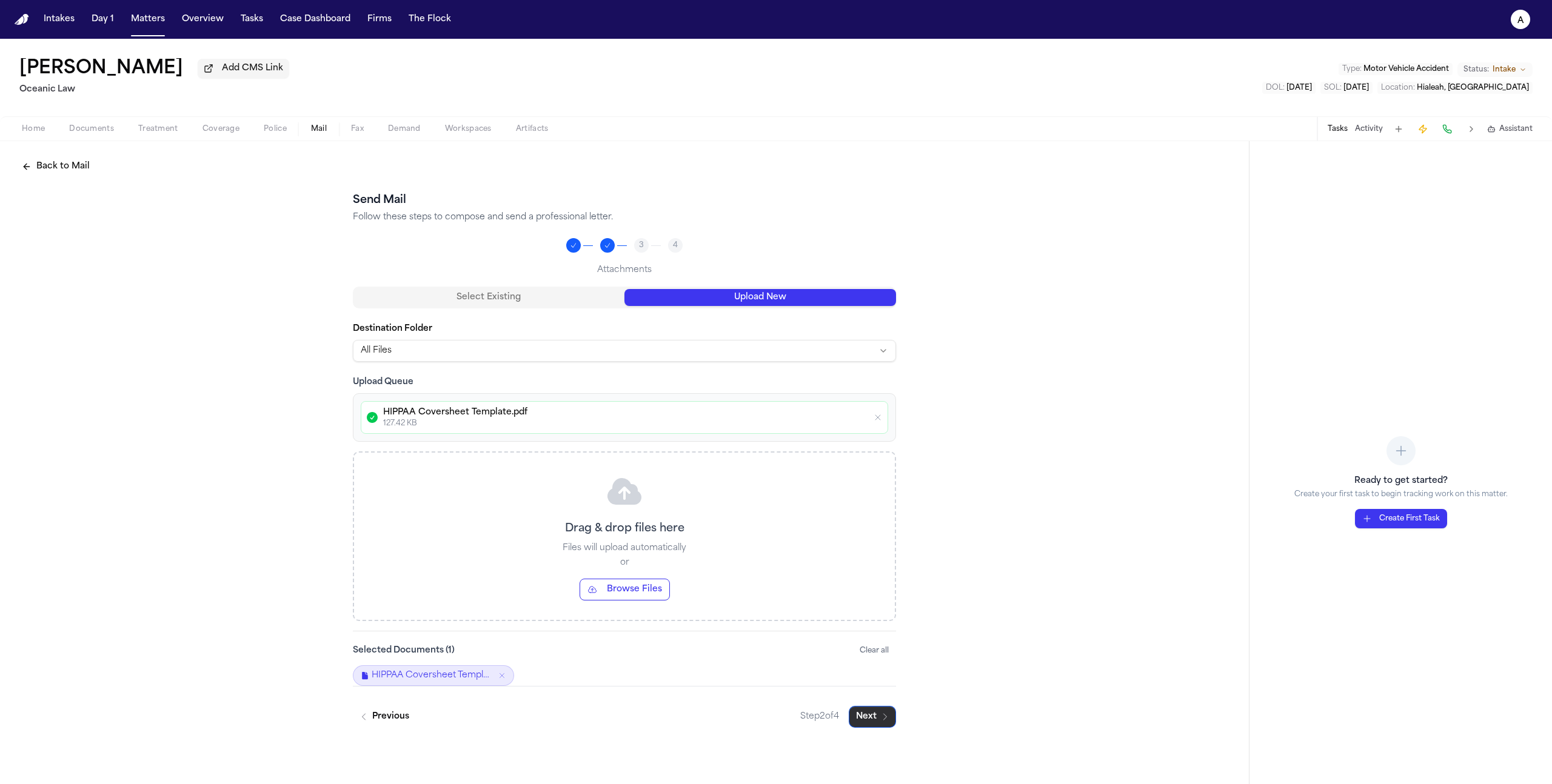
click at [868, 721] on button "Next" at bounding box center [873, 717] width 47 height 22
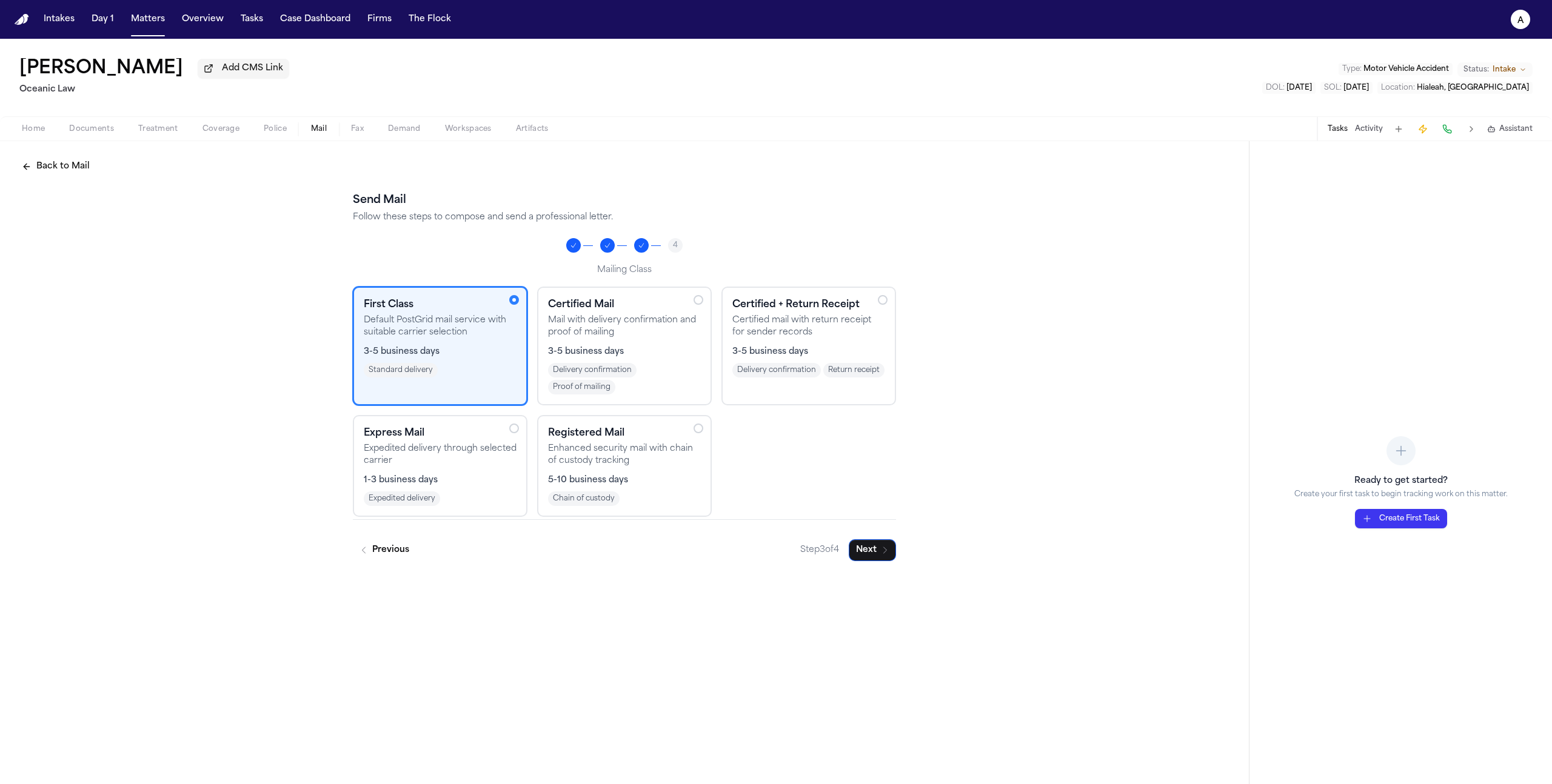
click at [826, 336] on p "Certified mail with return receipt for sender records" at bounding box center [809, 327] width 153 height 24
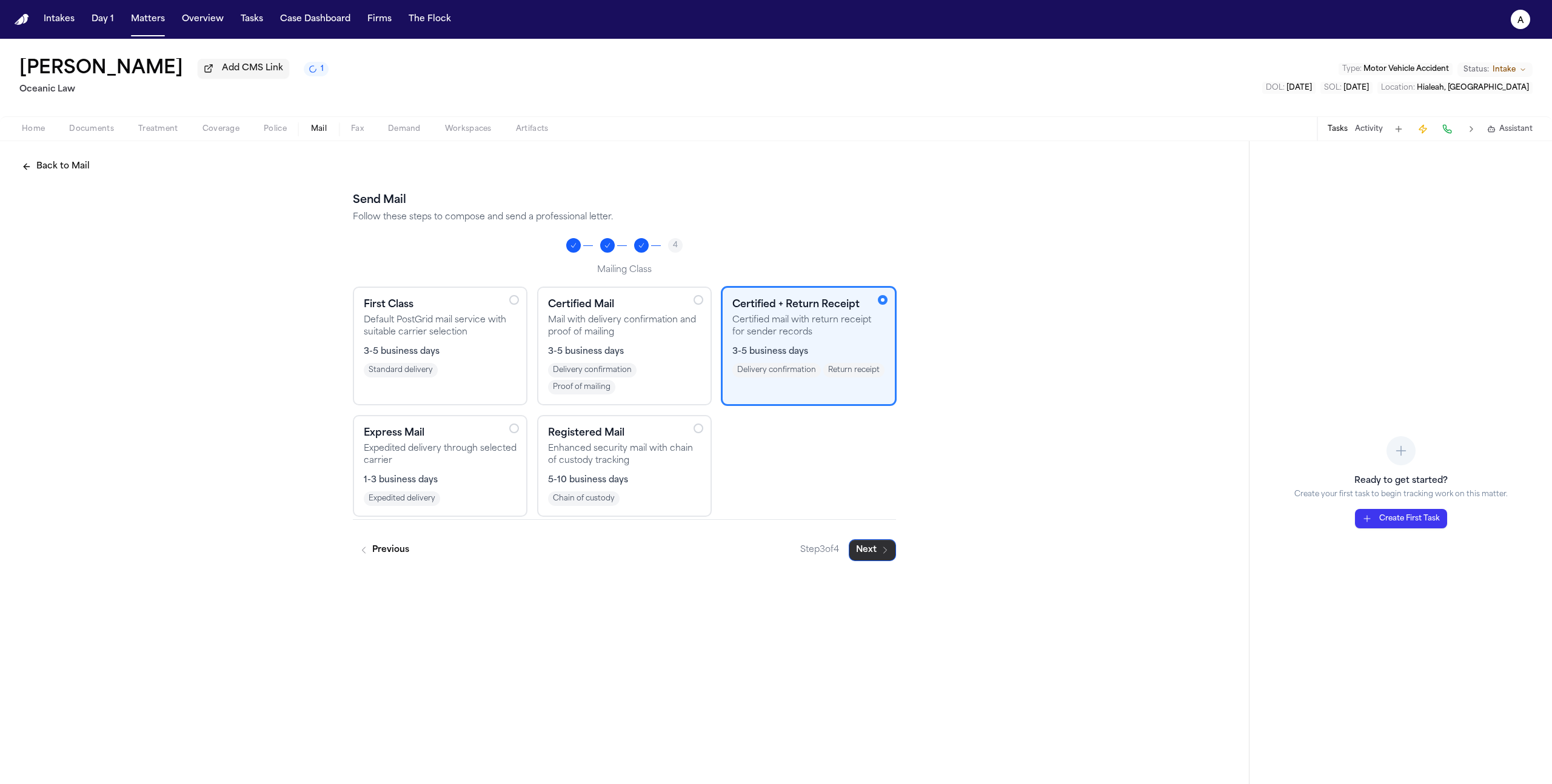
click at [871, 551] on button "Next" at bounding box center [873, 551] width 47 height 22
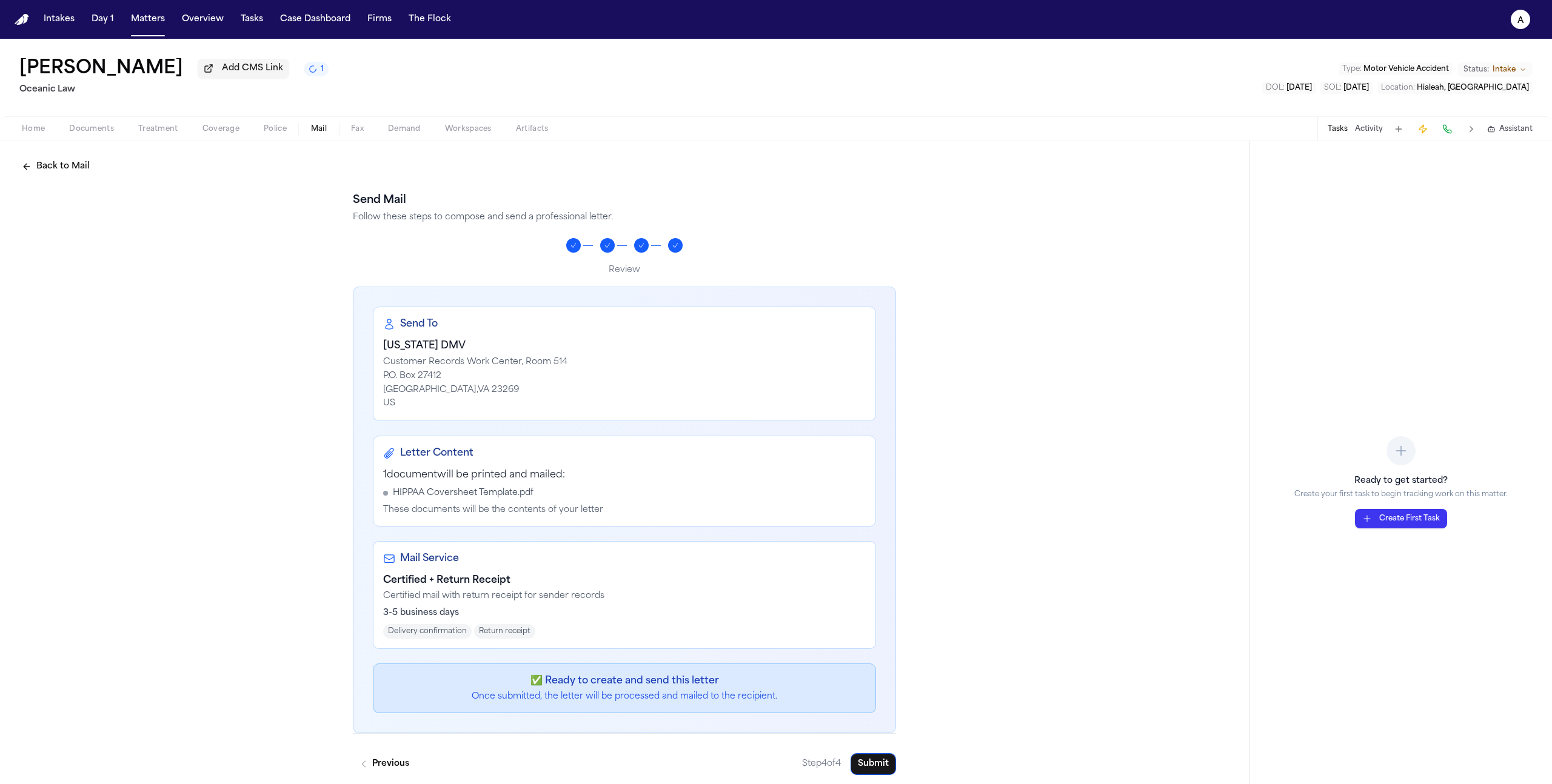
scroll to position [8, 0]
click at [137, 14] on button "Matters" at bounding box center [148, 20] width 43 height 22
